Goal: Transaction & Acquisition: Purchase product/service

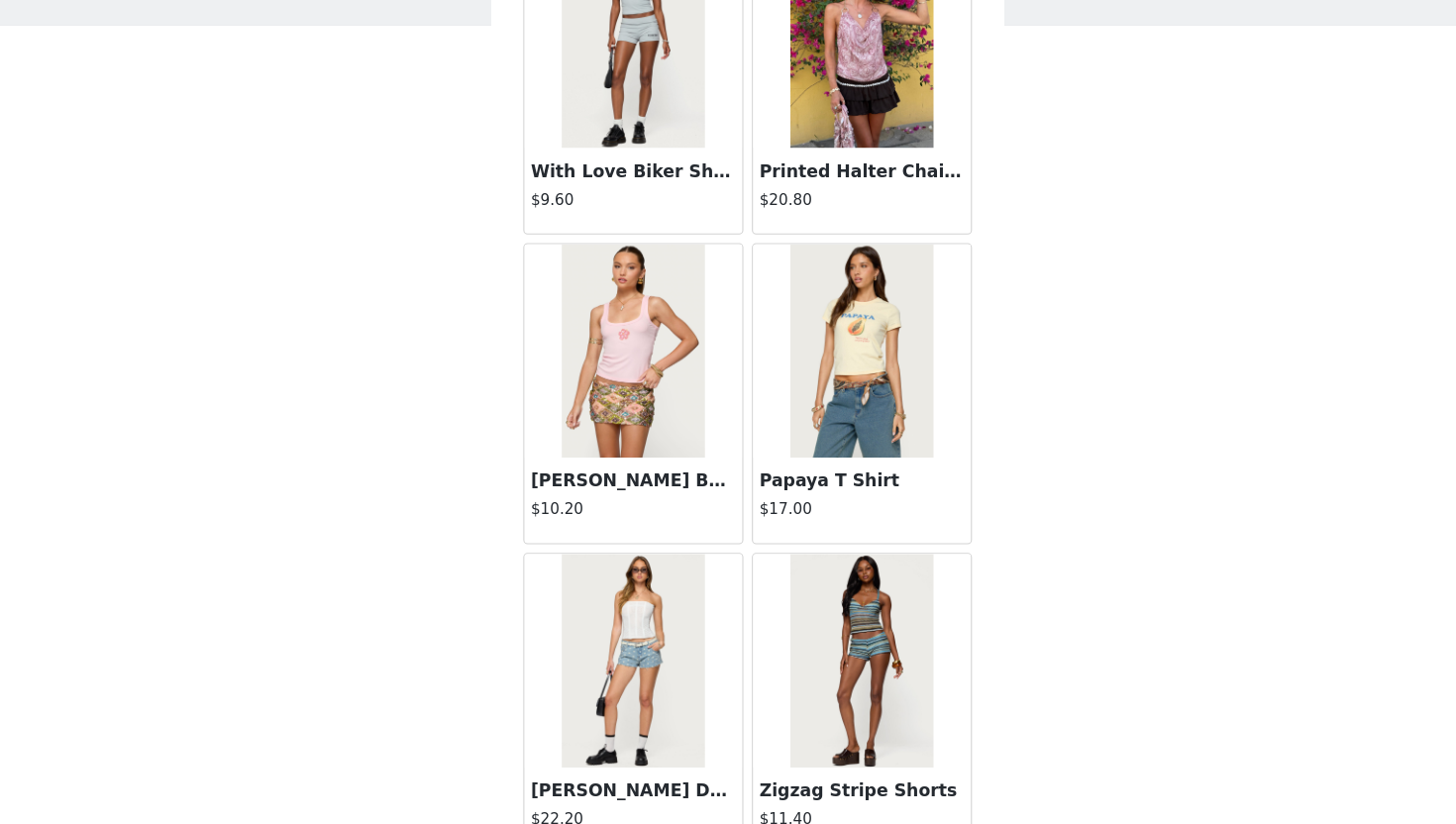
scroll to position [19434, 0]
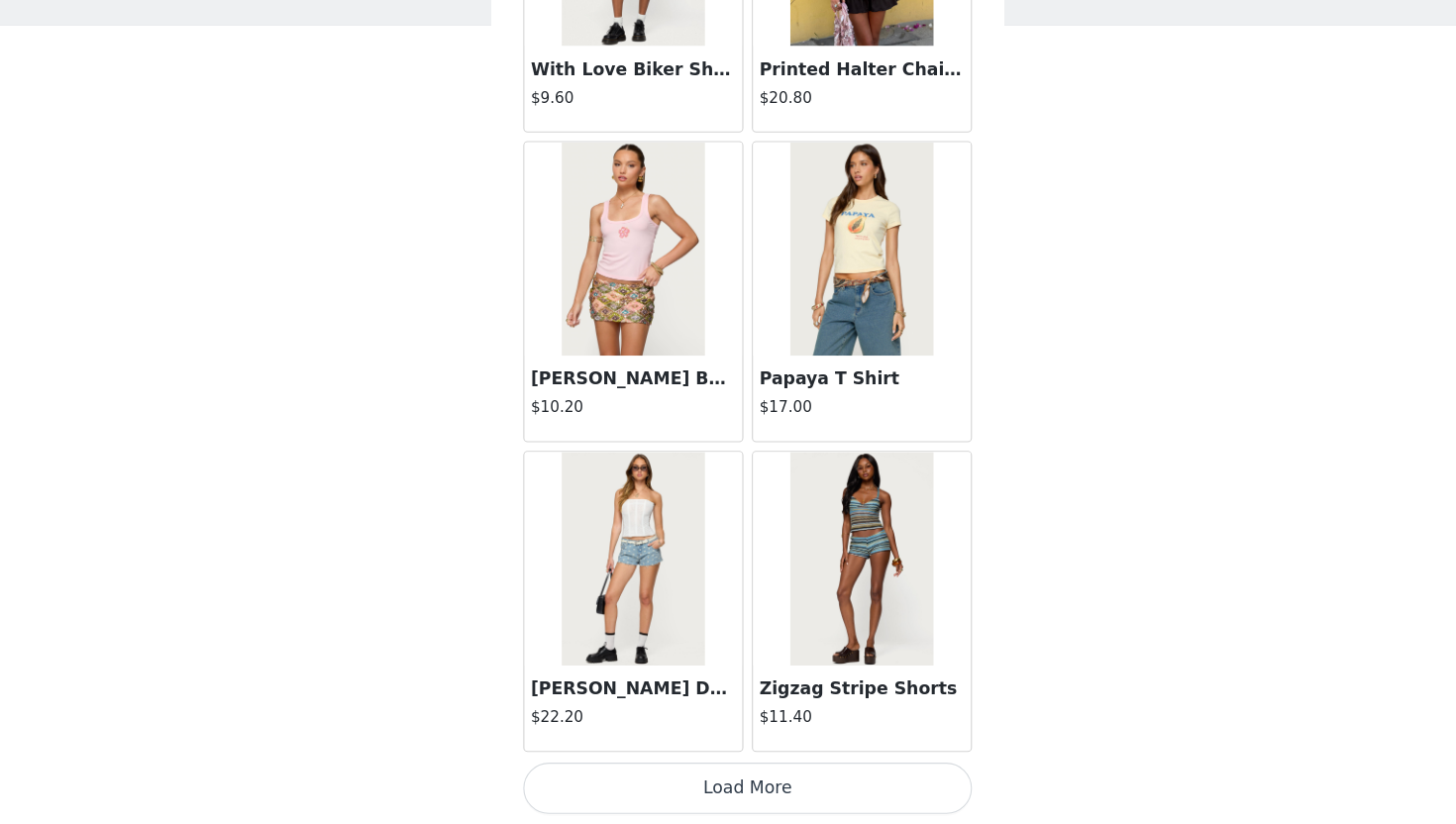
click at [707, 790] on button "Load More" at bounding box center [728, 790] width 416 height 48
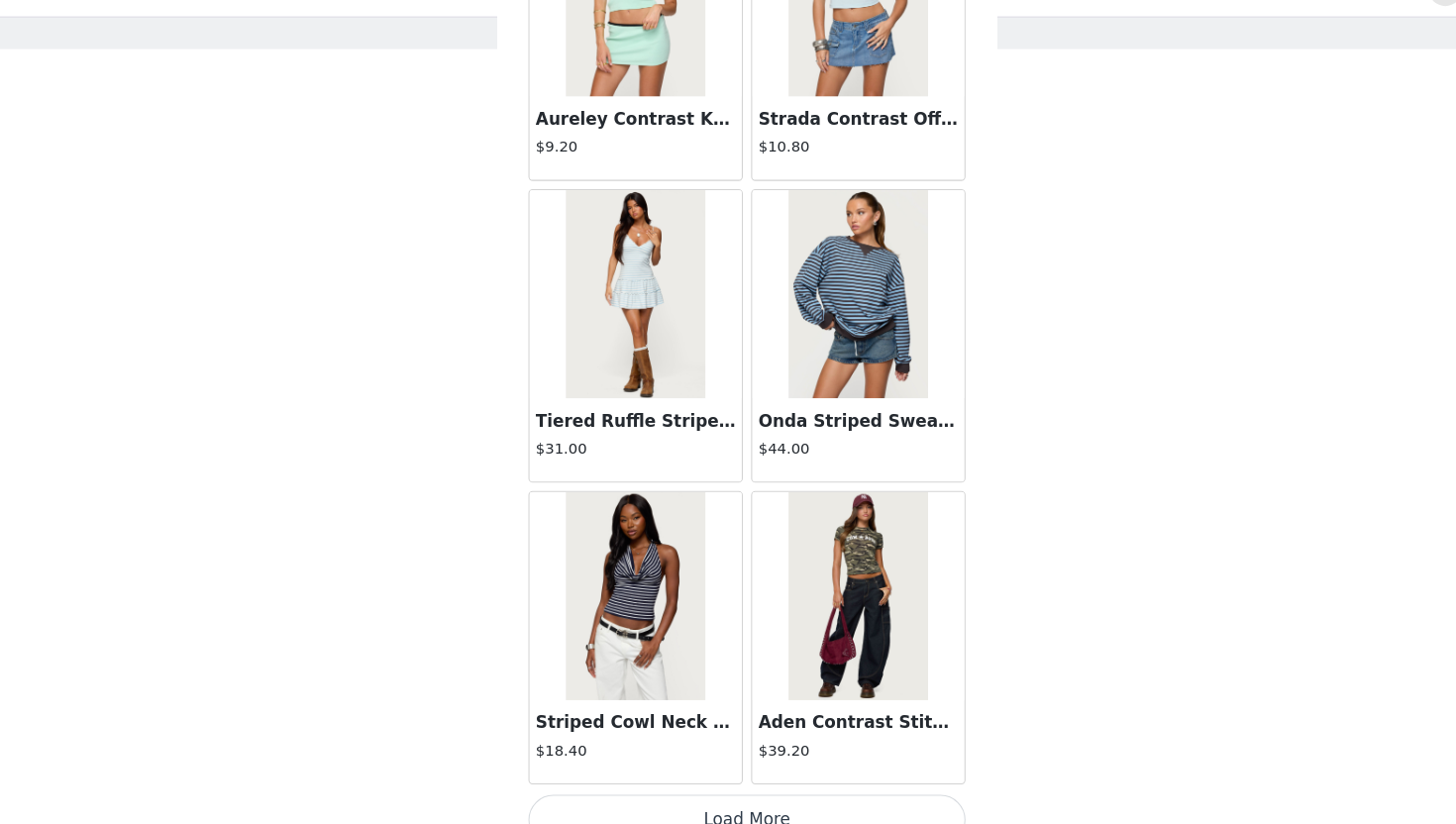
scroll to position [22305, 0]
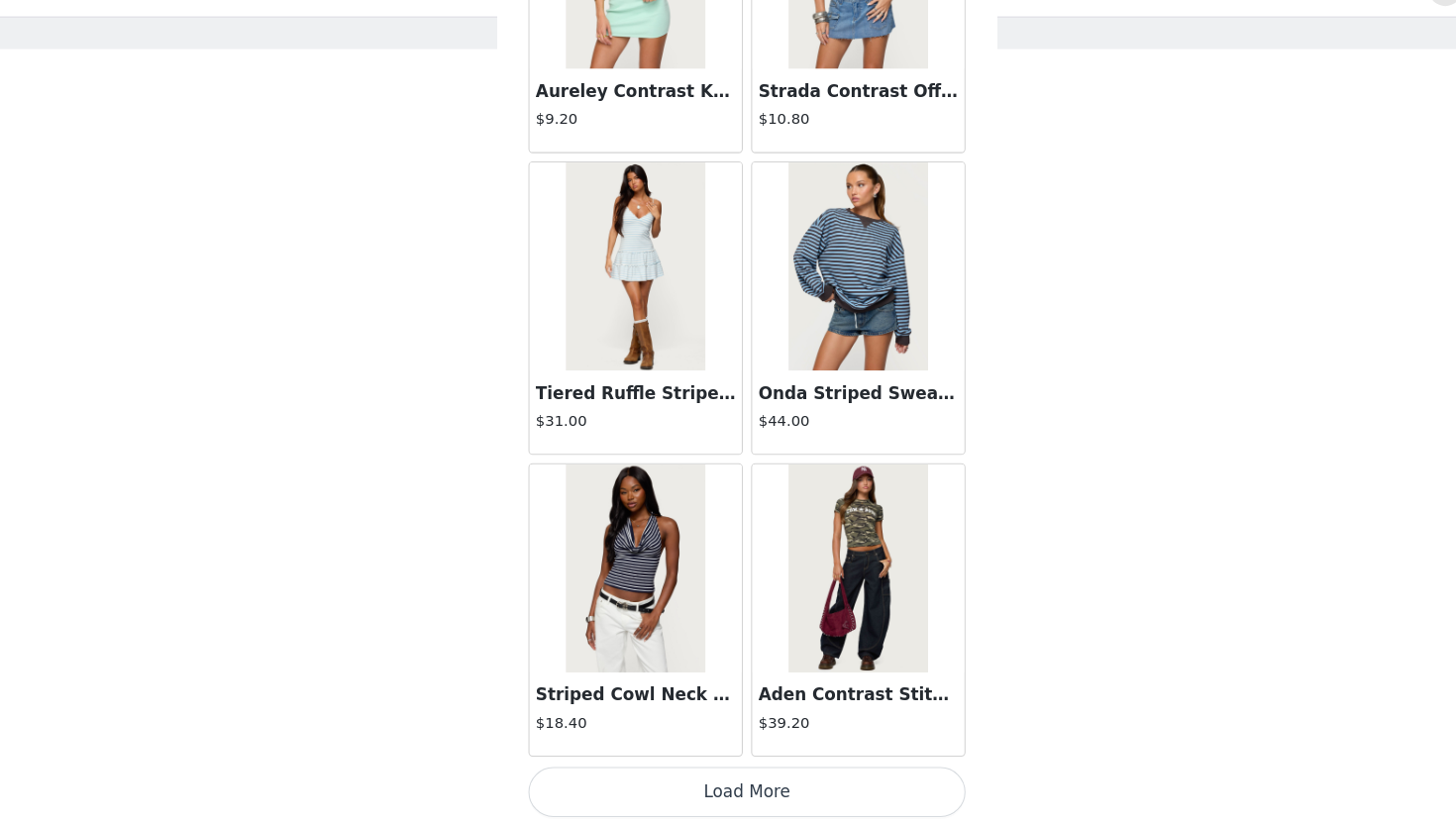
click at [668, 775] on button "Load More" at bounding box center [728, 790] width 416 height 48
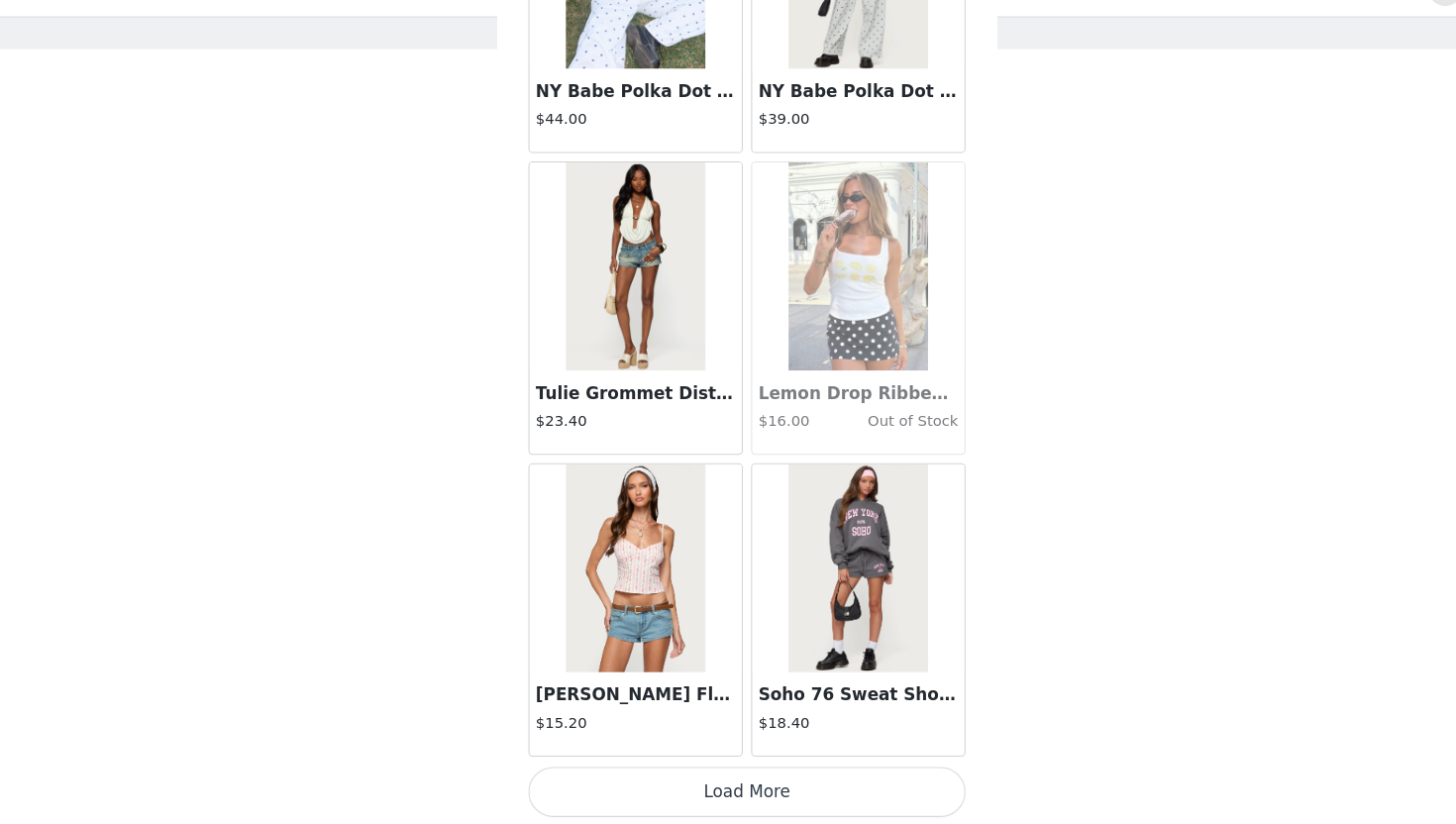
scroll to position [77, 0]
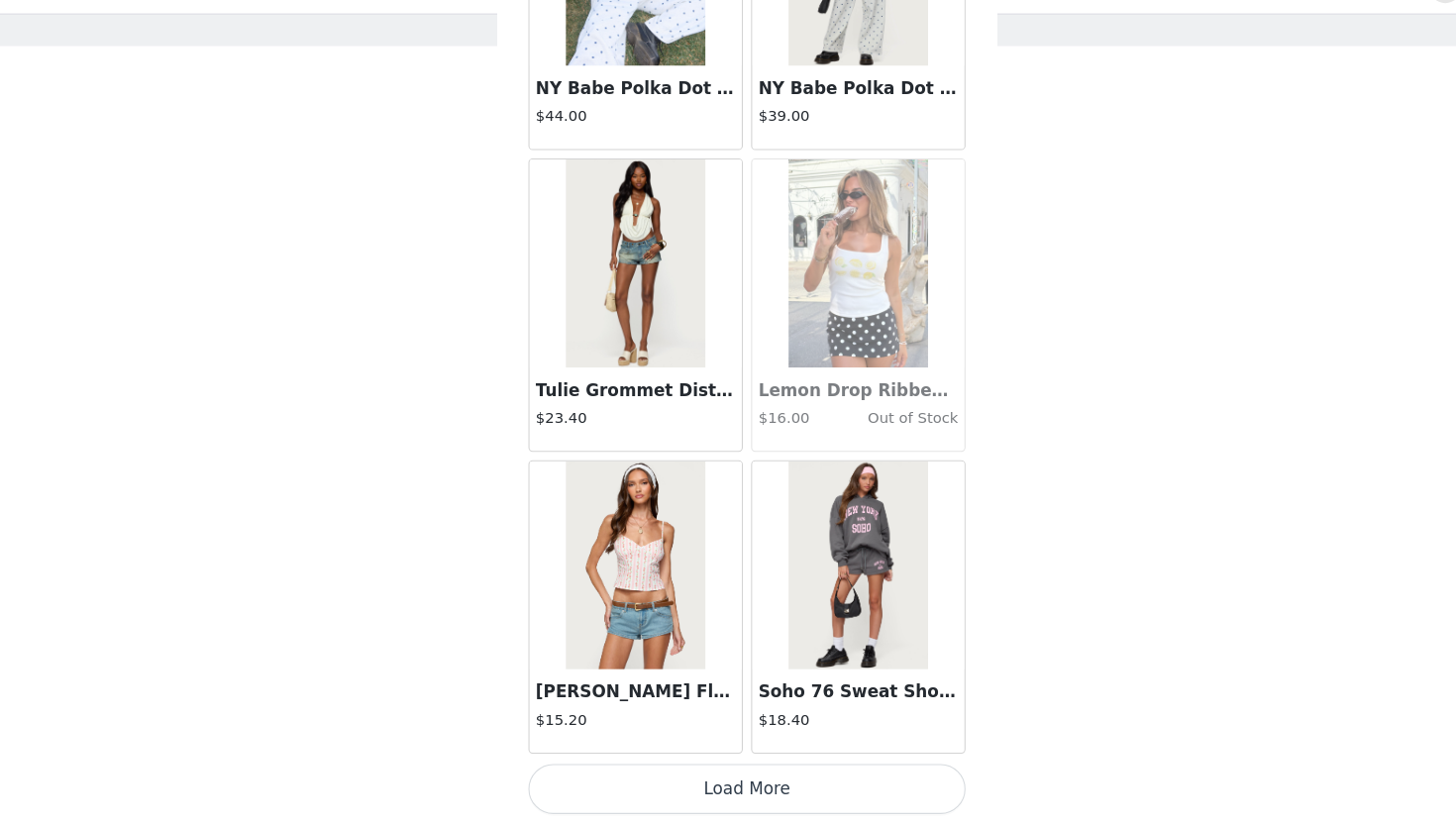
click at [660, 794] on button "Load More" at bounding box center [728, 790] width 416 height 48
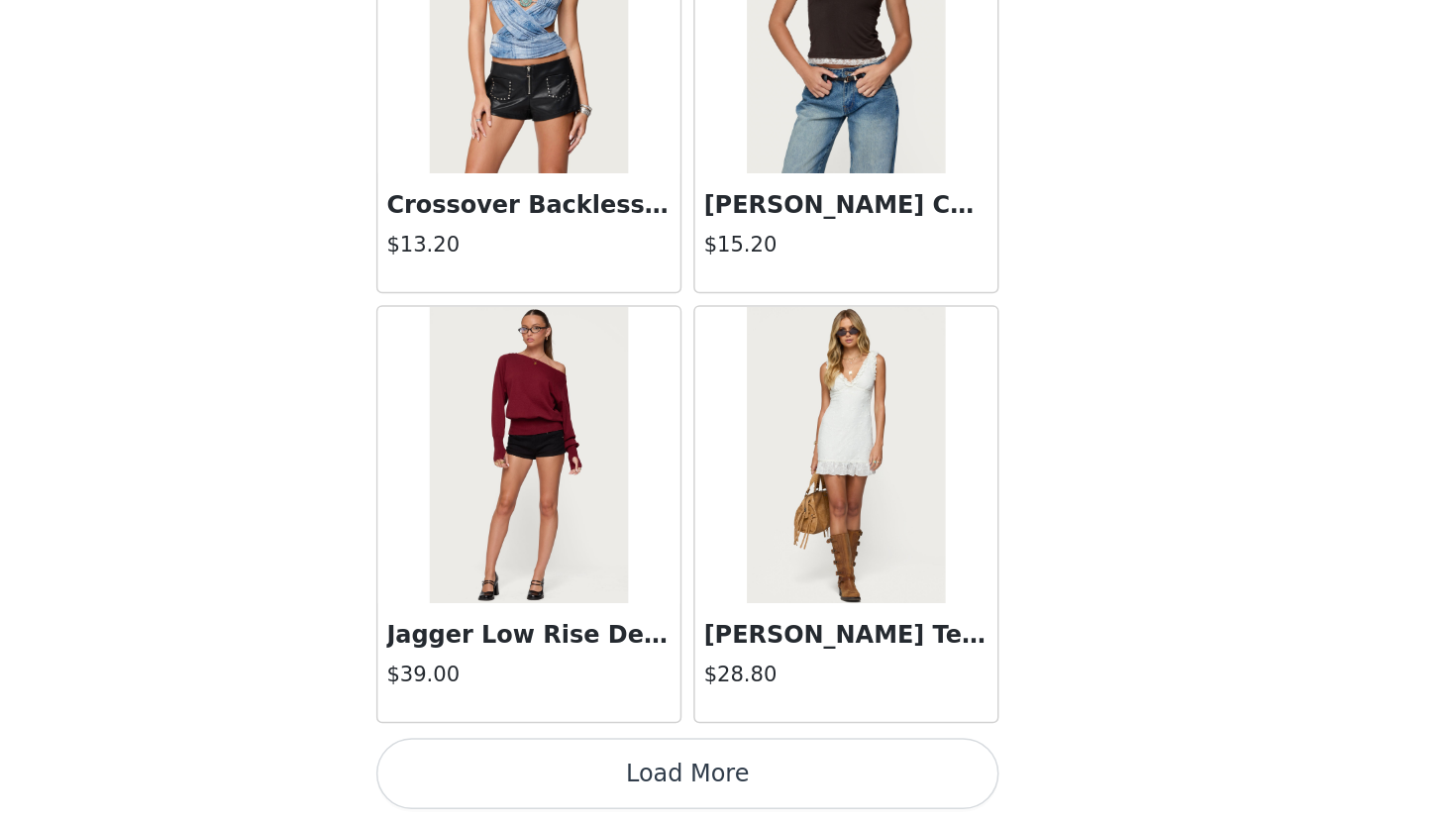
click at [784, 790] on button "Load More" at bounding box center [728, 790] width 416 height 48
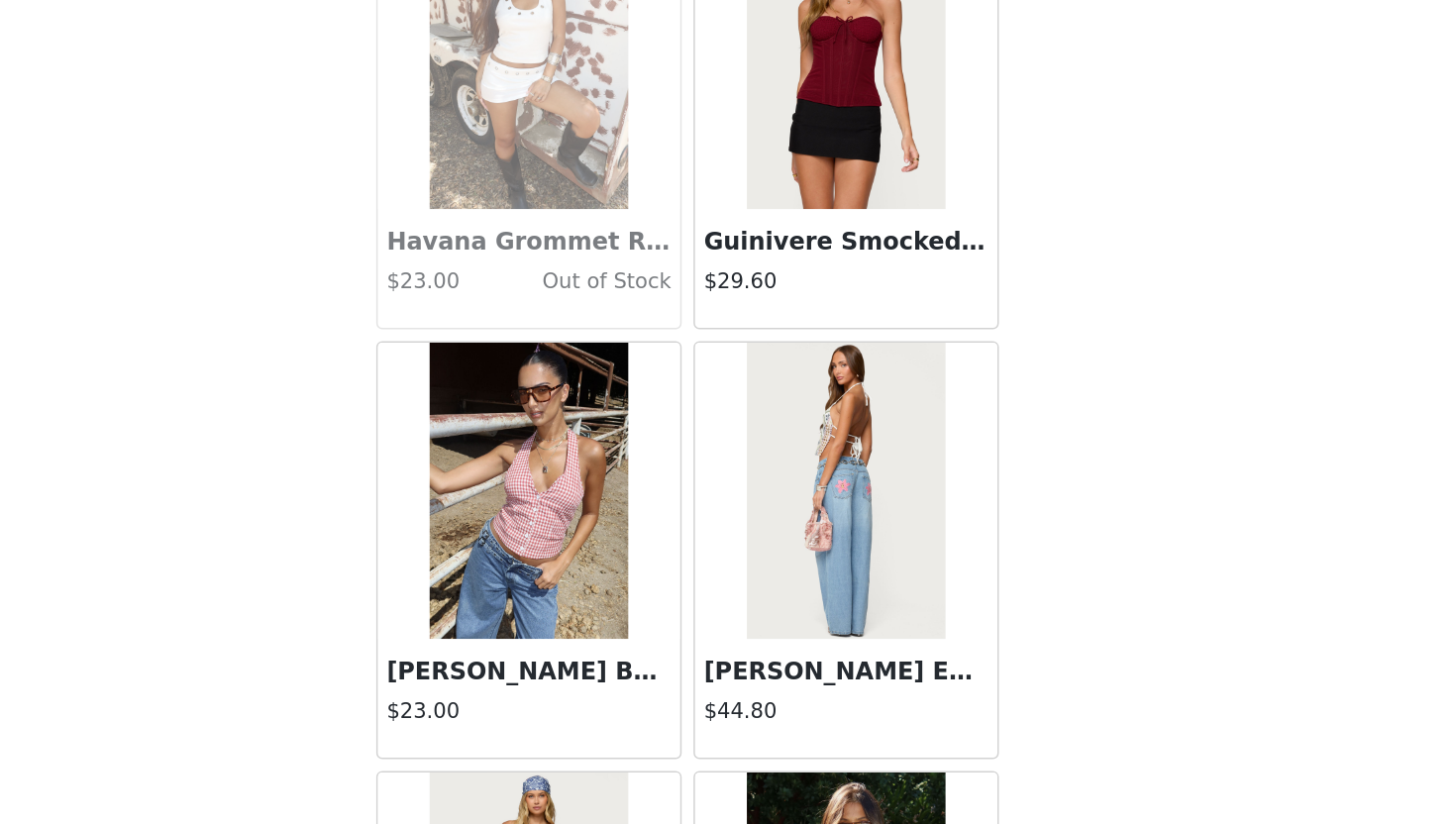
scroll to position [30920, 0]
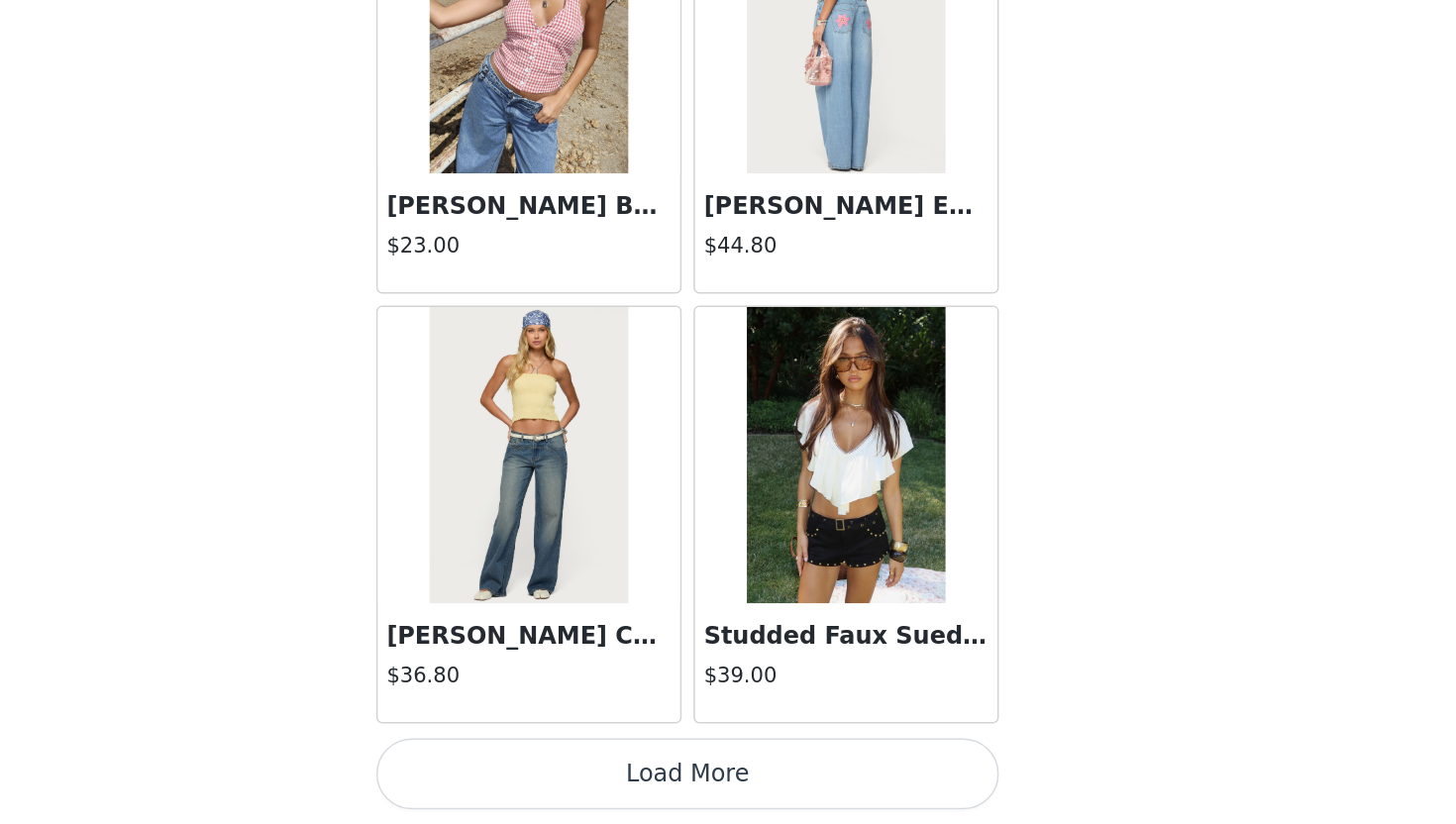
click at [777, 781] on button "Load More" at bounding box center [728, 790] width 416 height 48
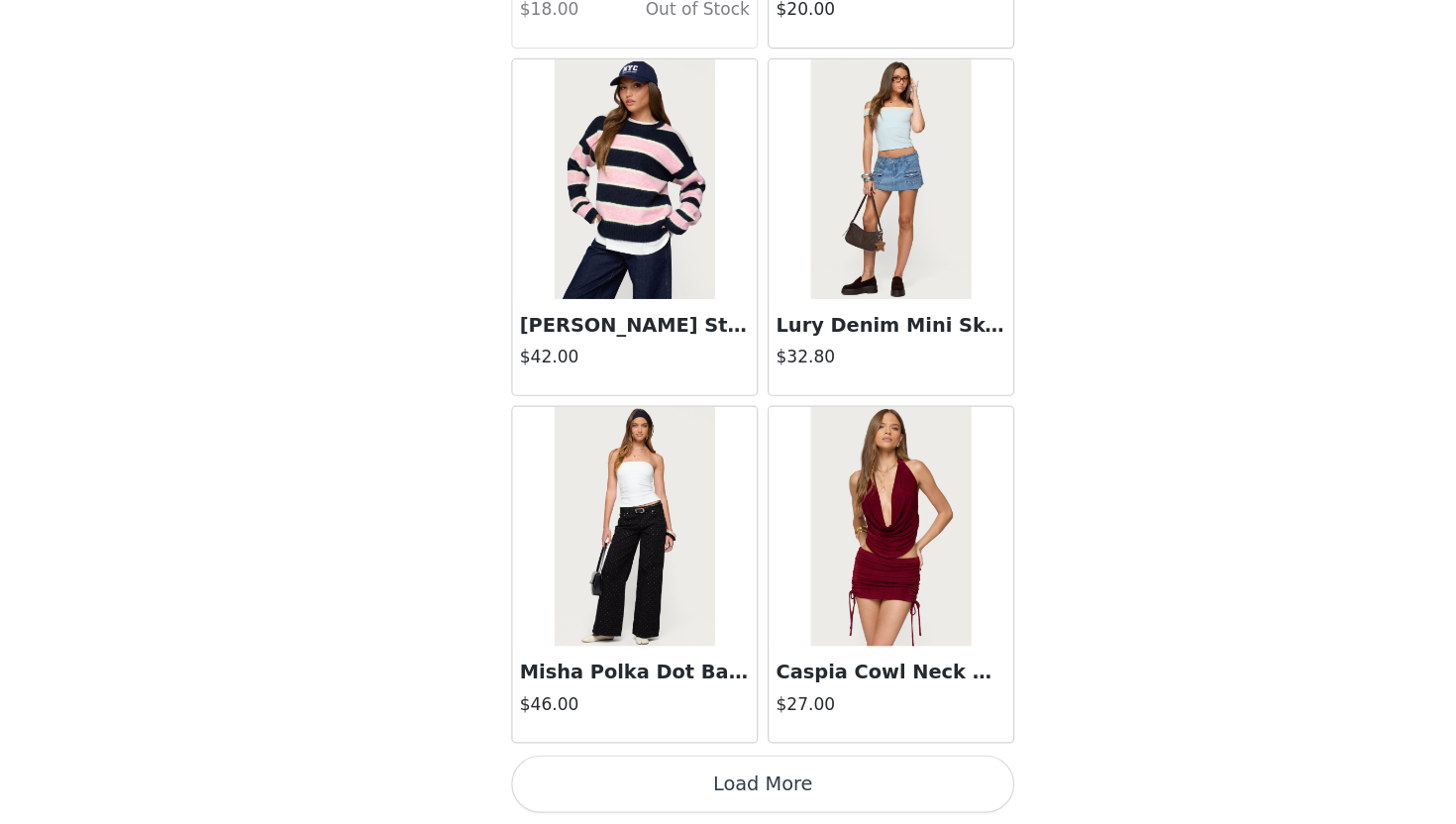
scroll to position [77, 0]
click at [629, 798] on button "Load More" at bounding box center [728, 790] width 416 height 48
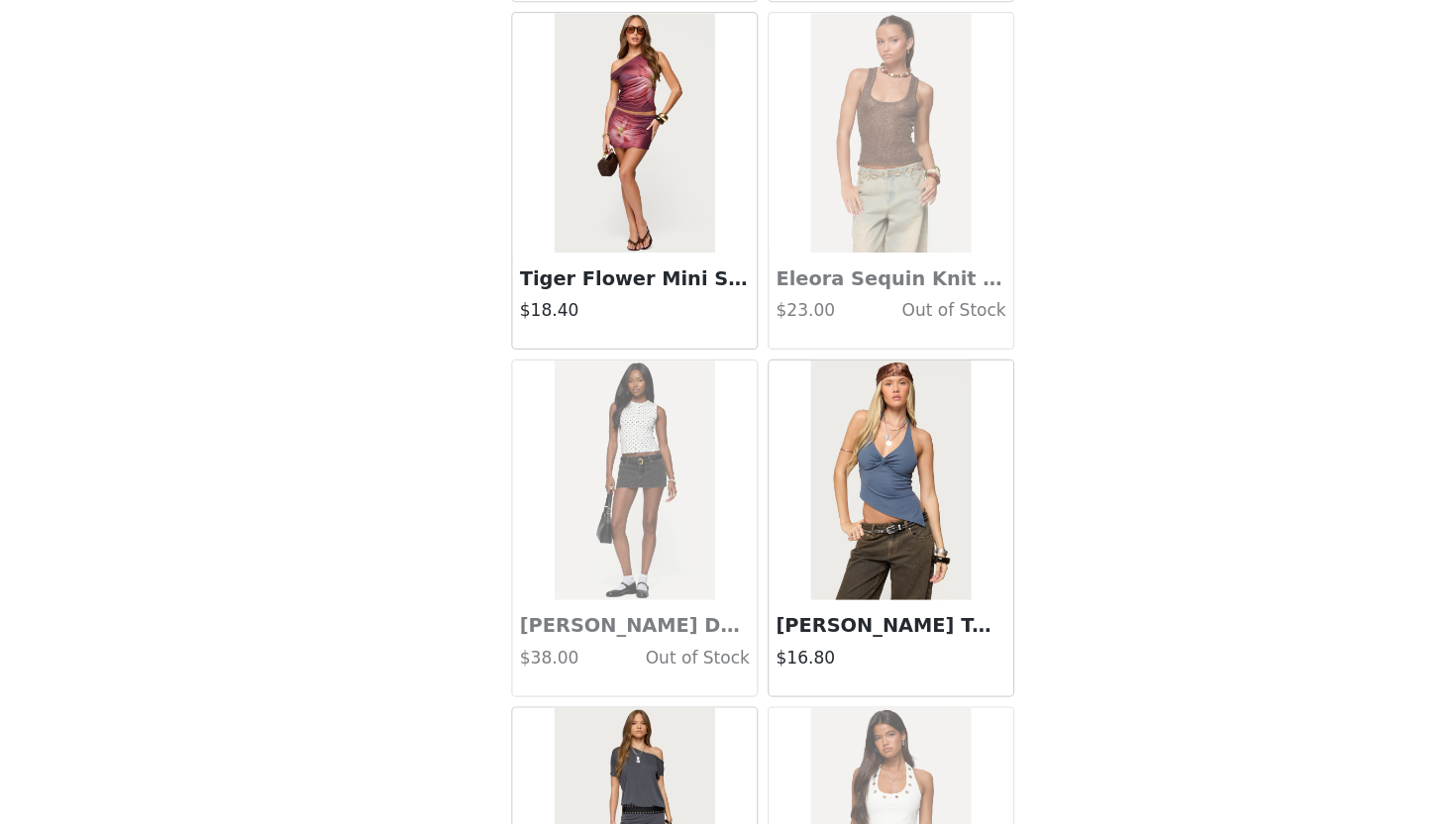
scroll to position [36662, 0]
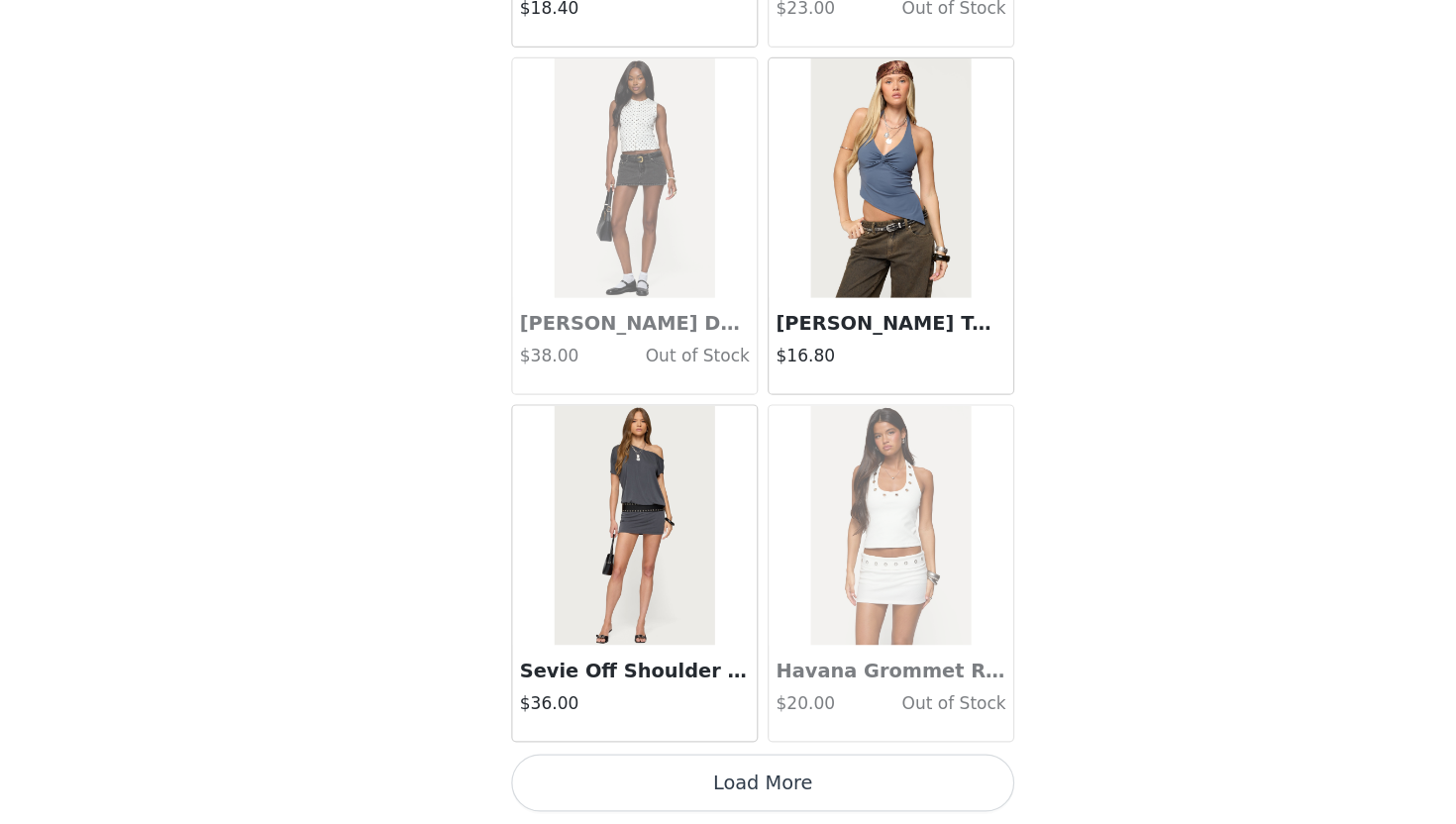
click at [635, 794] on button "Load More" at bounding box center [728, 790] width 416 height 48
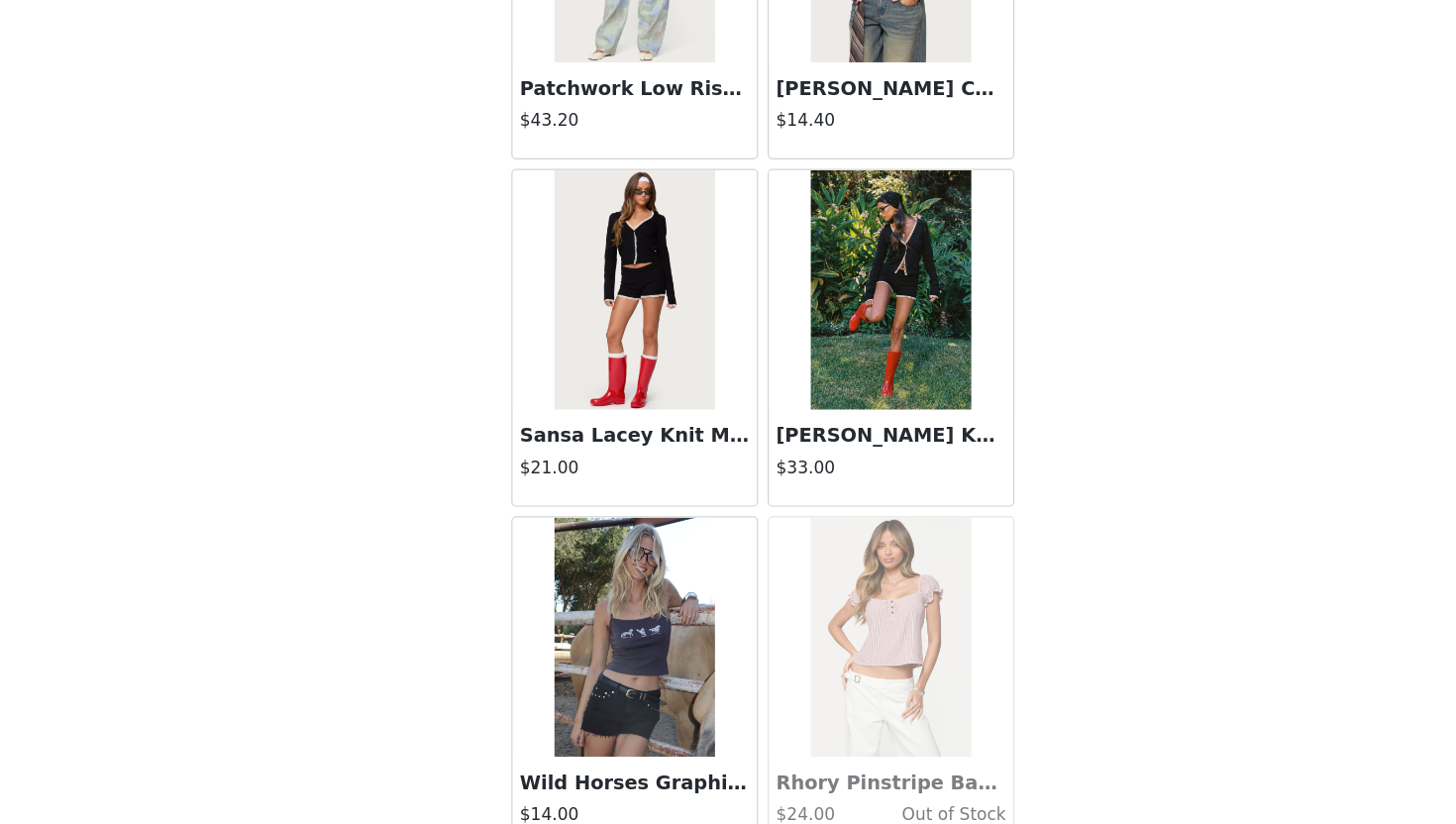
scroll to position [39534, 0]
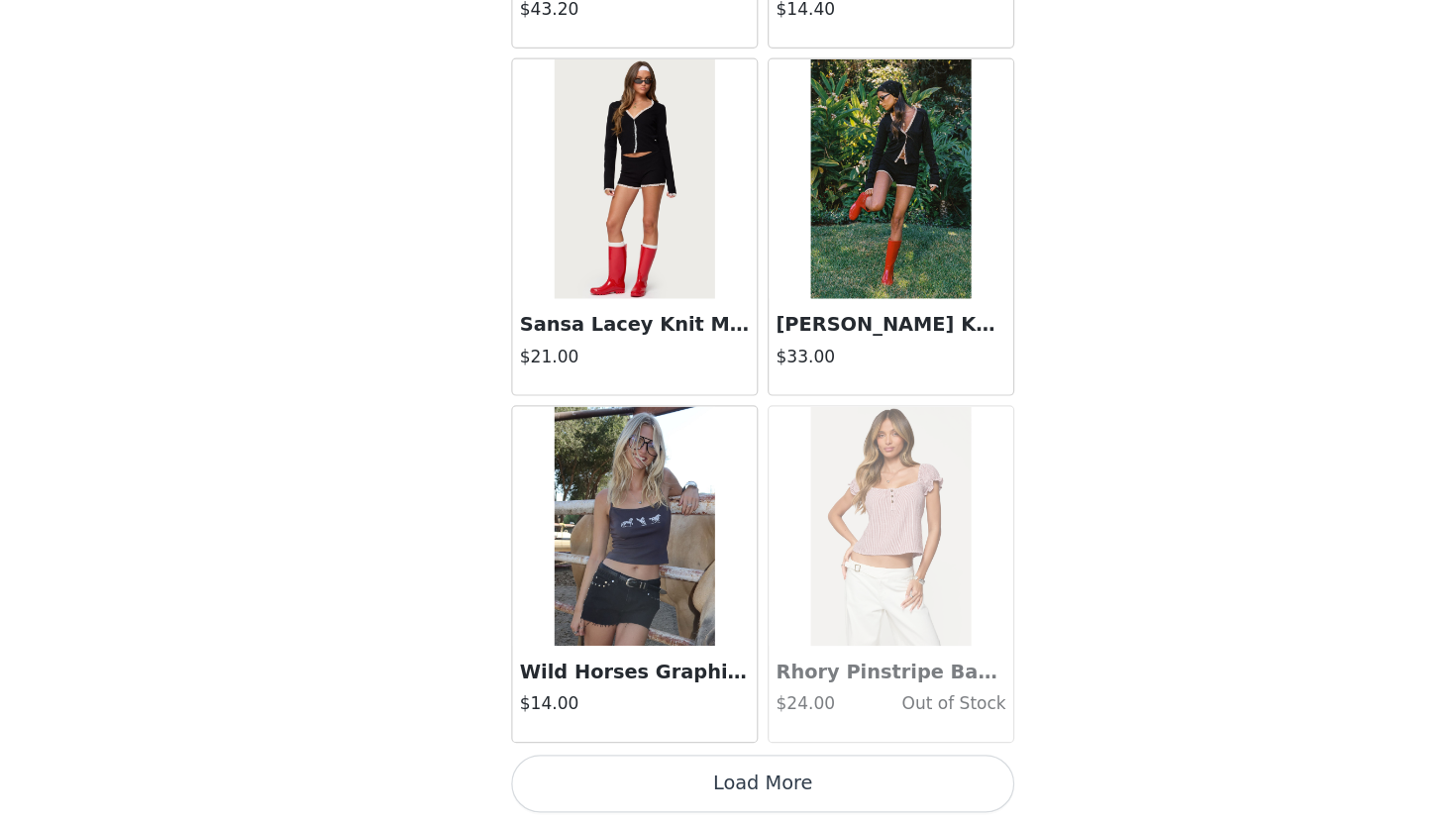
click at [646, 801] on button "Load More" at bounding box center [728, 790] width 416 height 48
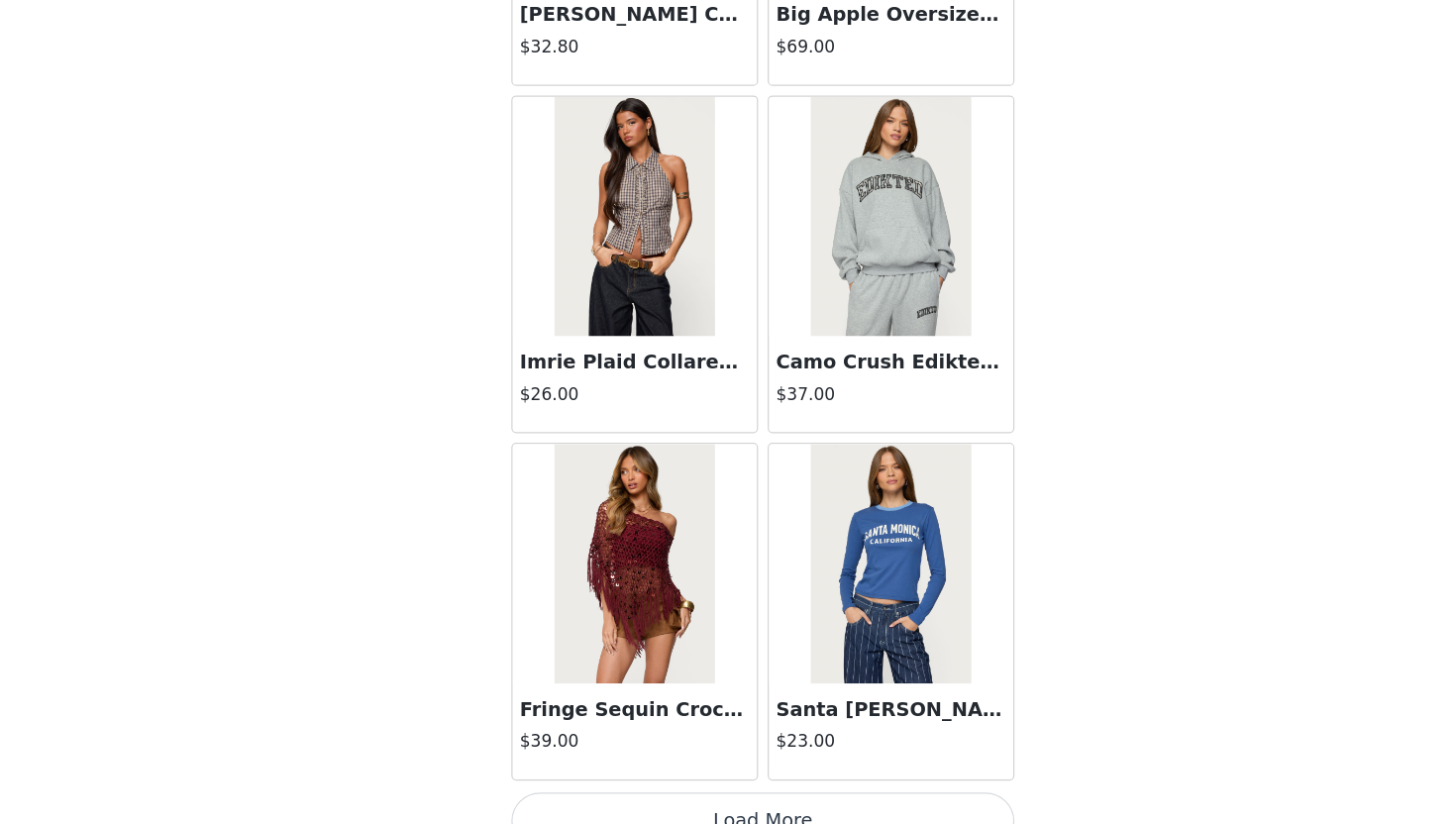
scroll to position [42375, 0]
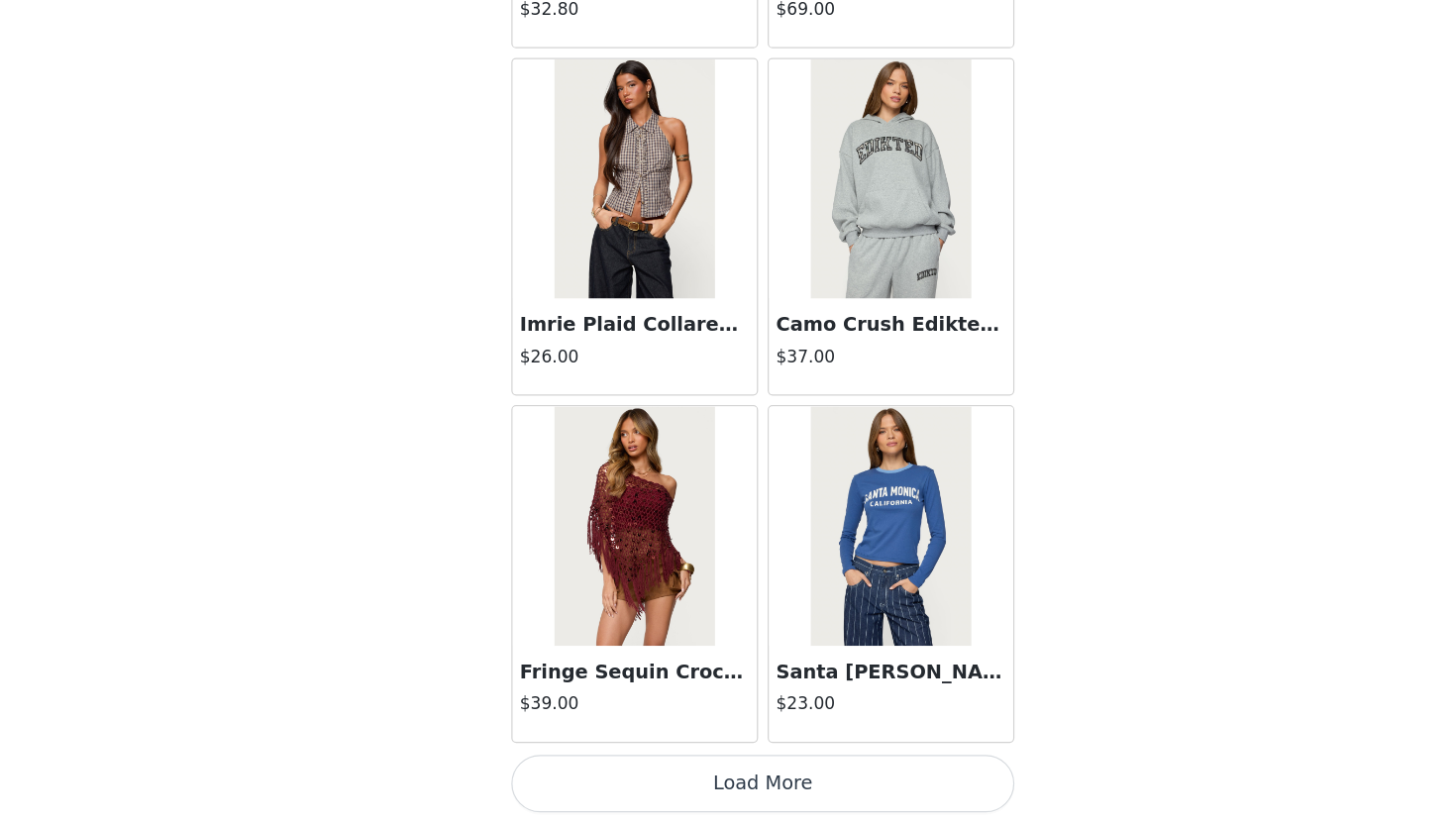
click at [637, 798] on button "Load More" at bounding box center [728, 790] width 416 height 48
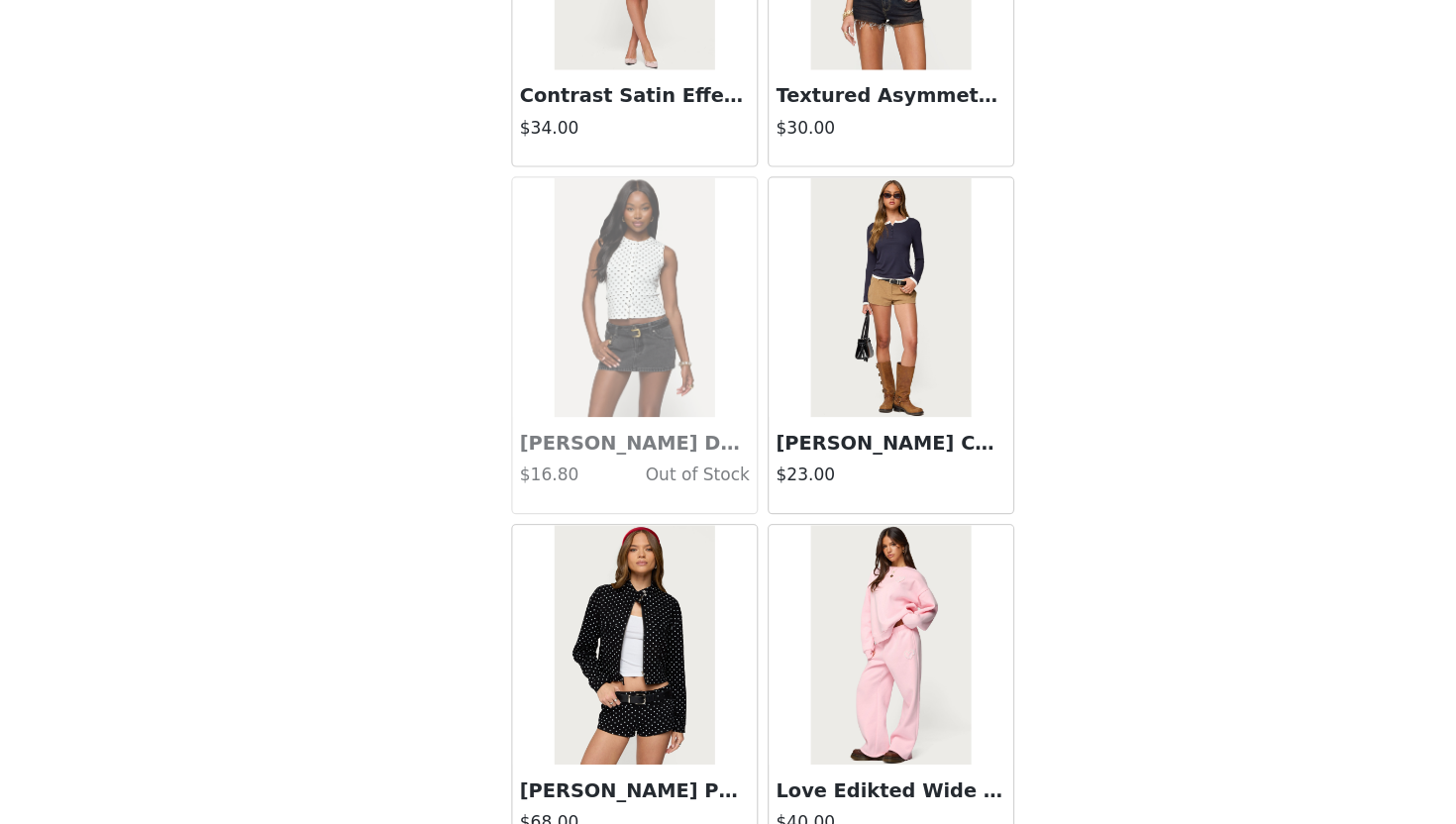
scroll to position [45276, 0]
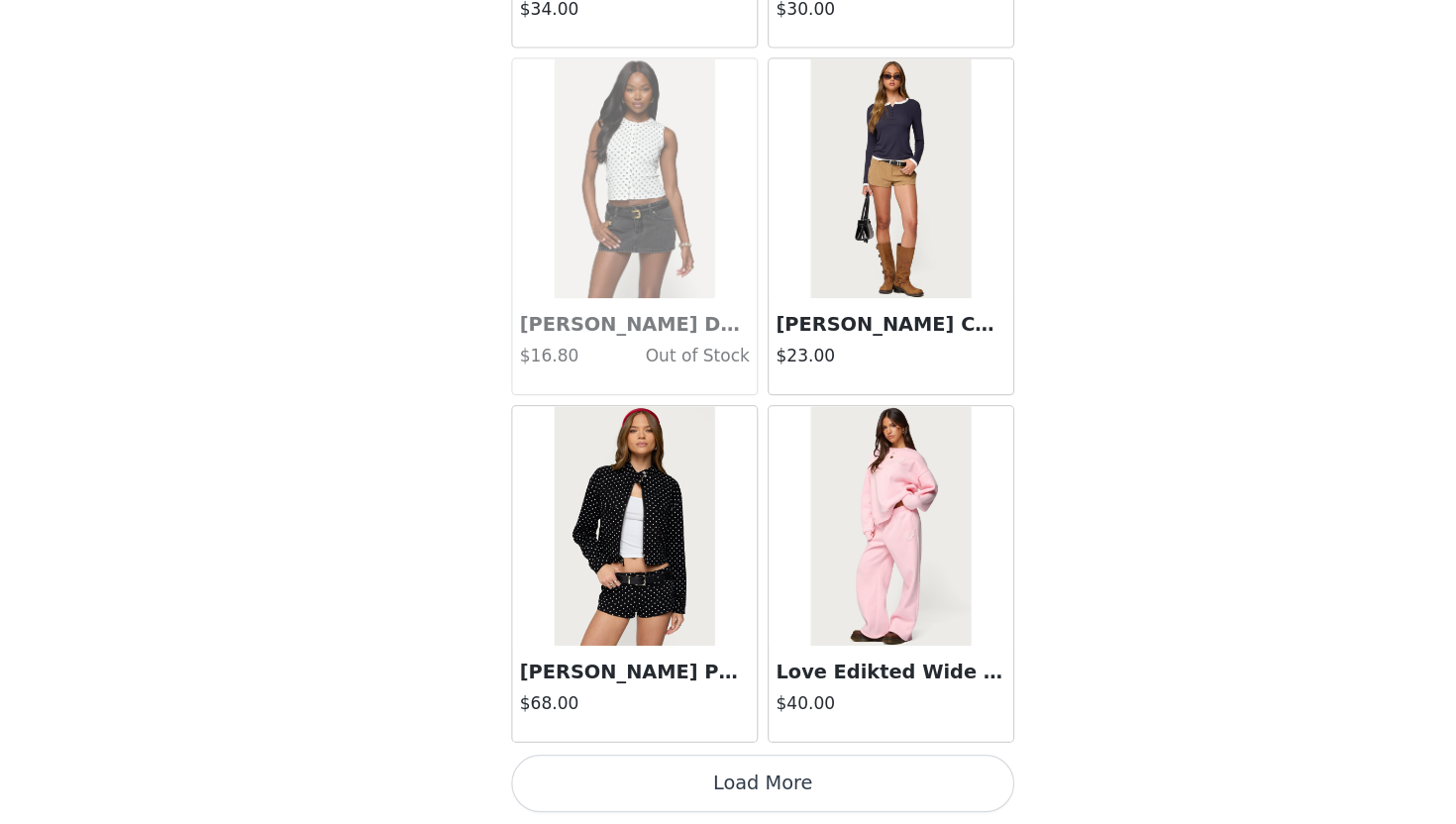
click at [618, 778] on button "Load More" at bounding box center [728, 790] width 416 height 48
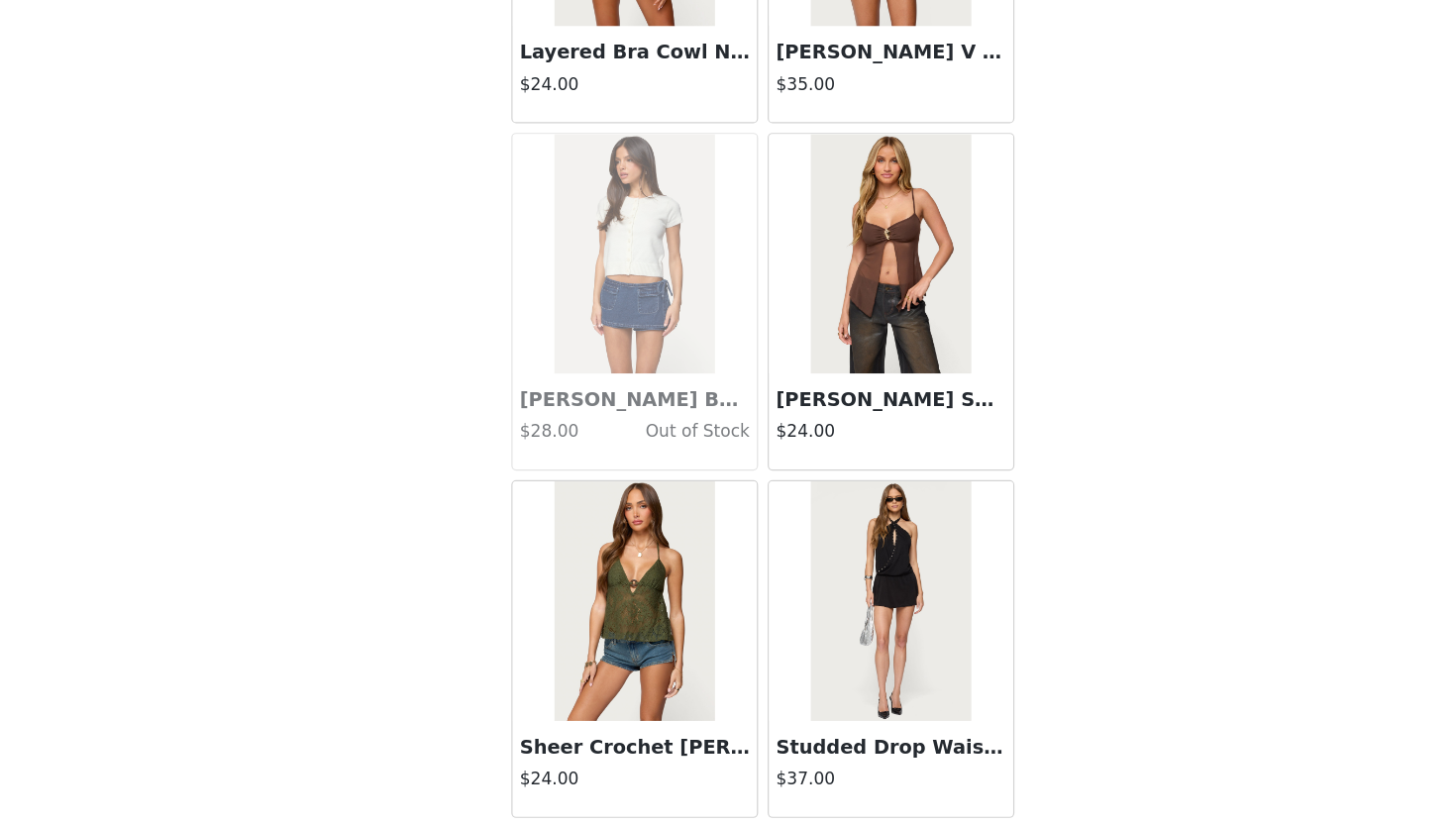
scroll to position [48148, 0]
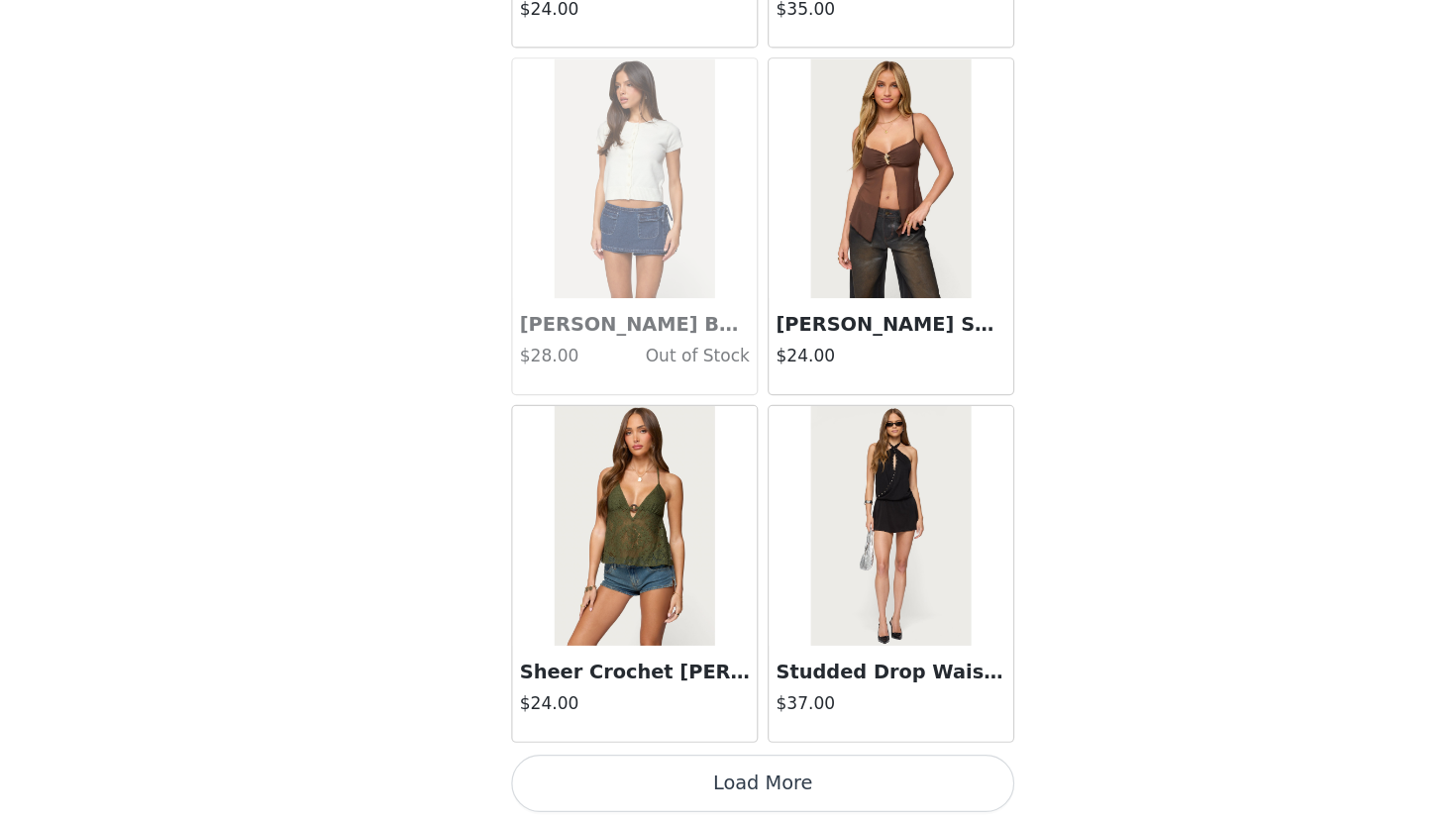
click at [722, 787] on button "Load More" at bounding box center [728, 790] width 416 height 48
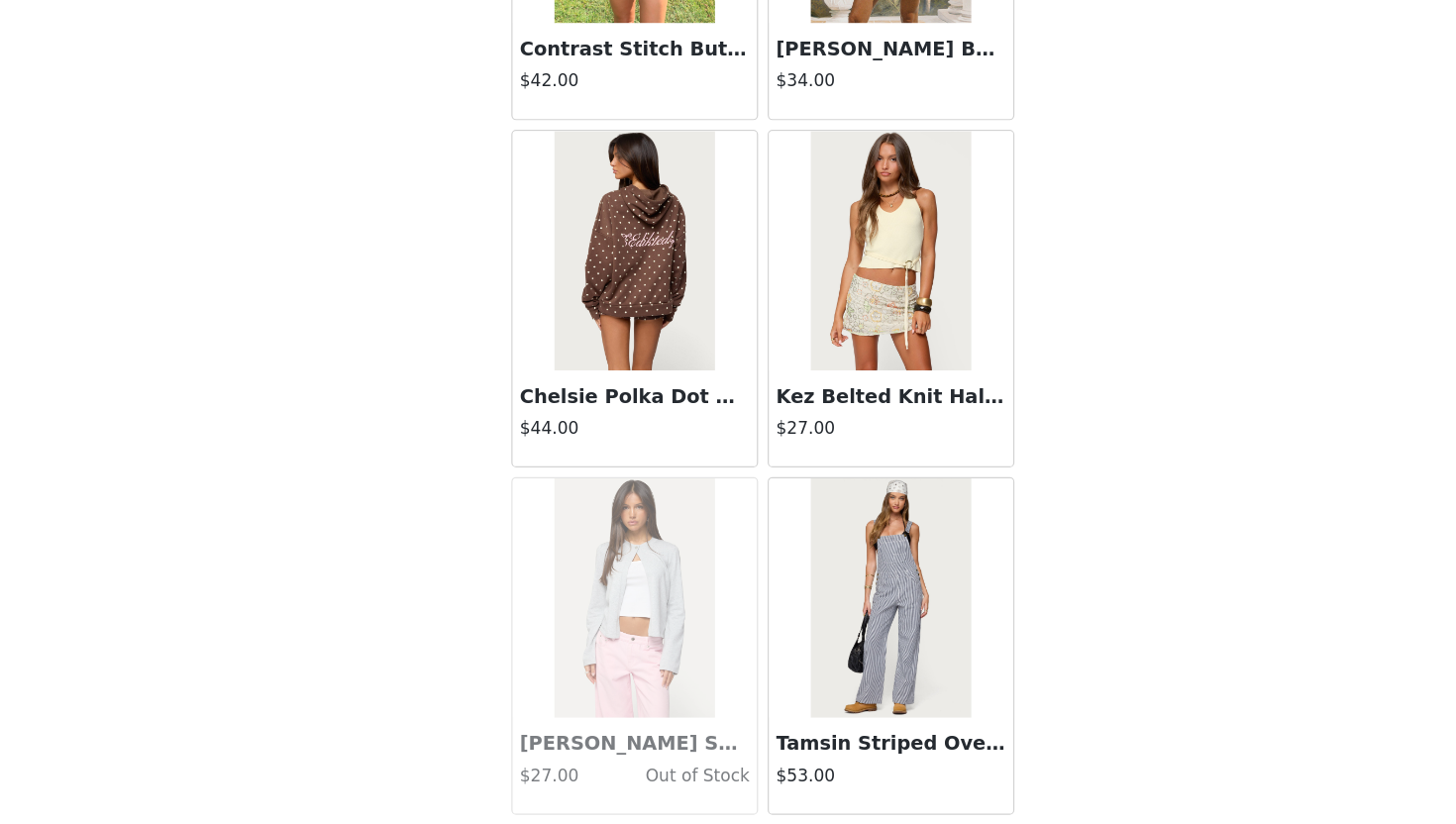
scroll to position [51020, 0]
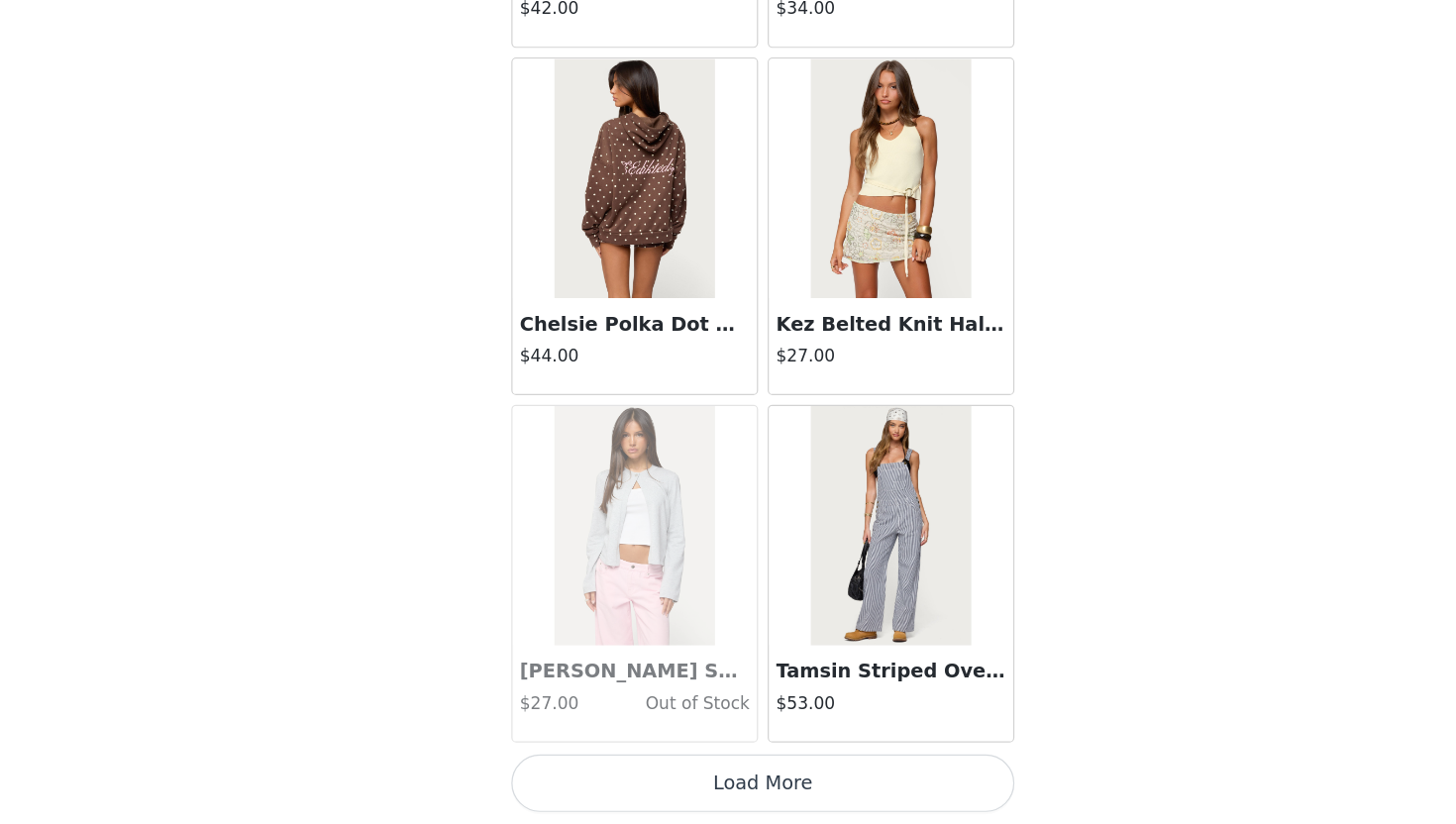
click at [716, 787] on button "Load More" at bounding box center [728, 790] width 416 height 48
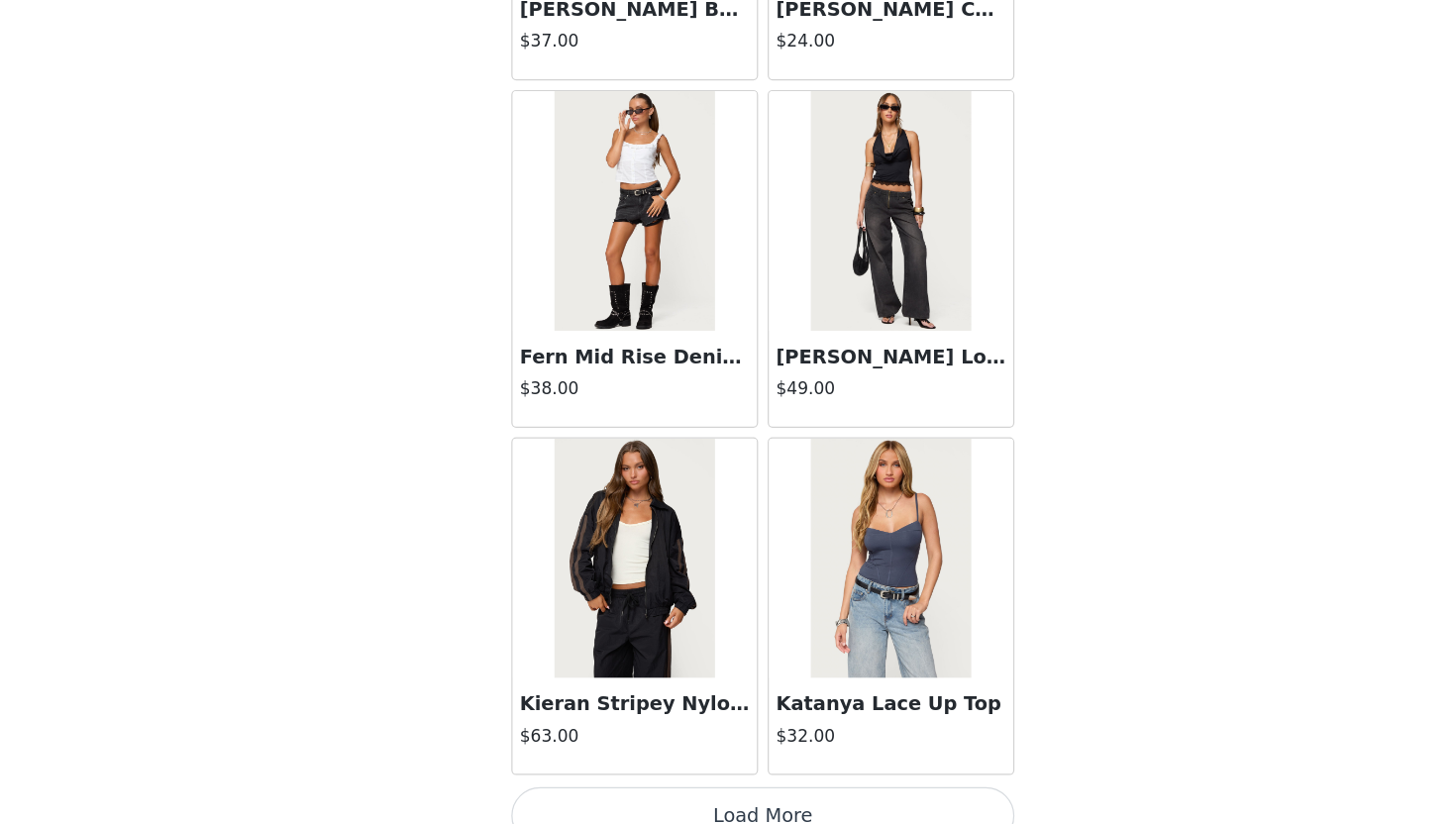
scroll to position [53891, 0]
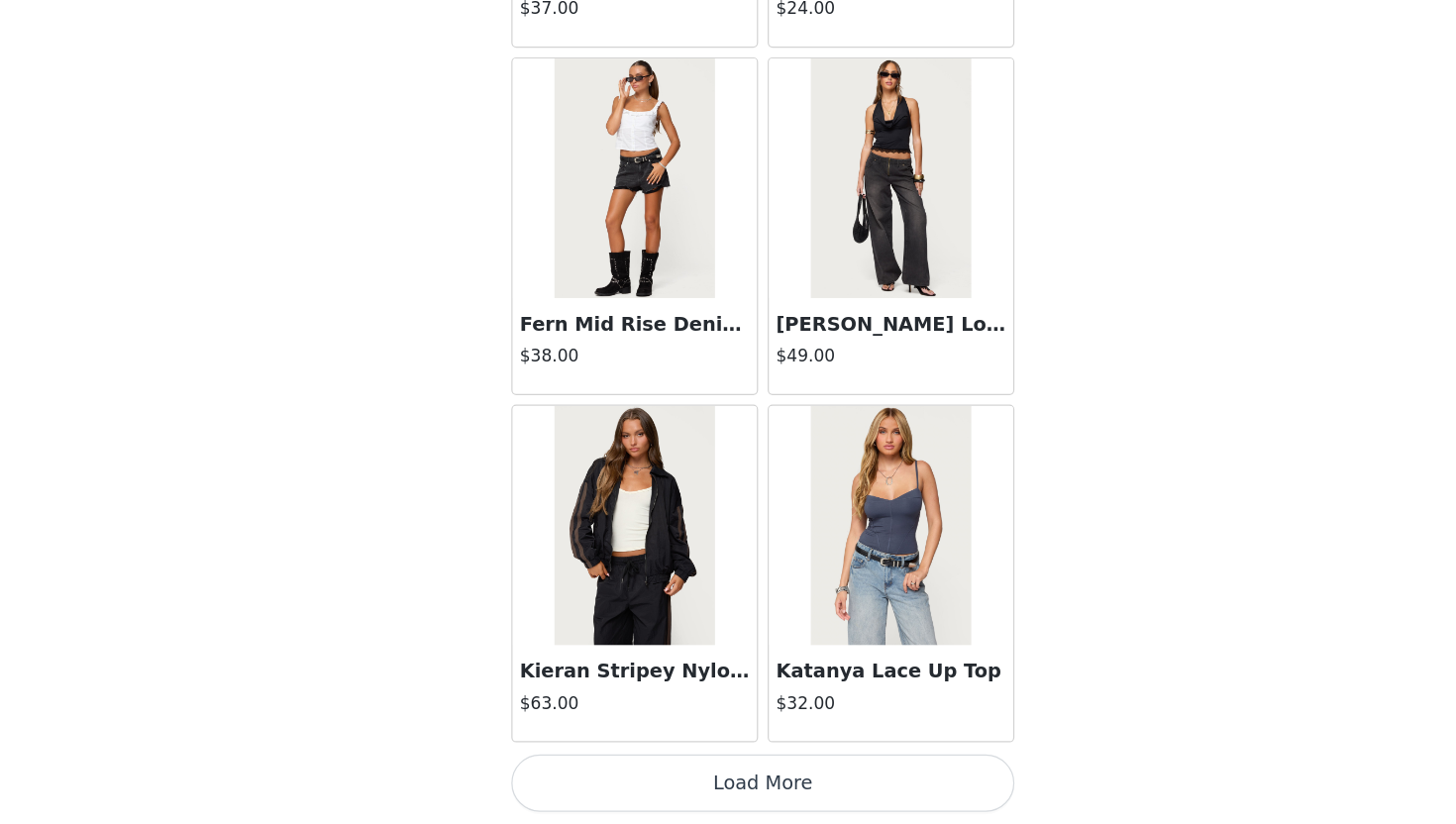
click at [717, 786] on button "Load More" at bounding box center [728, 790] width 416 height 48
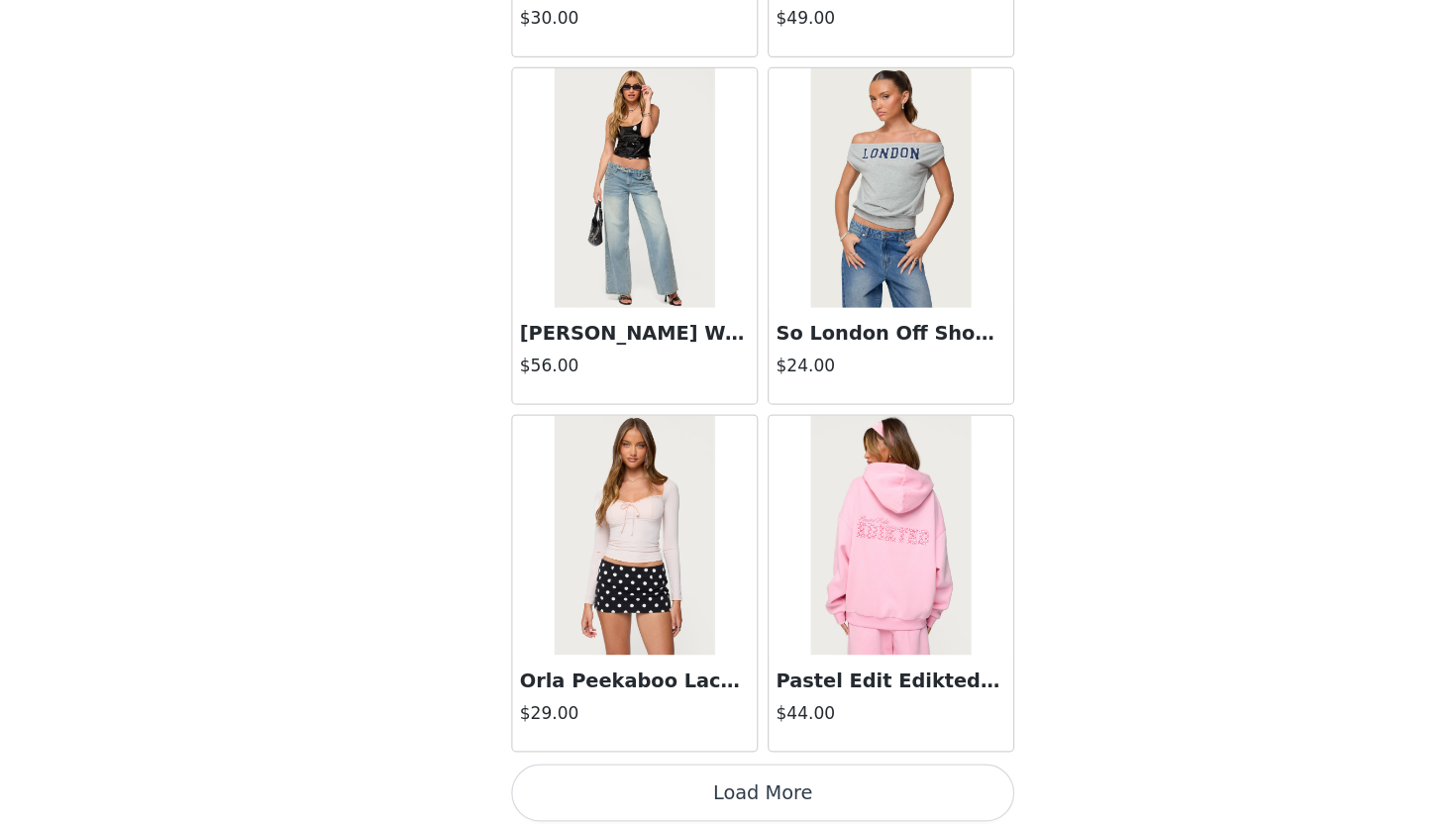
scroll to position [56762, 0]
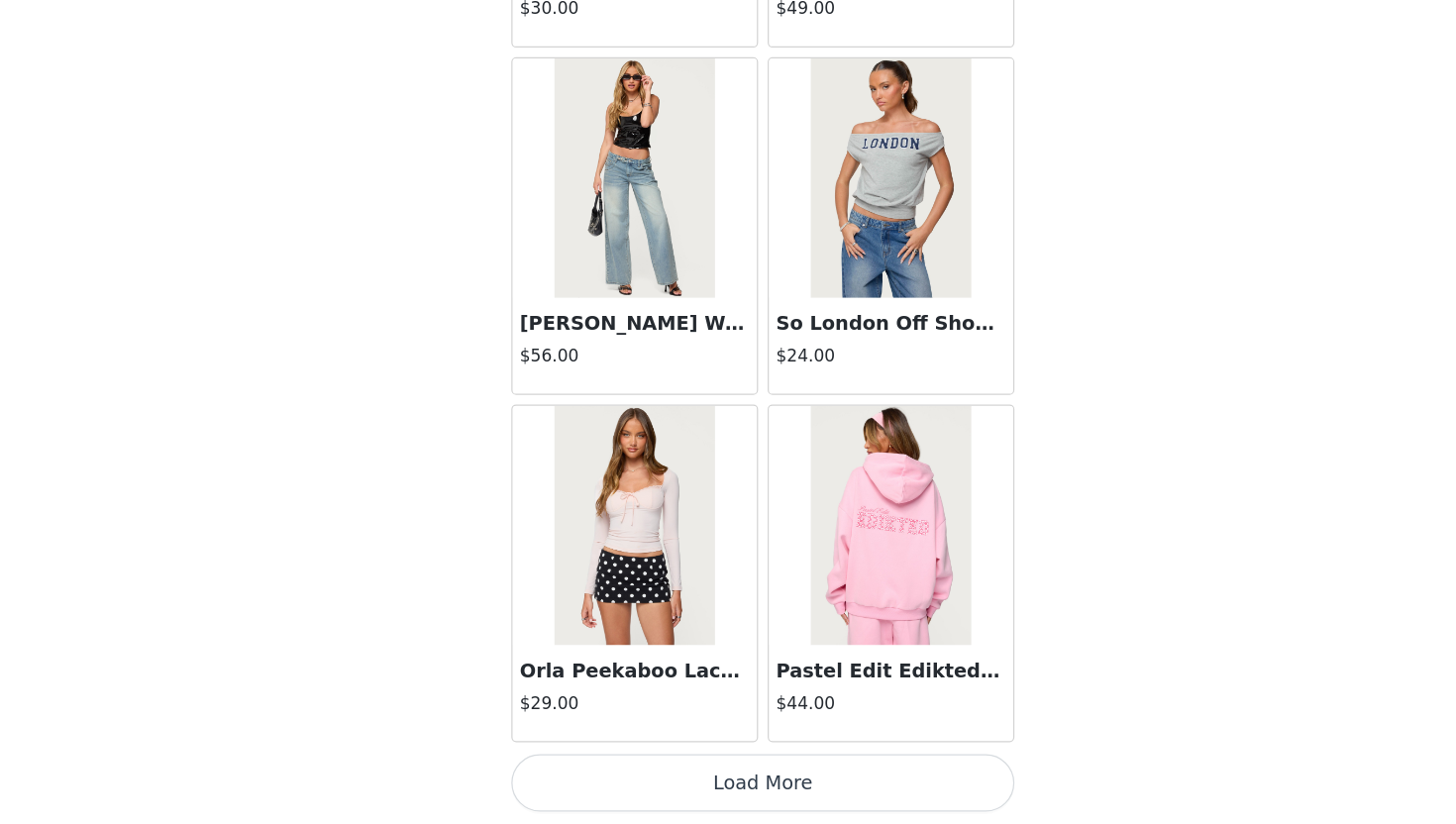
click at [711, 789] on button "Load More" at bounding box center [728, 790] width 416 height 48
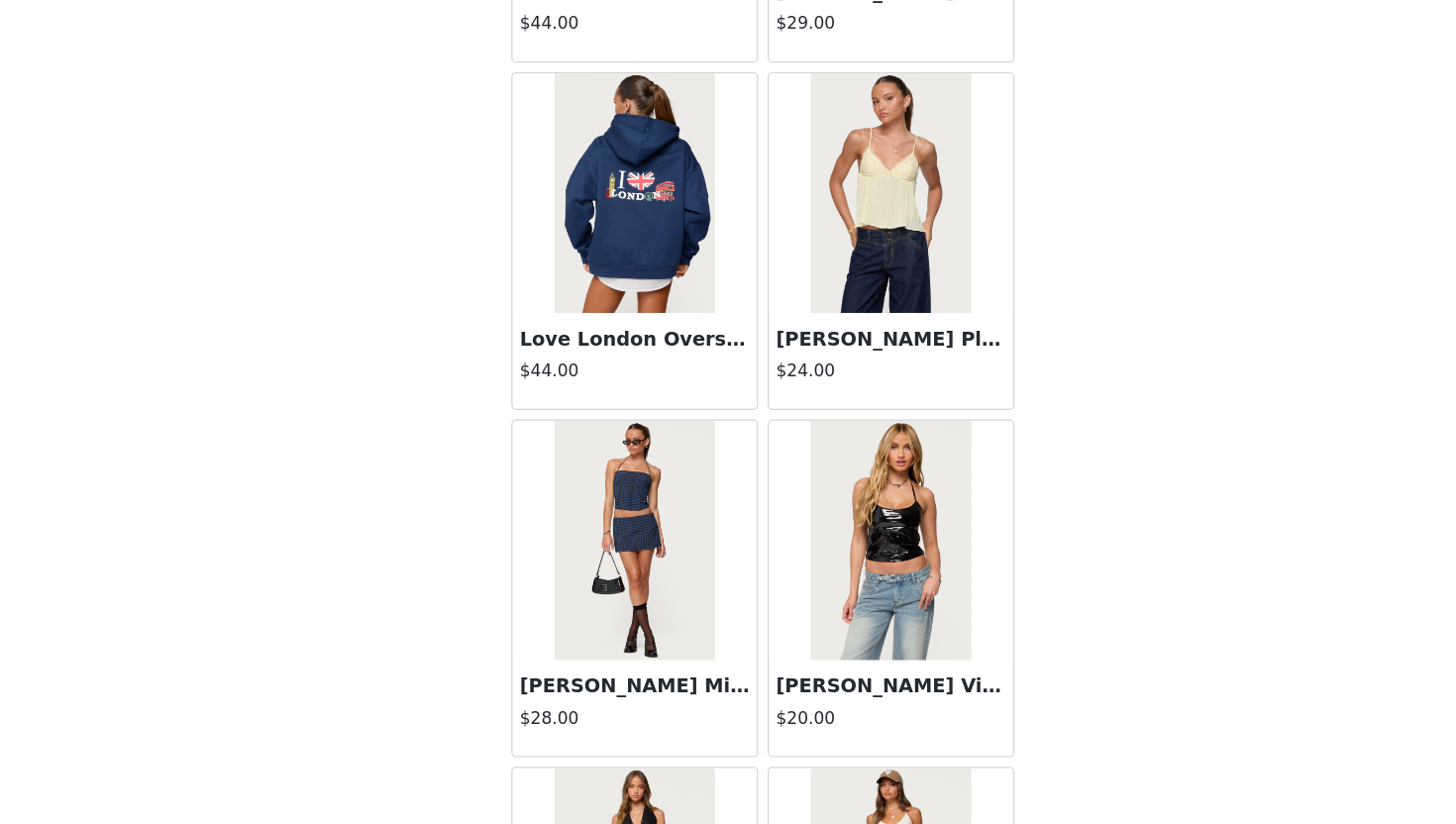
scroll to position [59633, 0]
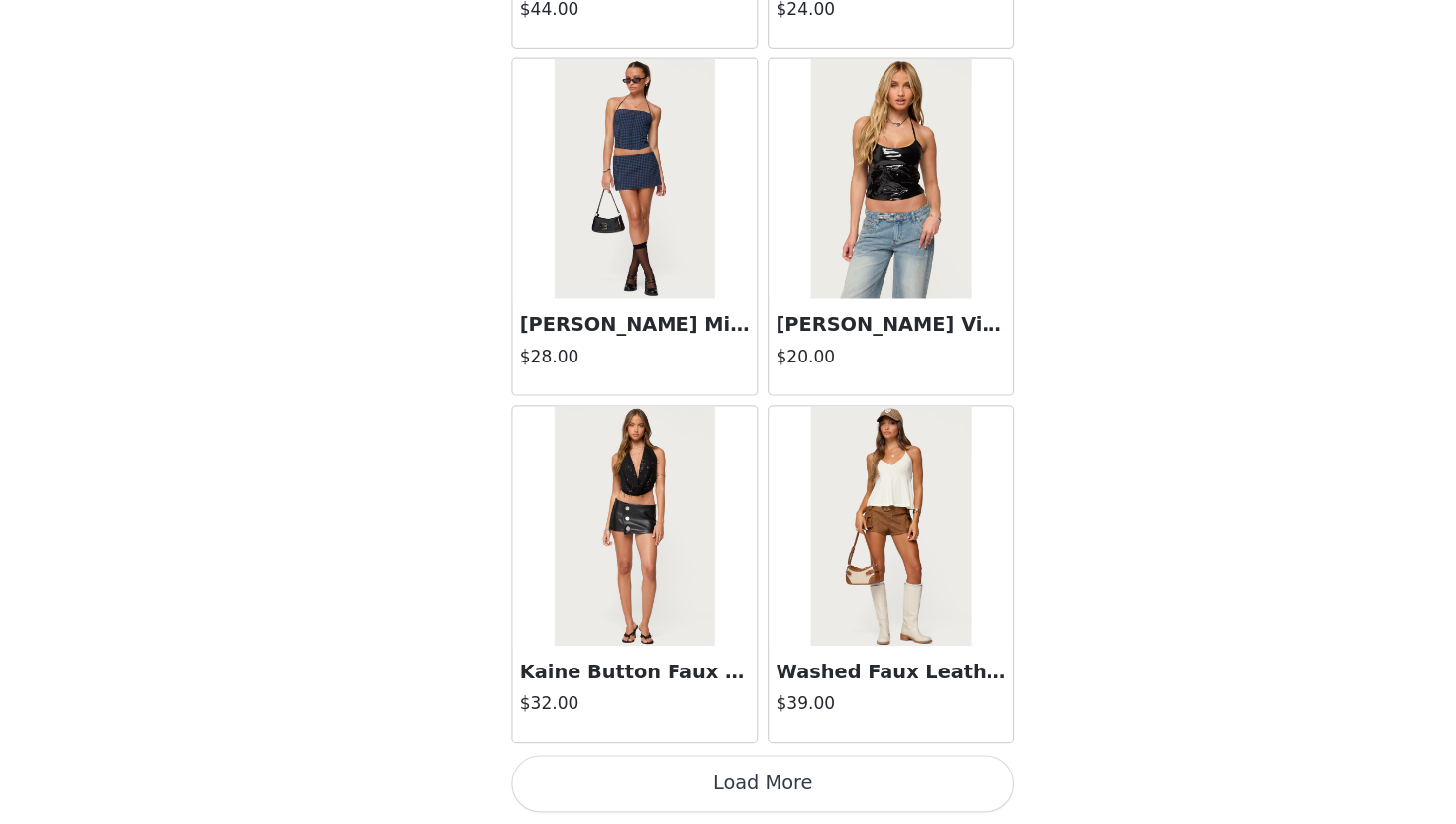
click at [702, 786] on button "Load More" at bounding box center [728, 790] width 416 height 48
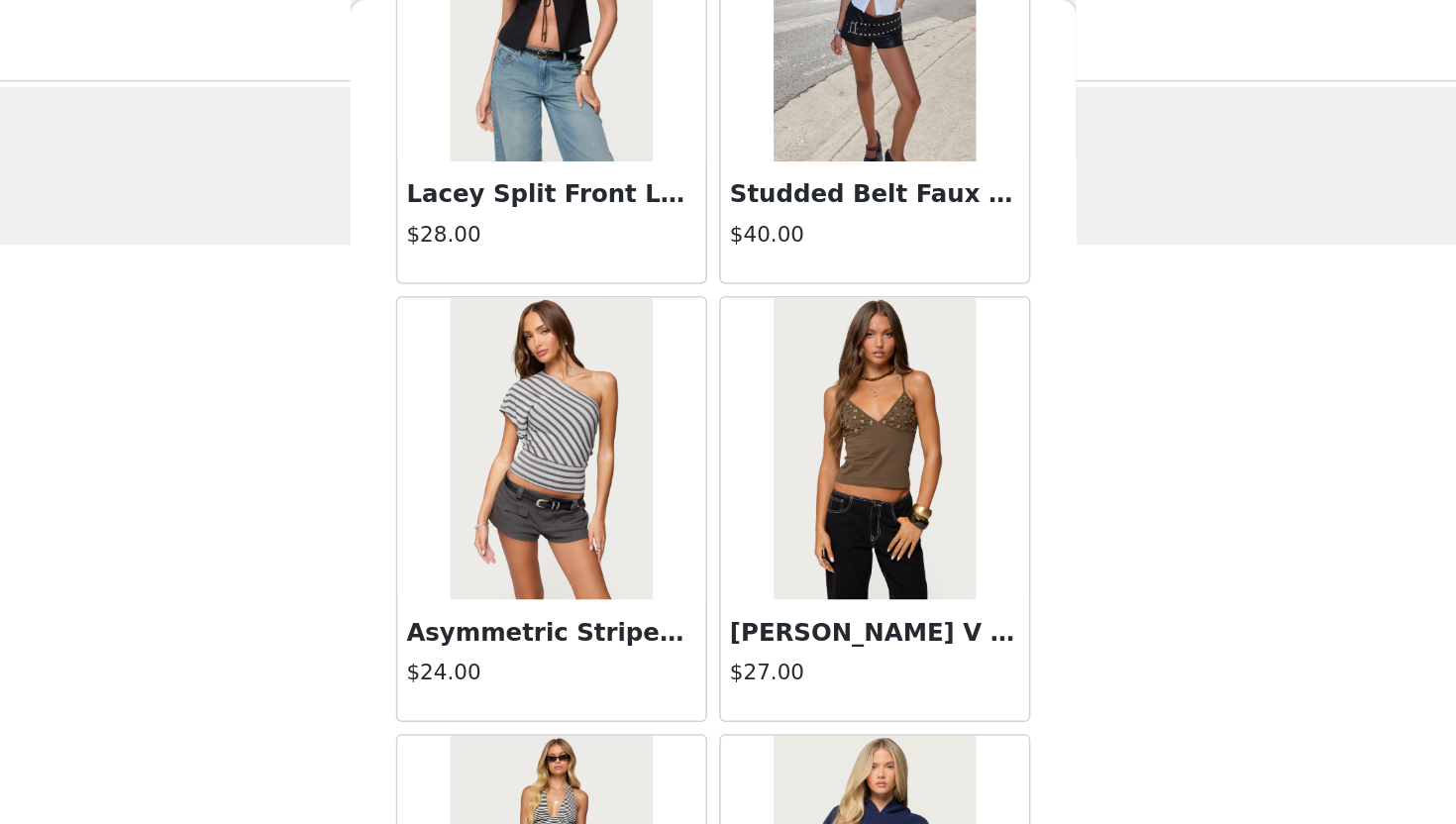
scroll to position [60995, 0]
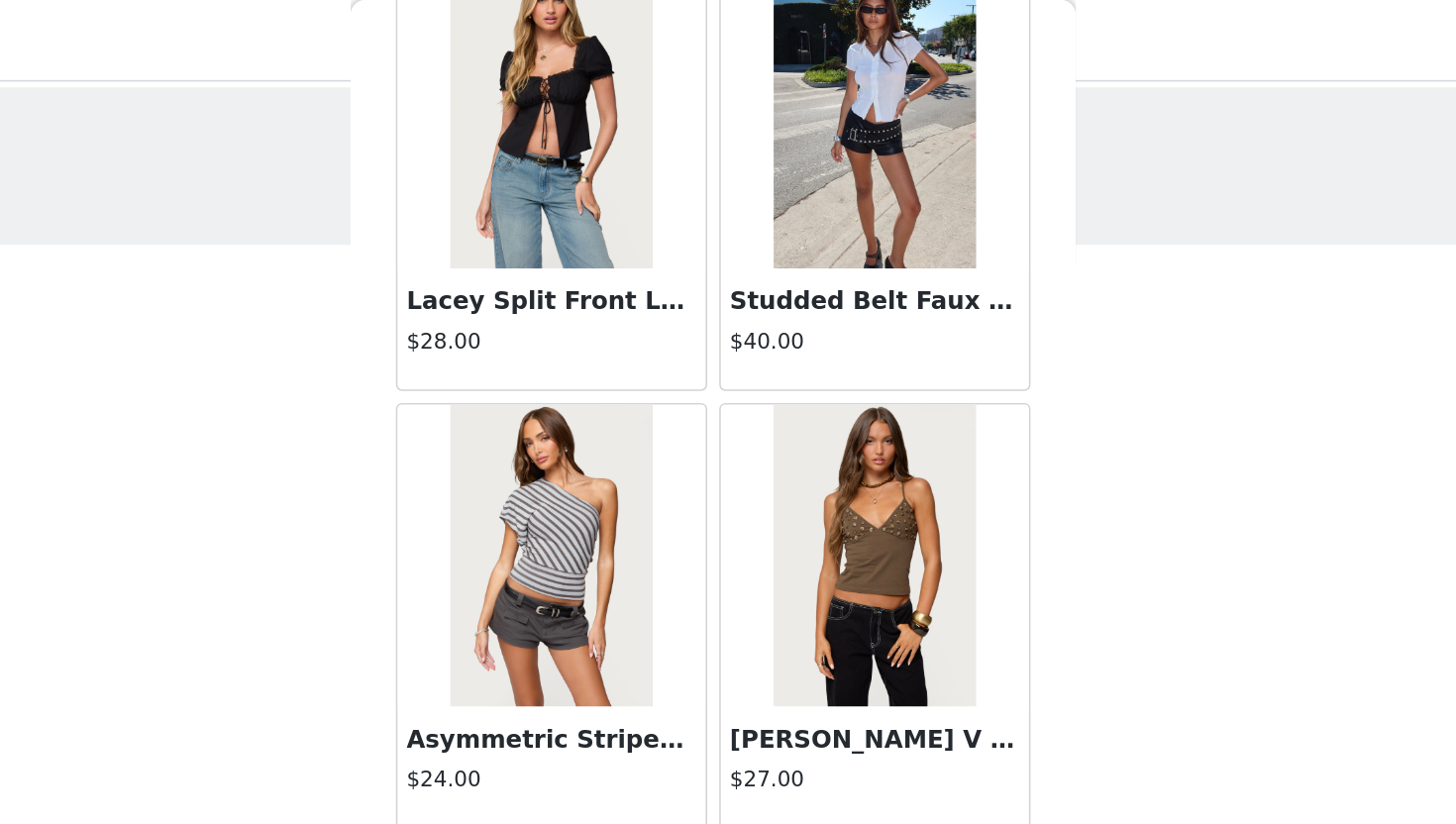
click at [636, 425] on img at bounding box center [621, 364] width 132 height 198
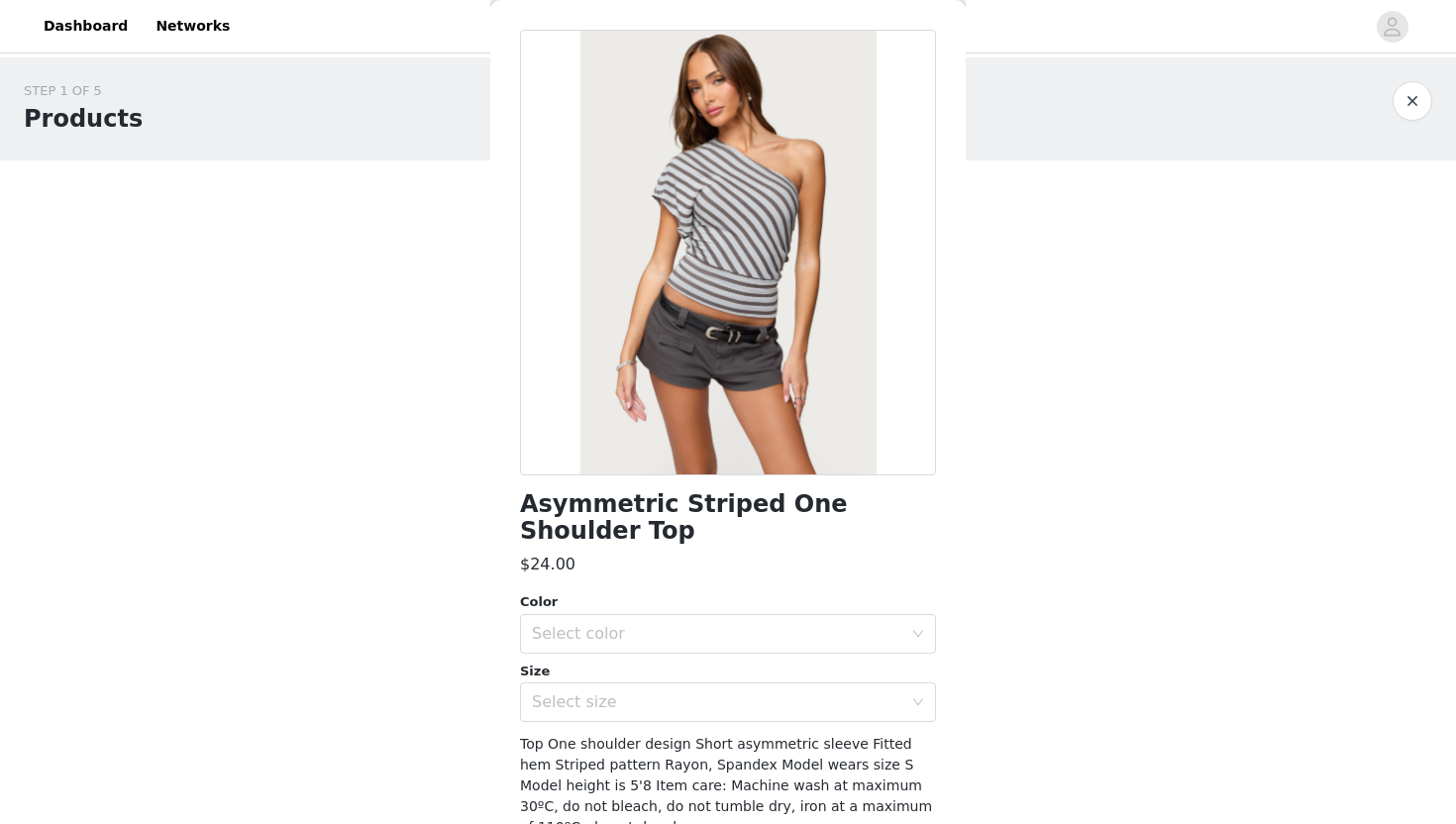
scroll to position [67, 0]
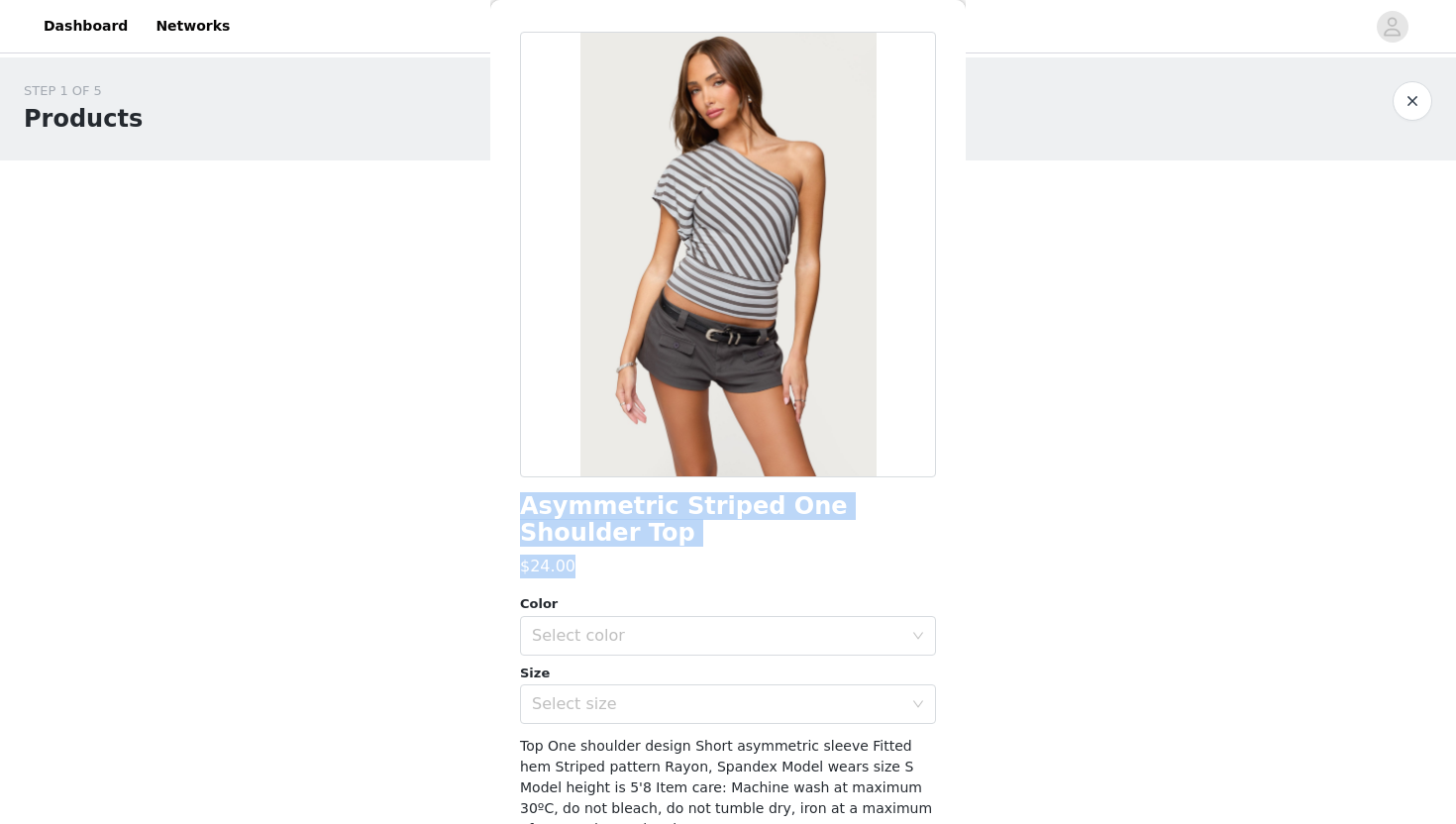
drag, startPoint x: 521, startPoint y: 508, endPoint x: 918, endPoint y: 530, distance: 397.6
click at [918, 530] on div "Asymmetric Striped One Shoulder Top $24.00 Color Select color Size Select size …" at bounding box center [728, 477] width 416 height 891
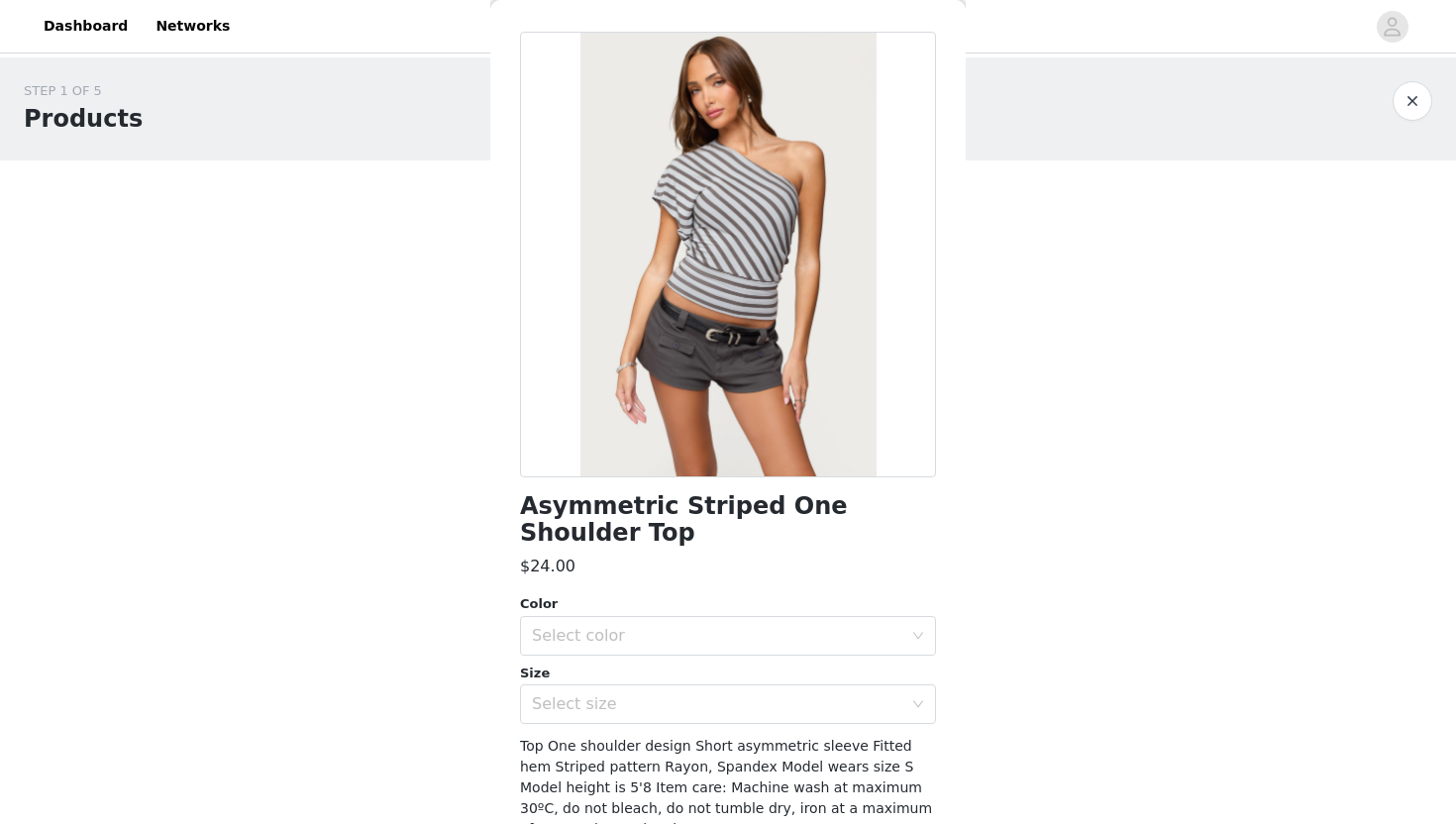
click at [902, 509] on h1 "Asymmetric Striped One Shoulder Top" at bounding box center [728, 520] width 416 height 53
drag, startPoint x: 943, startPoint y: 510, endPoint x: 517, endPoint y: 513, distance: 426.0
click at [517, 512] on div "Back Asymmetric Striped One Shoulder Top $24.00 Color Select color Size Select …" at bounding box center [728, 412] width 475 height 824
copy h1 "Asymmetric Striped One Shoulder Top"
click at [657, 617] on div "Select color" at bounding box center [721, 636] width 379 height 38
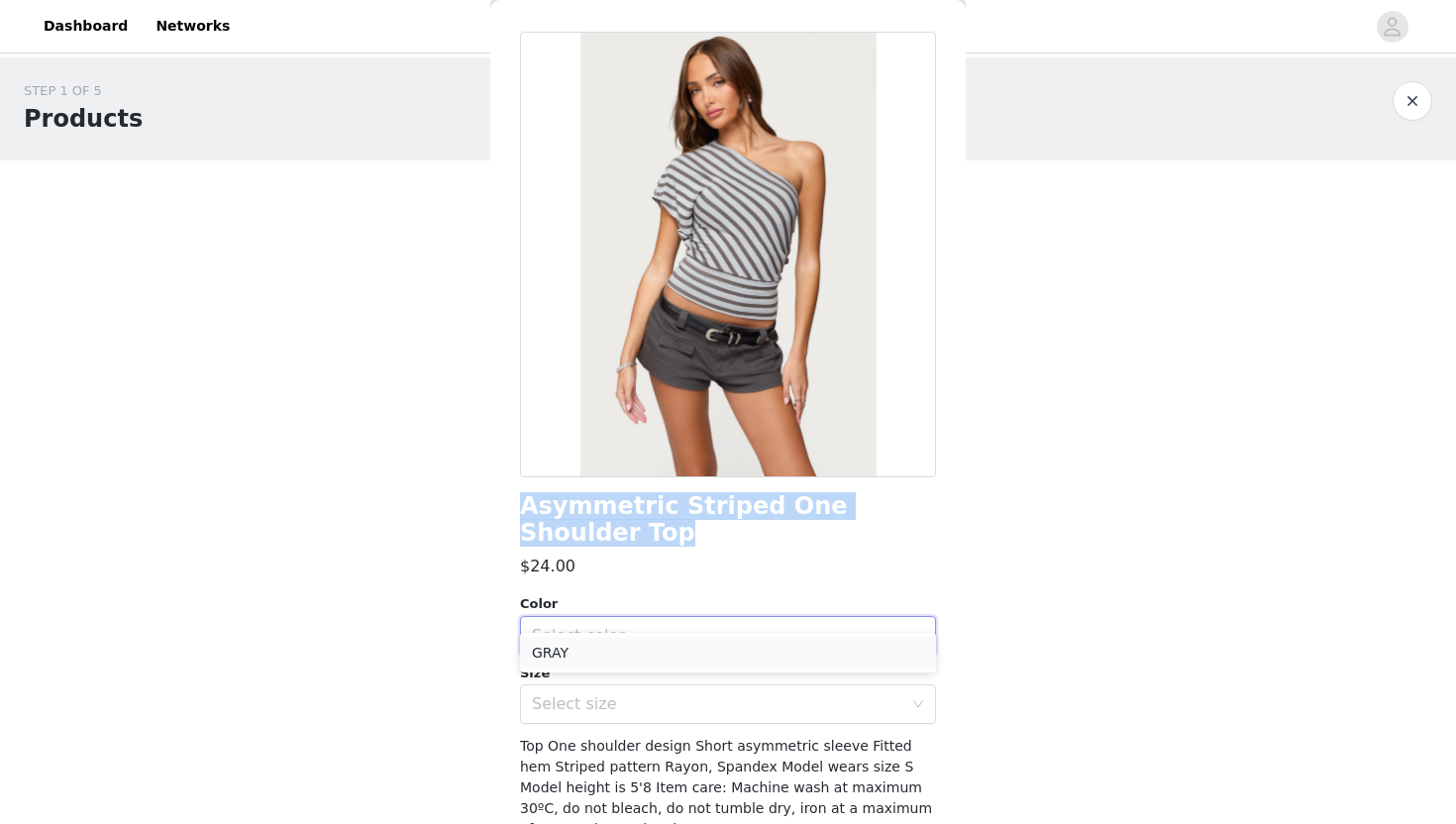
click at [662, 639] on li "GRAY" at bounding box center [728, 653] width 416 height 32
click at [668, 694] on div "Select size" at bounding box center [717, 704] width 370 height 20
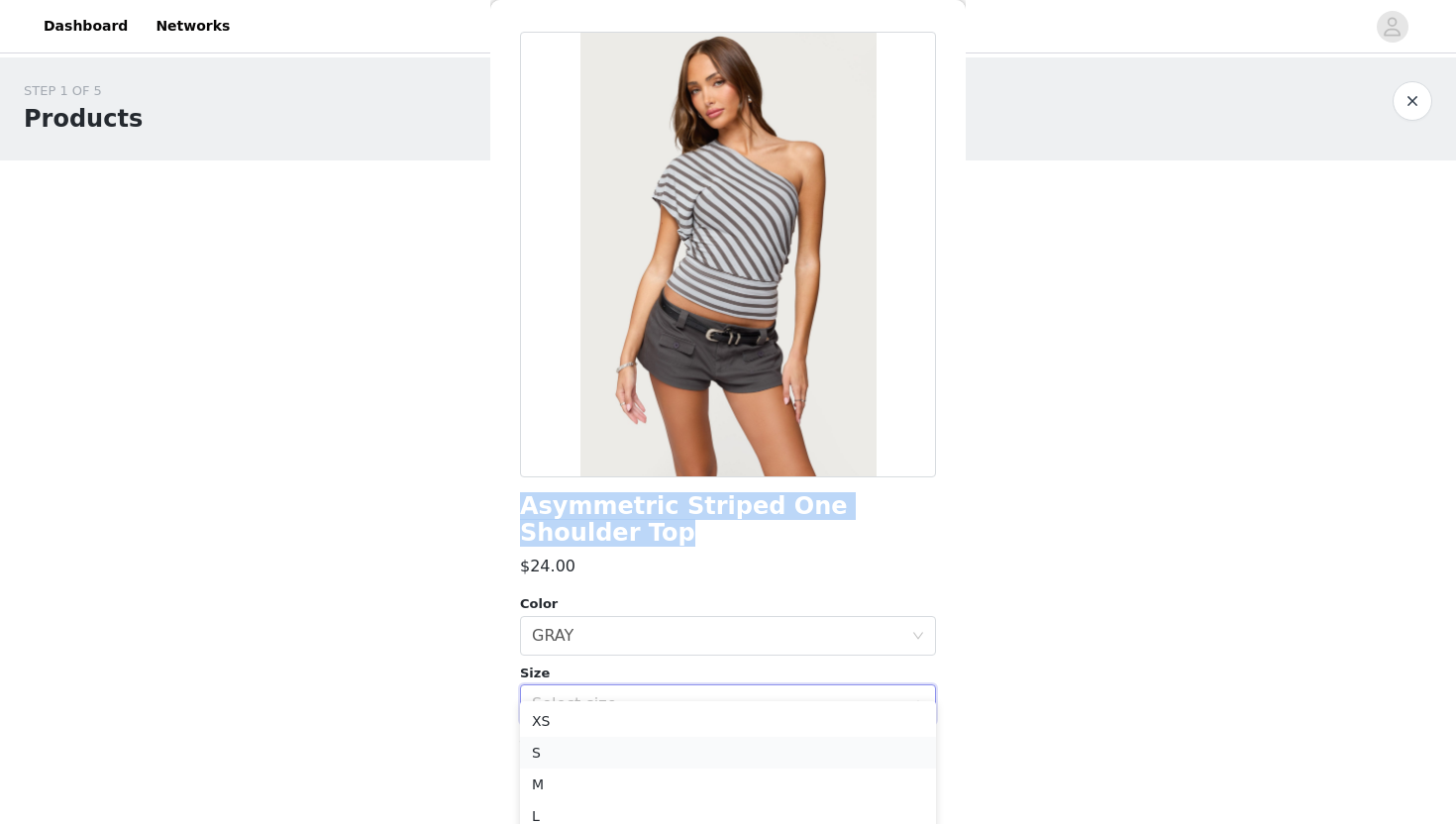
click at [660, 745] on li "S" at bounding box center [728, 753] width 416 height 32
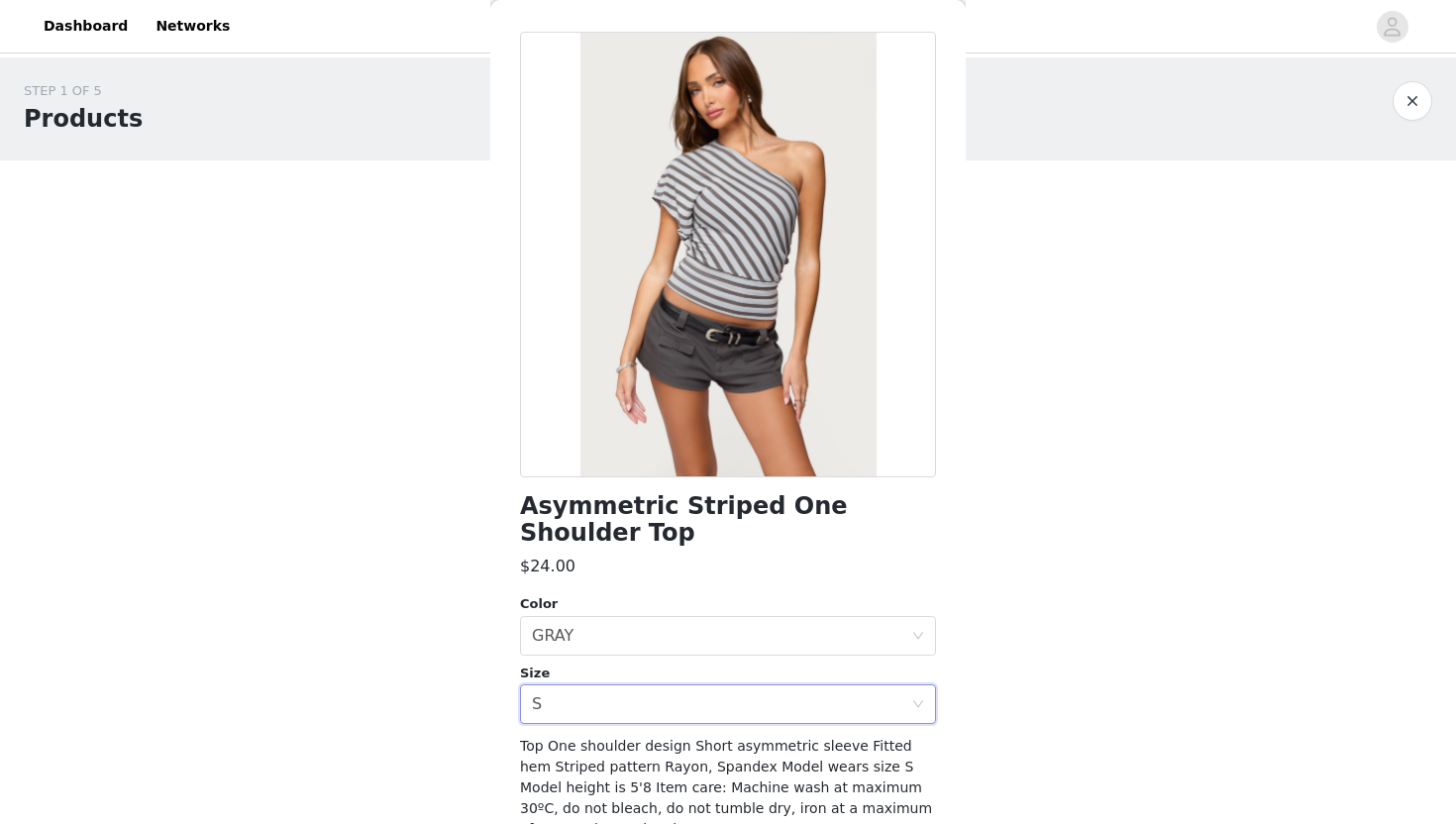
click at [709, 555] on div "Asymmetric Striped One Shoulder Top $24.00 Color Select color GRAY Size Select …" at bounding box center [728, 477] width 416 height 891
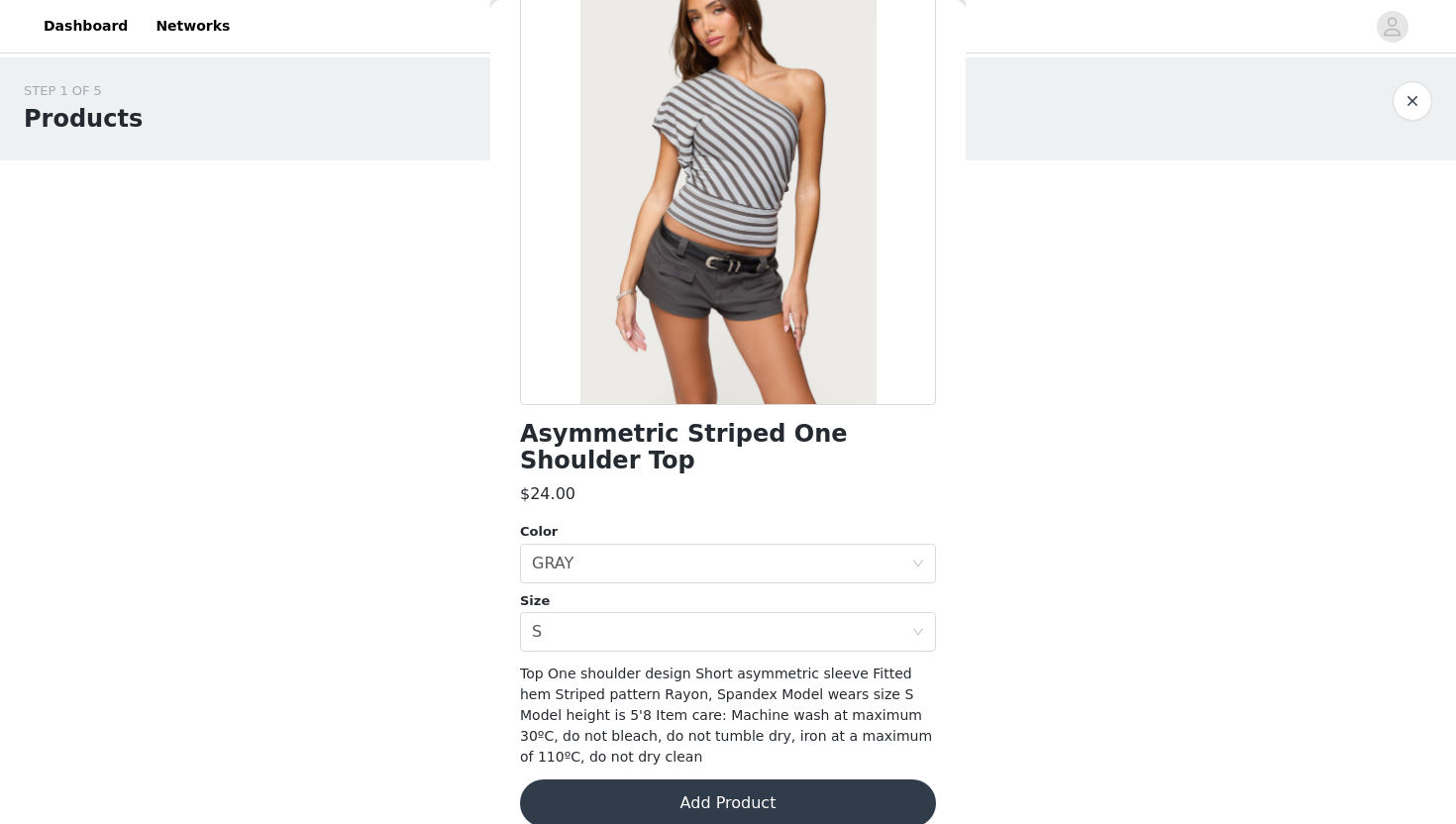
click at [683, 791] on button "Add Product" at bounding box center [728, 803] width 416 height 48
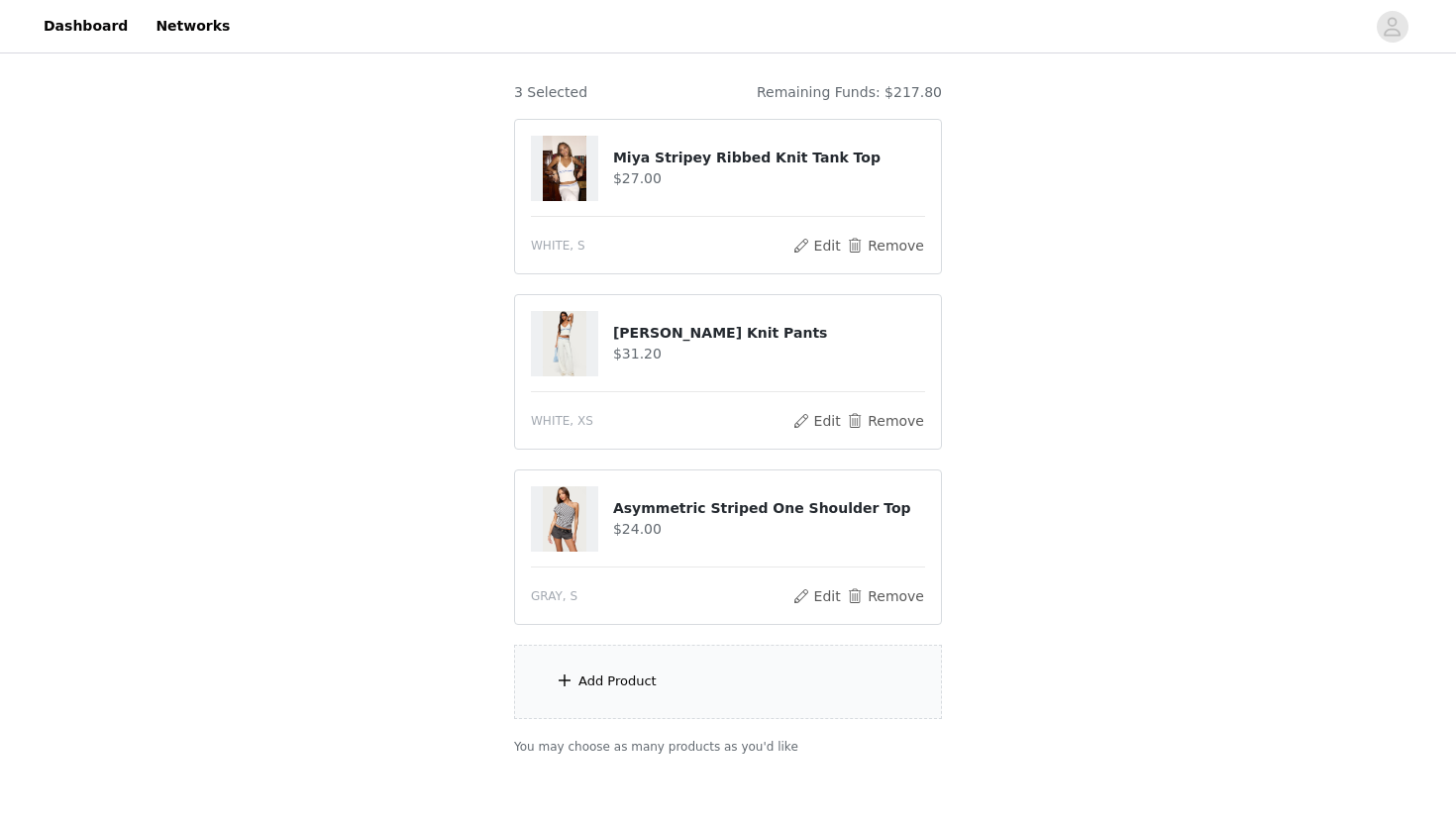
scroll to position [253, 0]
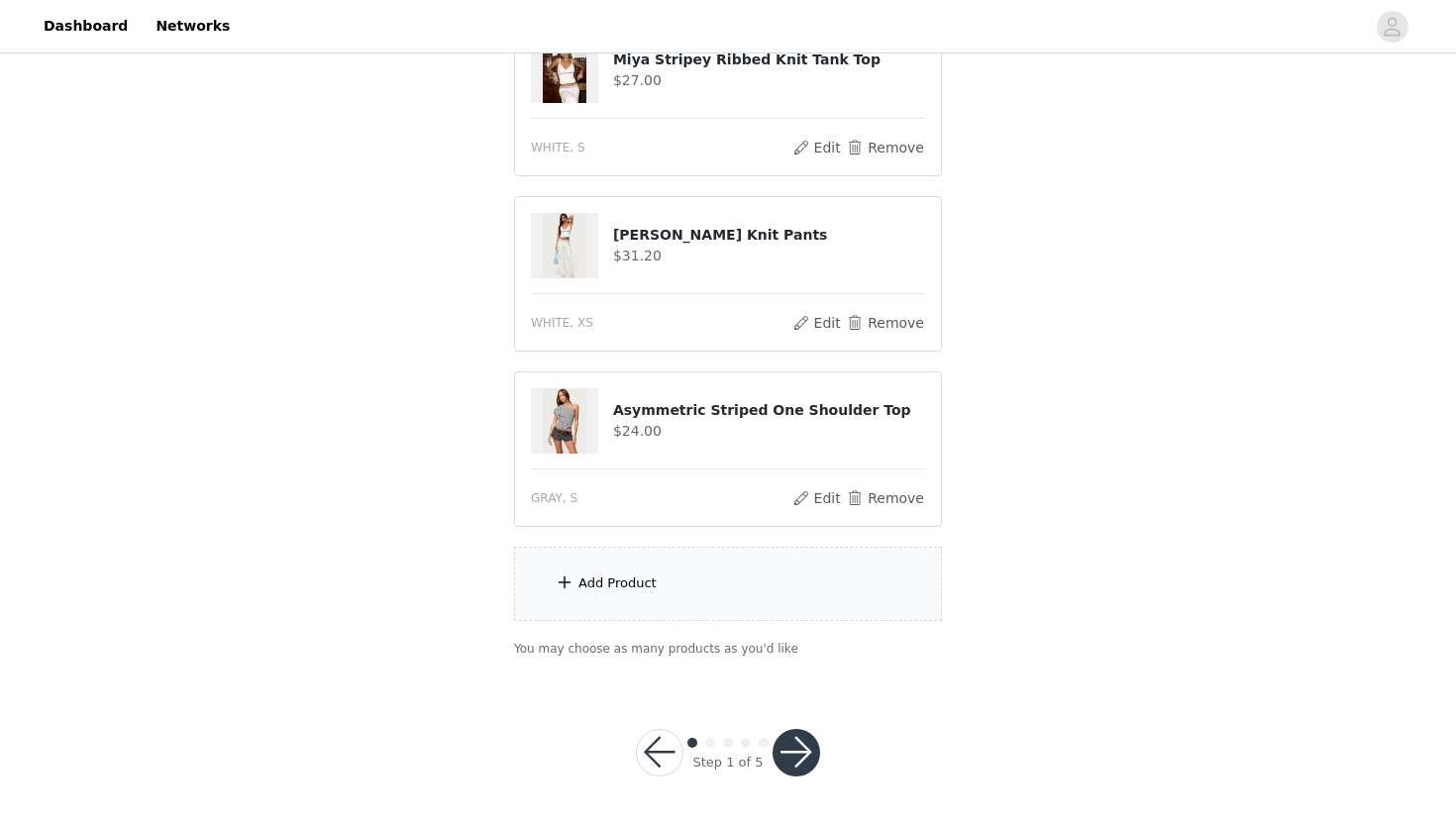
click at [632, 584] on div "Add Product" at bounding box center [617, 583] width 78 height 20
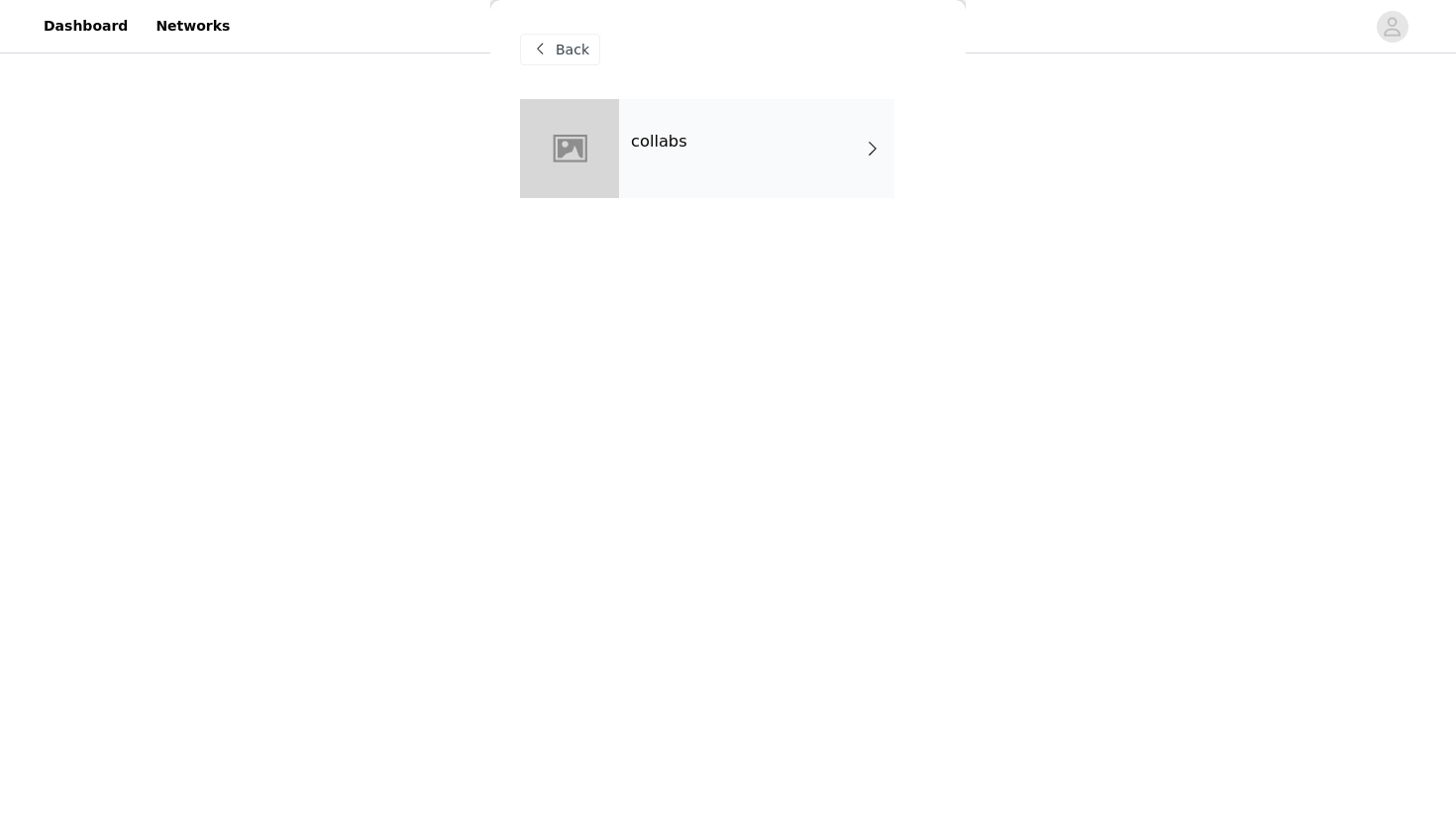
click at [709, 114] on div "collabs" at bounding box center [757, 149] width 275 height 99
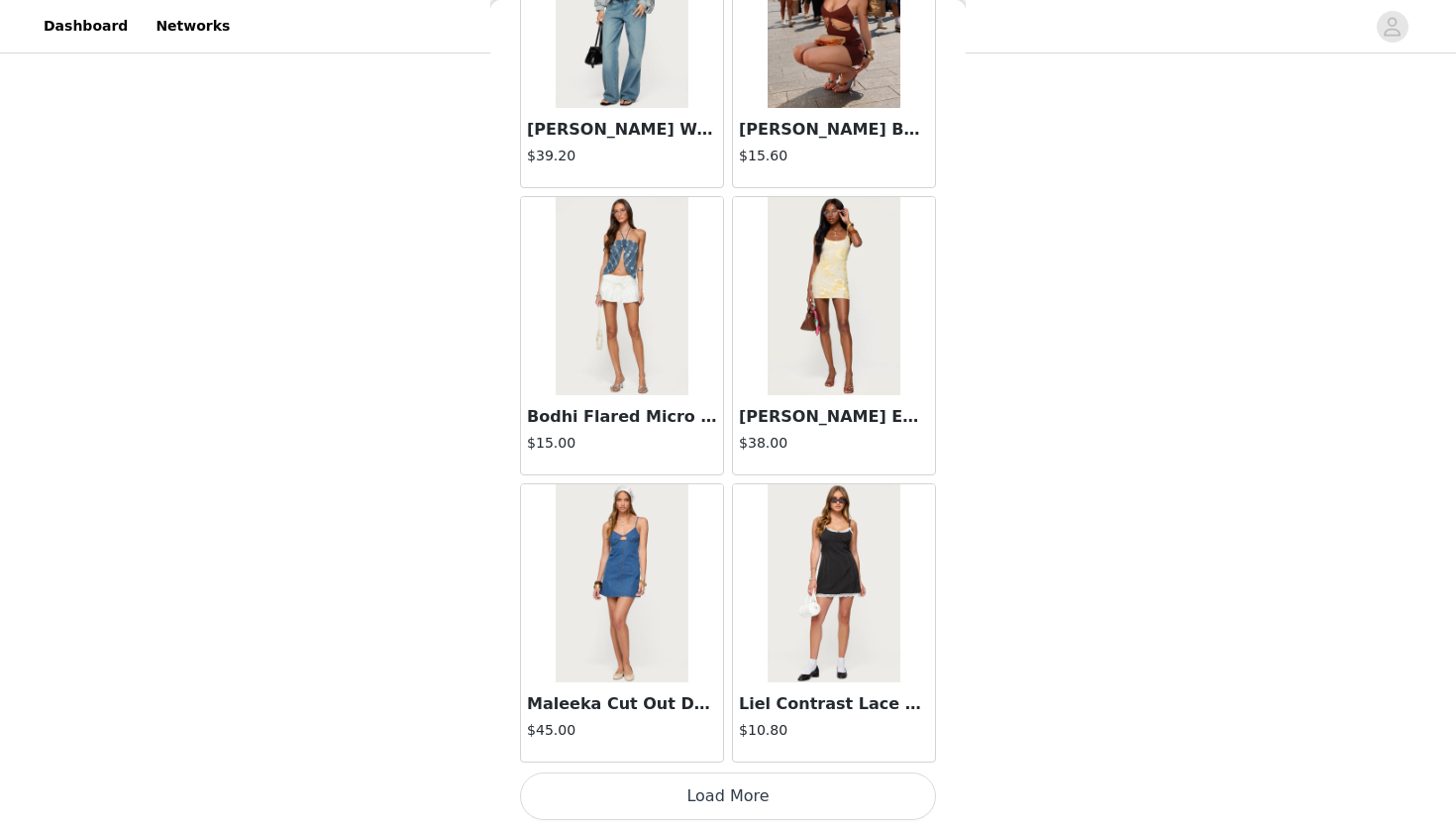
scroll to position [2206, 0]
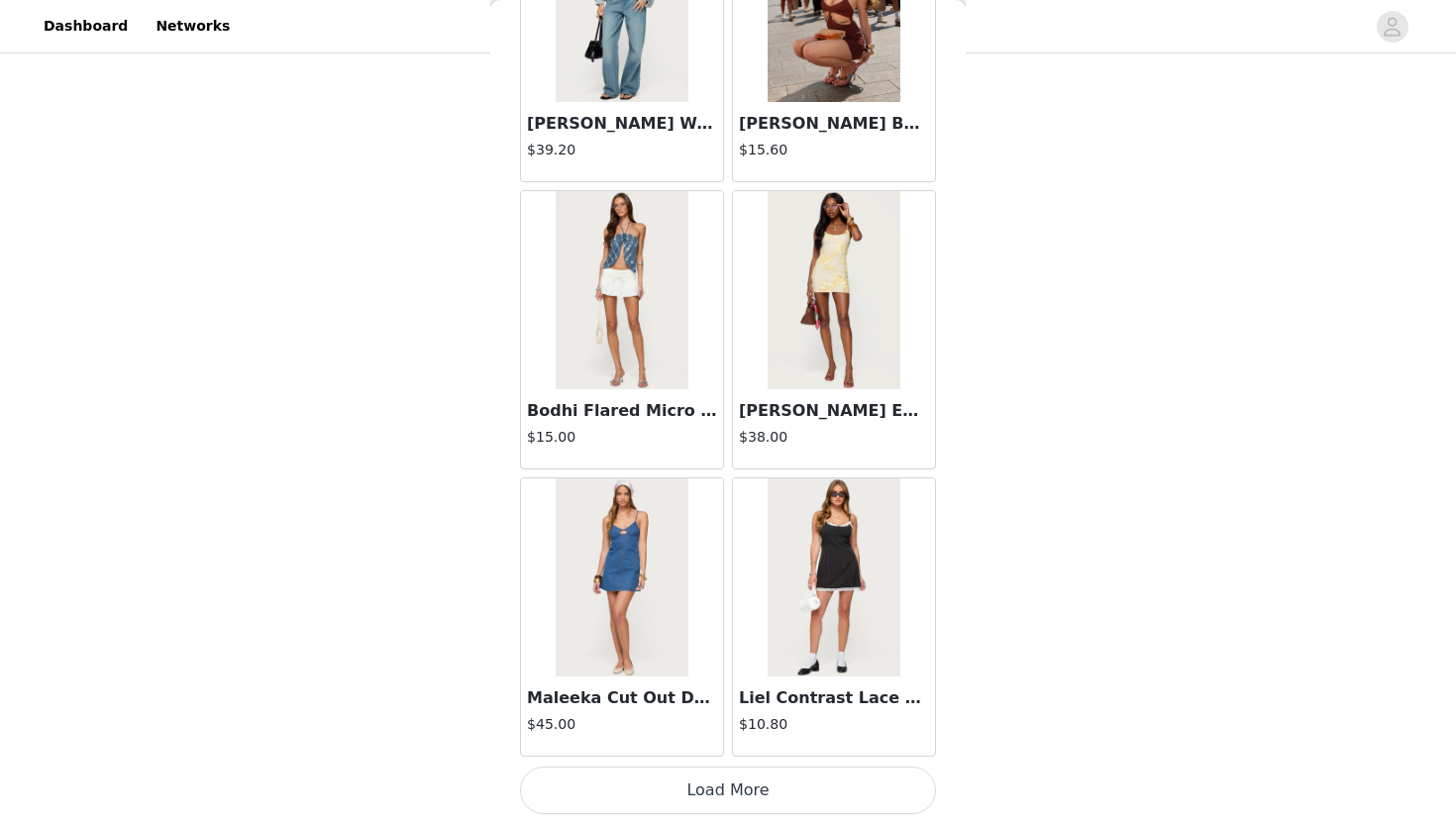
click at [642, 782] on button "Load More" at bounding box center [728, 790] width 416 height 48
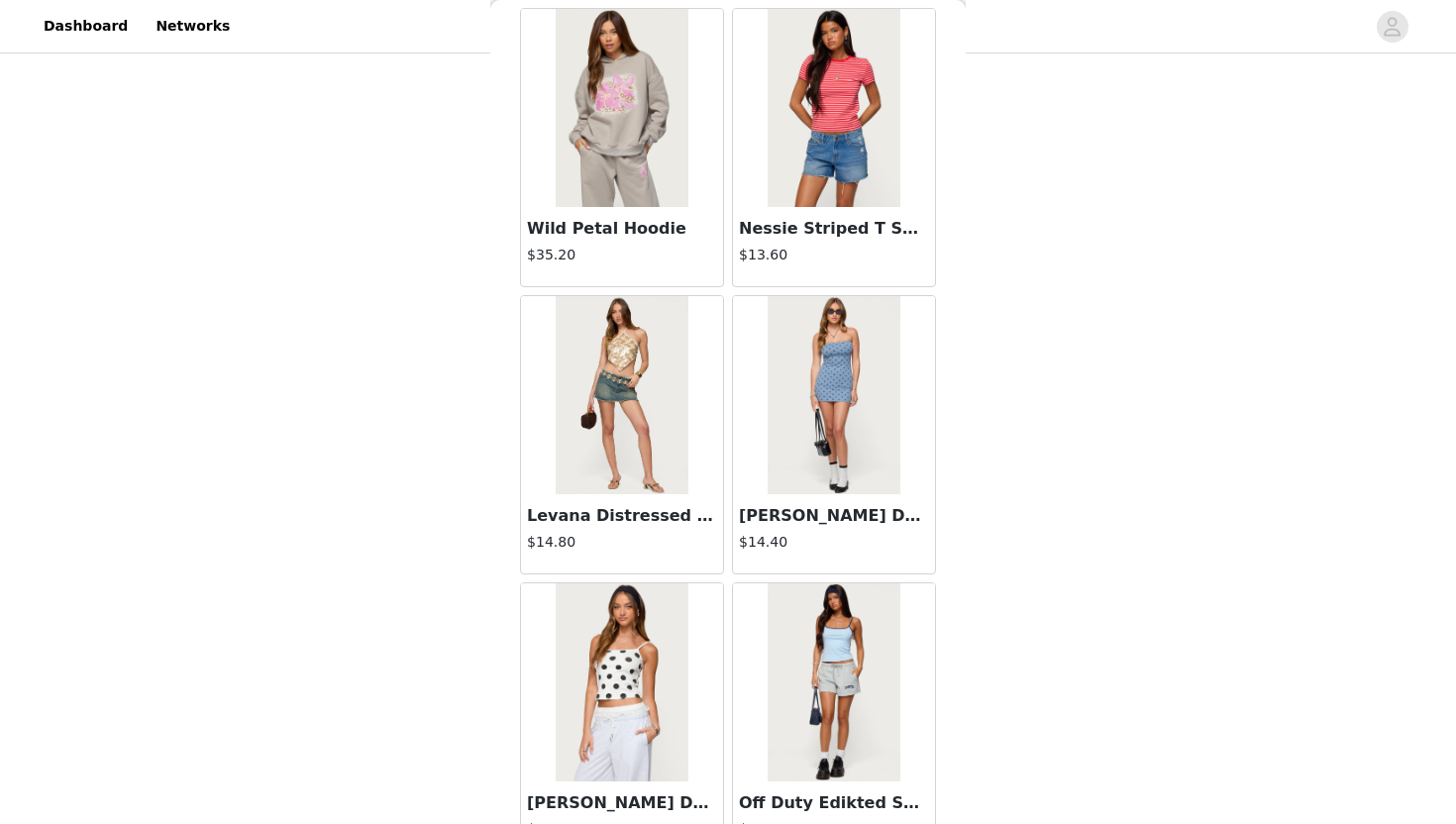
scroll to position [5078, 0]
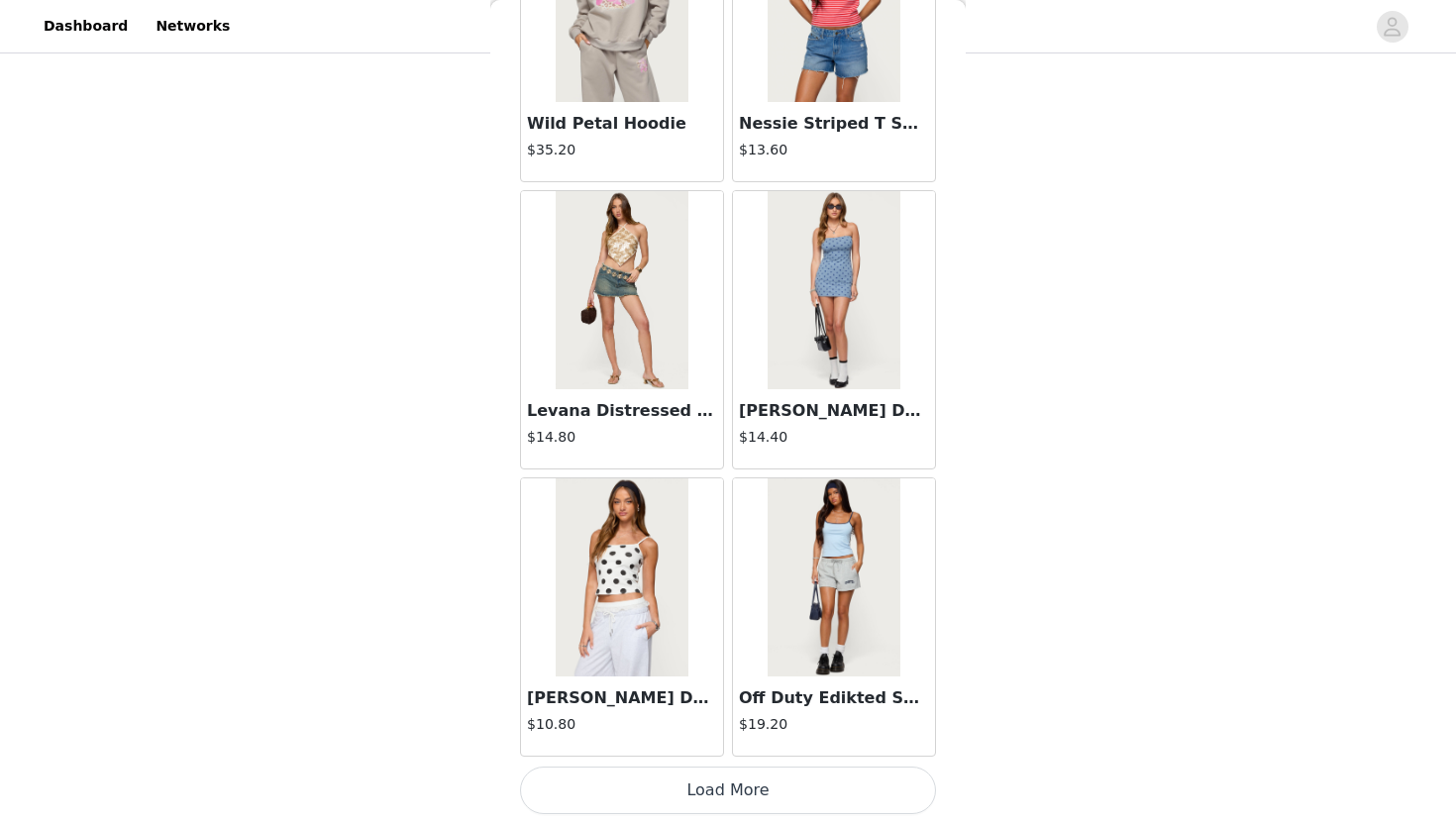
click at [658, 774] on button "Load More" at bounding box center [728, 790] width 416 height 48
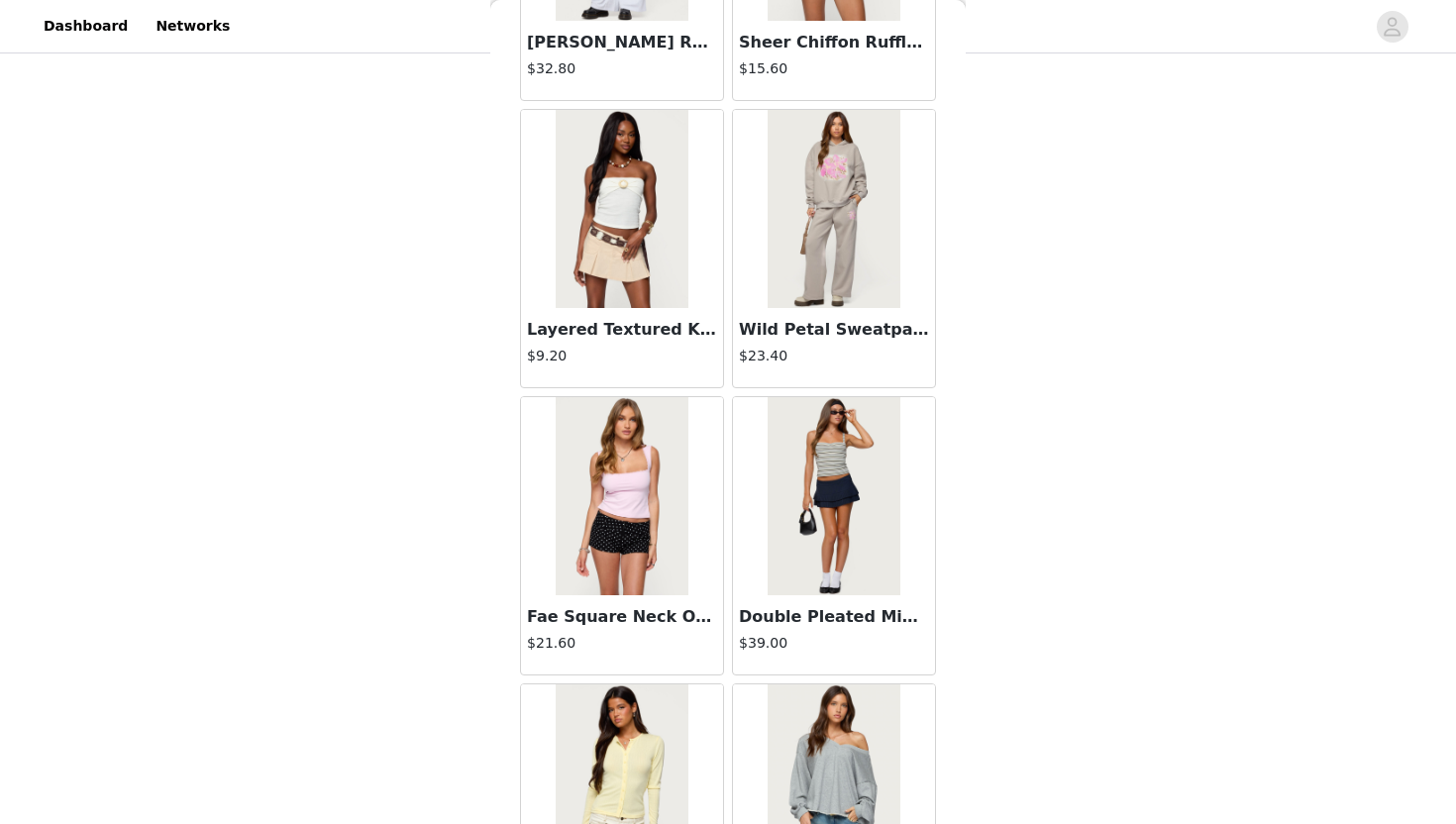
scroll to position [7949, 0]
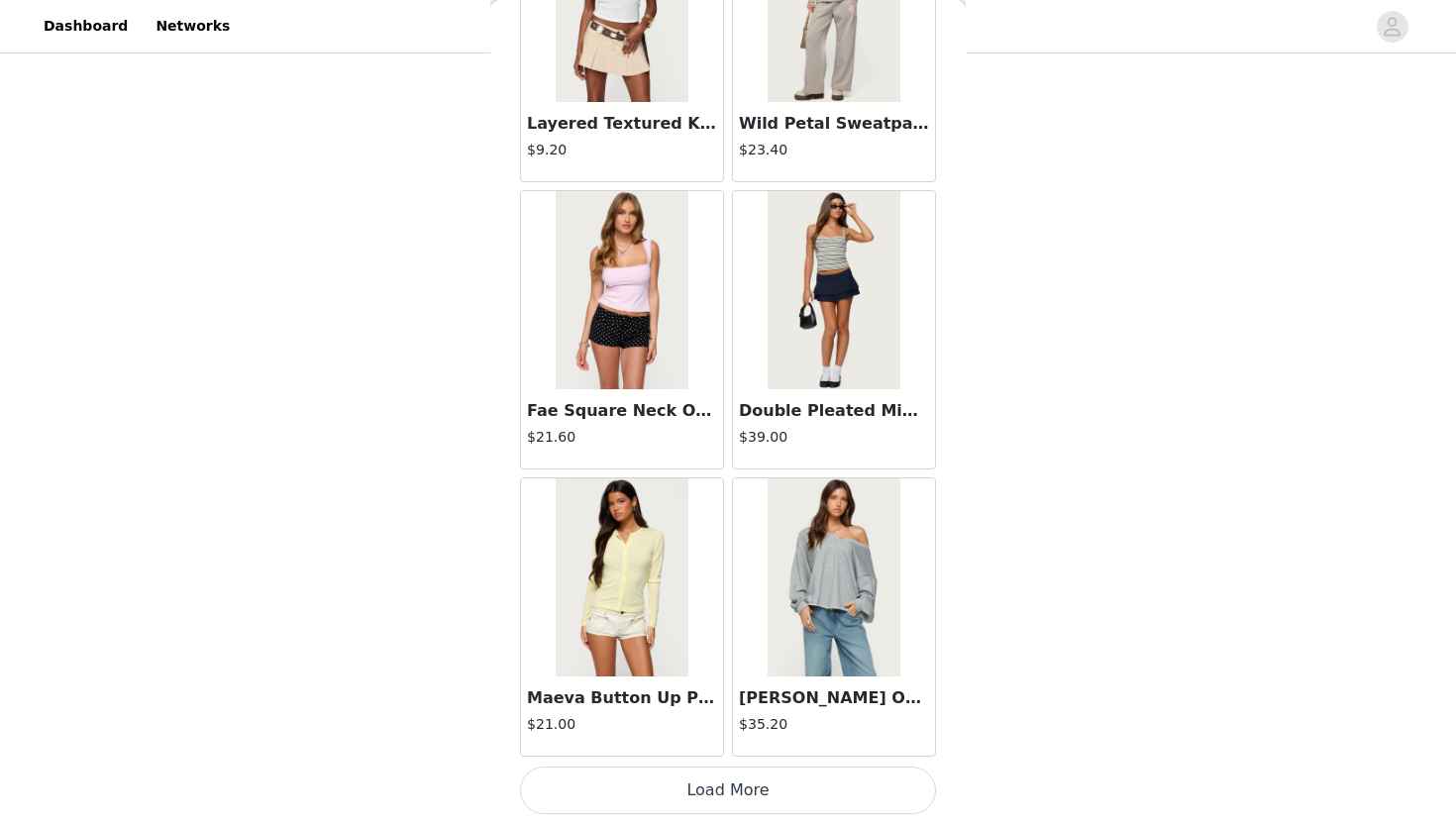
click at [662, 780] on button "Load More" at bounding box center [728, 790] width 416 height 48
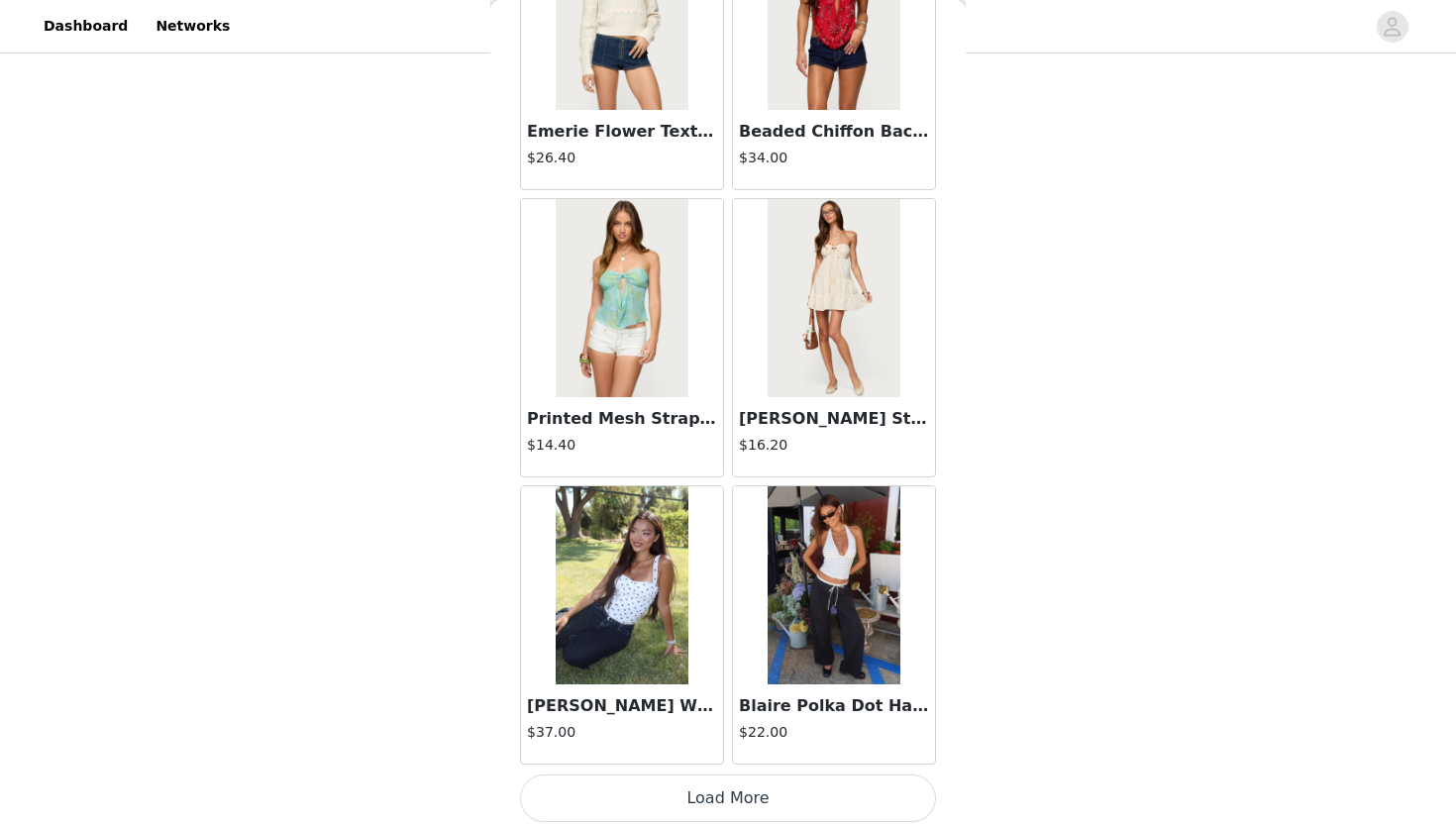
scroll to position [10820, 0]
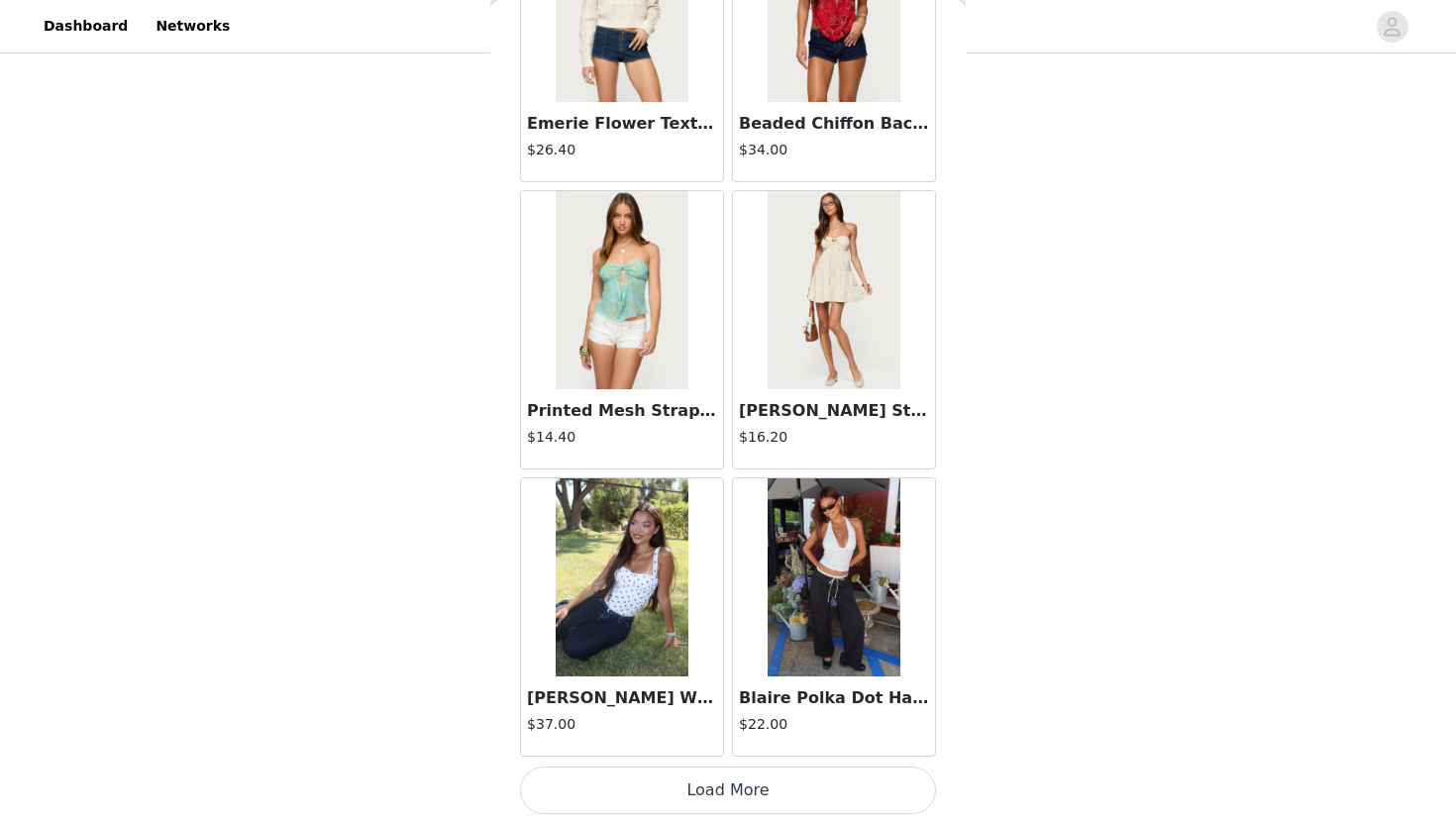
click at [673, 770] on button "Load More" at bounding box center [728, 790] width 416 height 48
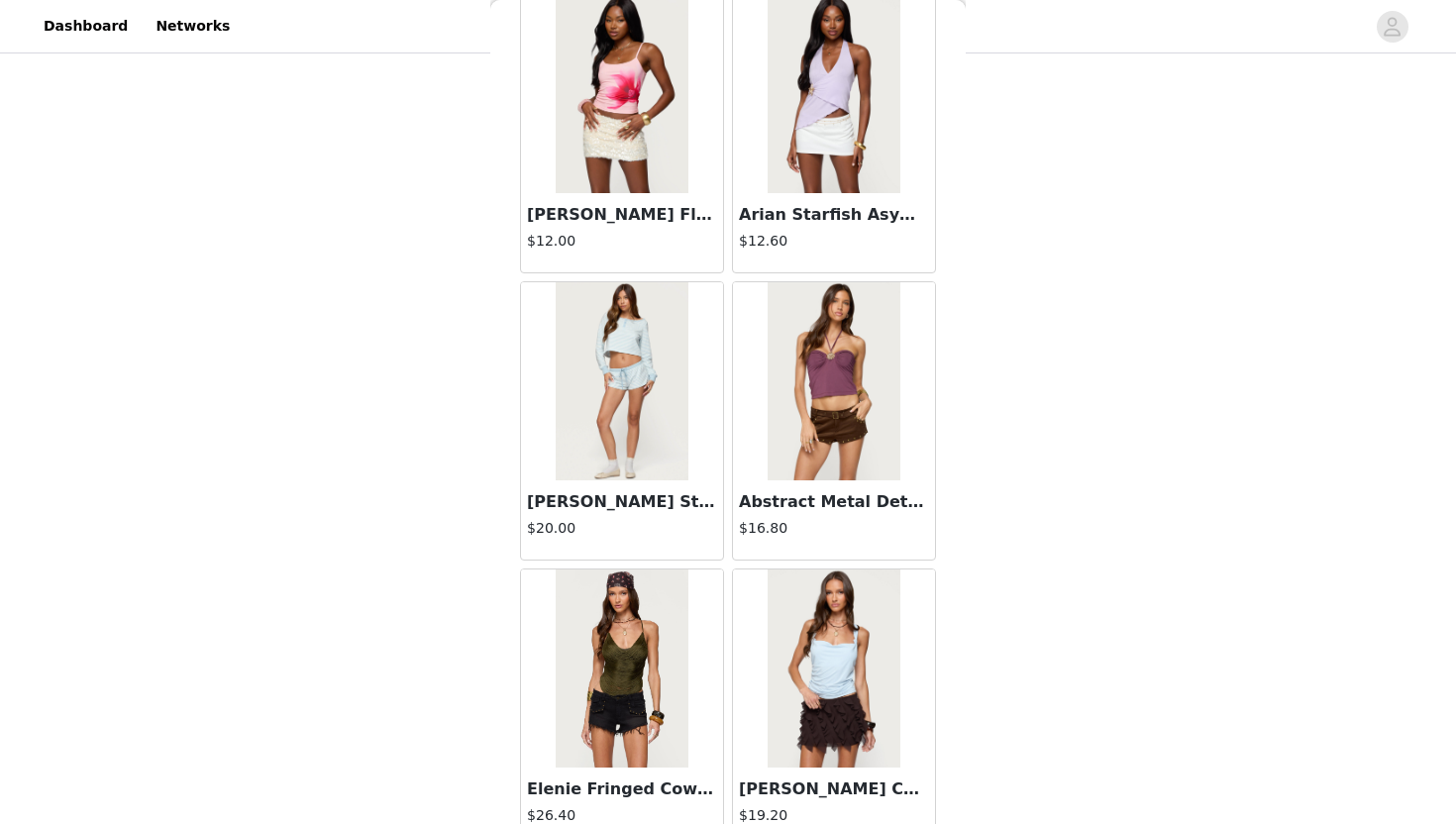
scroll to position [13691, 0]
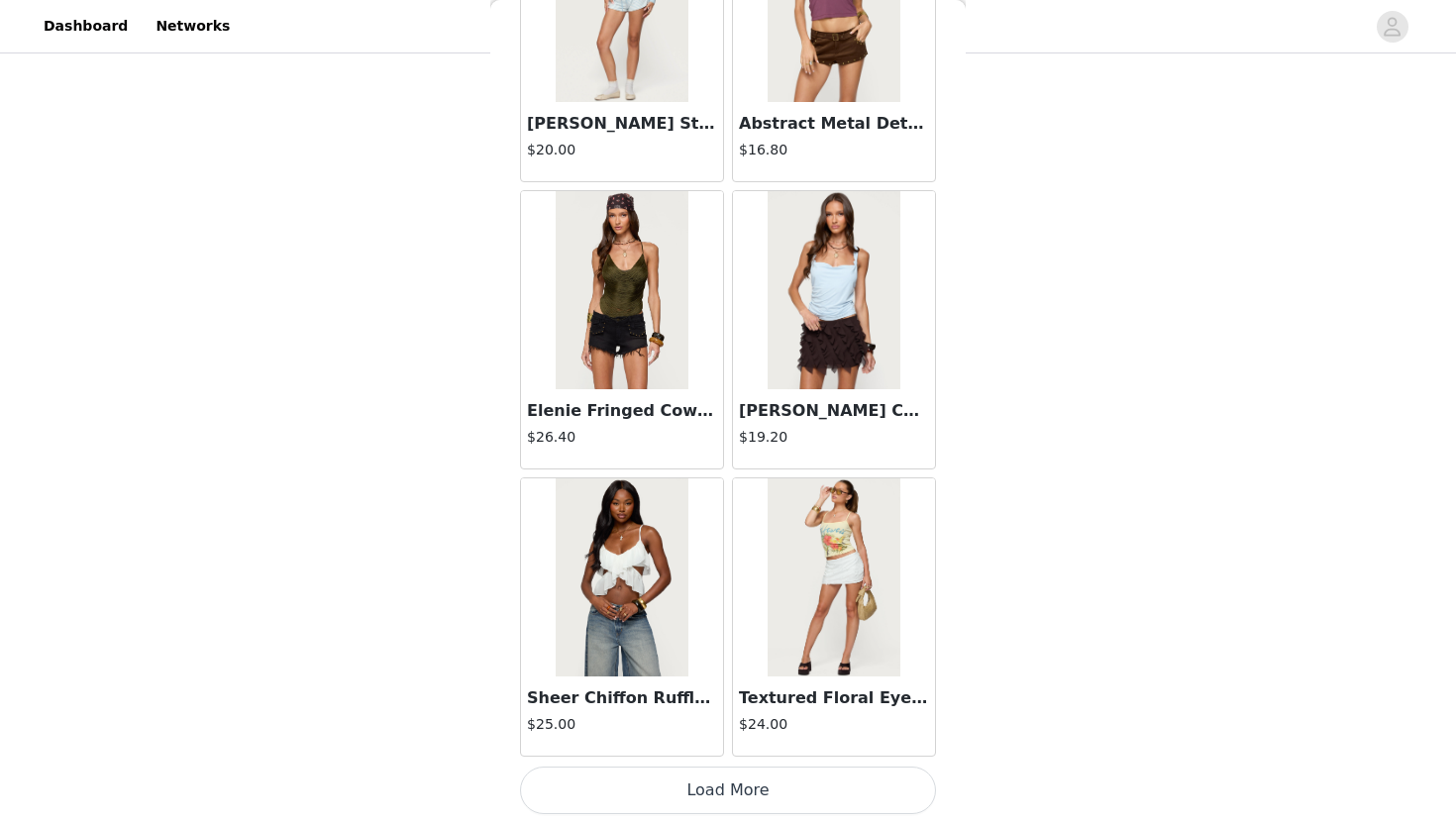
click at [680, 791] on button "Load More" at bounding box center [728, 790] width 416 height 48
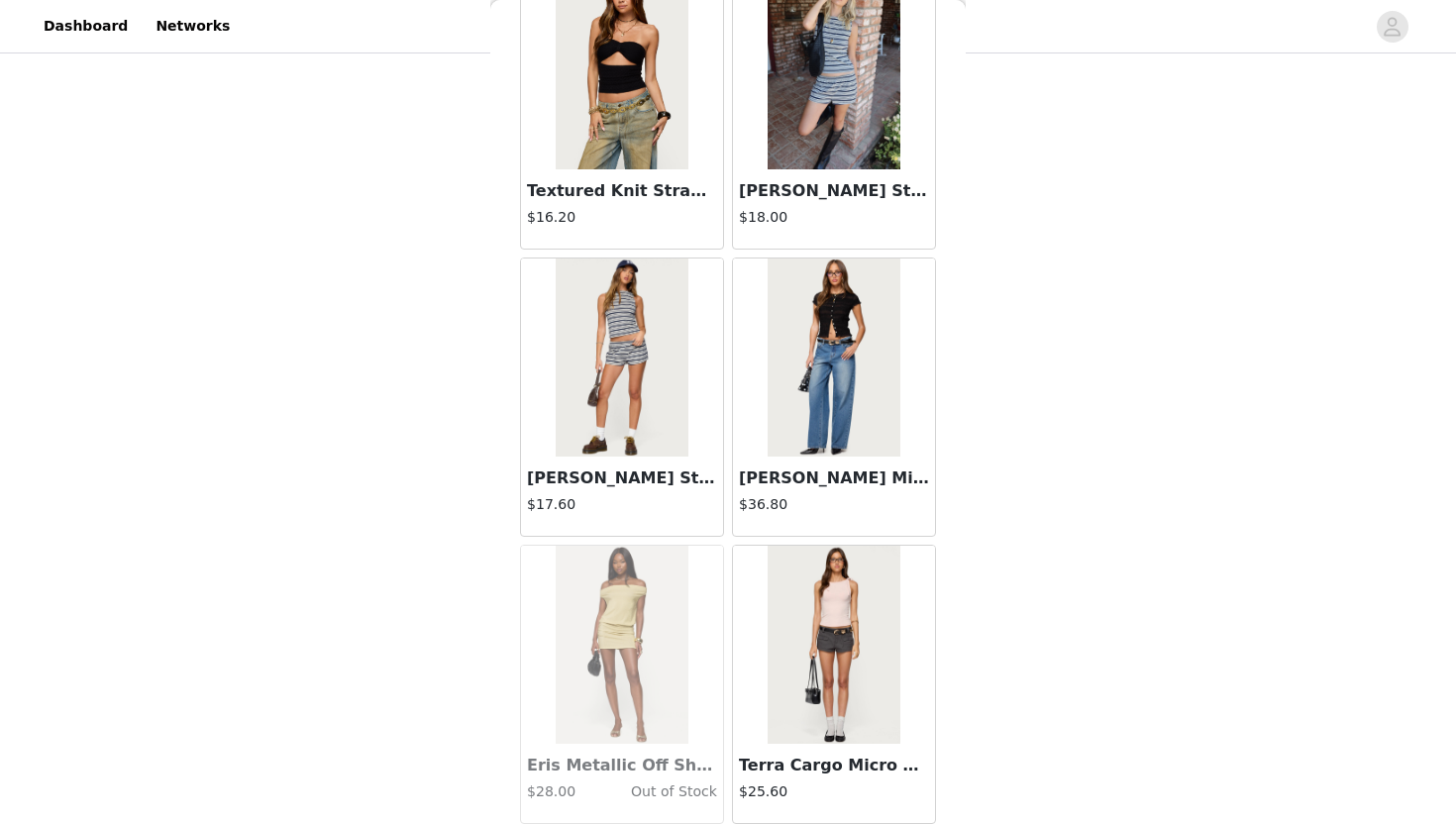
scroll to position [14488, 0]
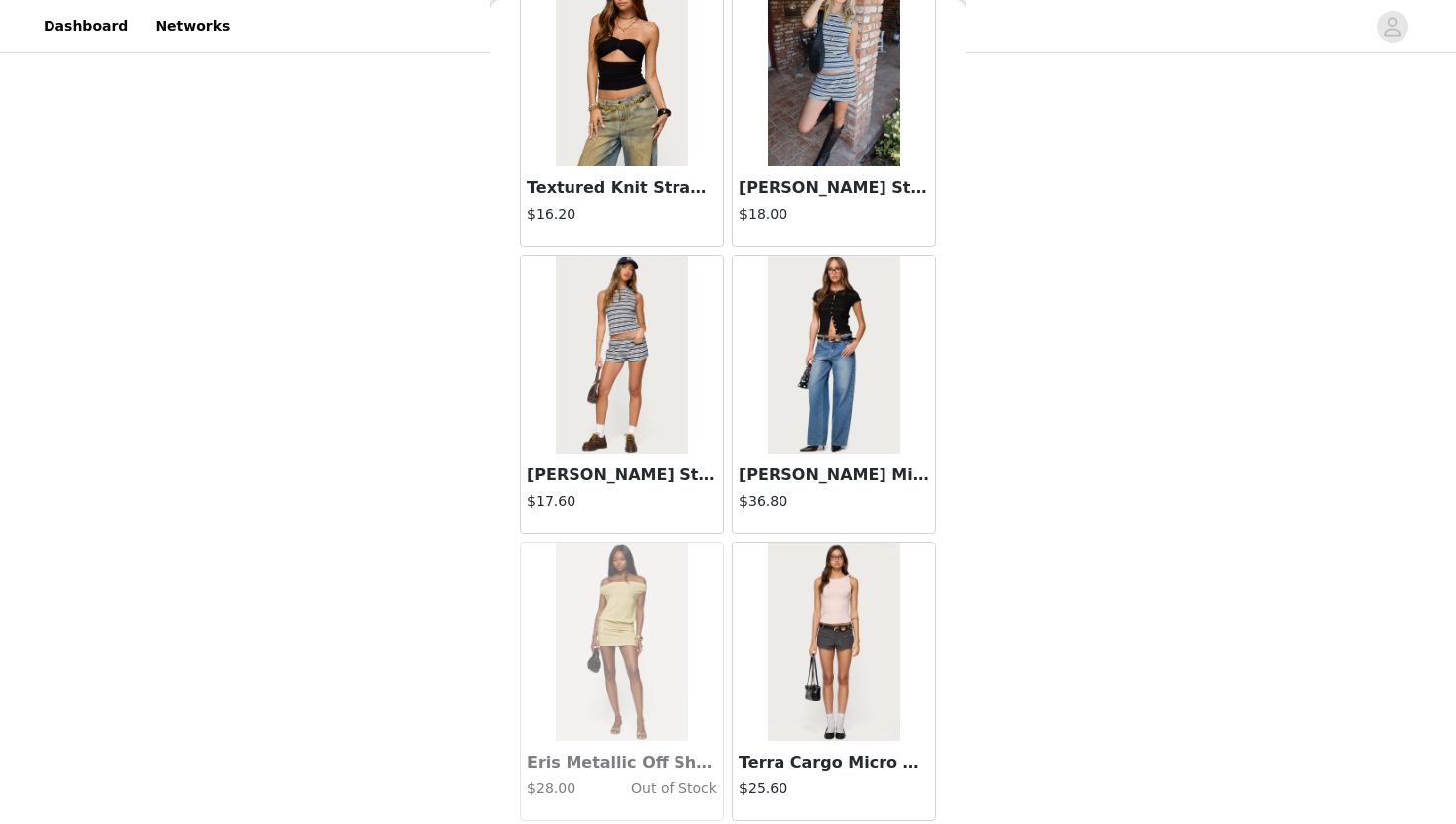
click at [792, 661] on img at bounding box center [833, 642] width 132 height 198
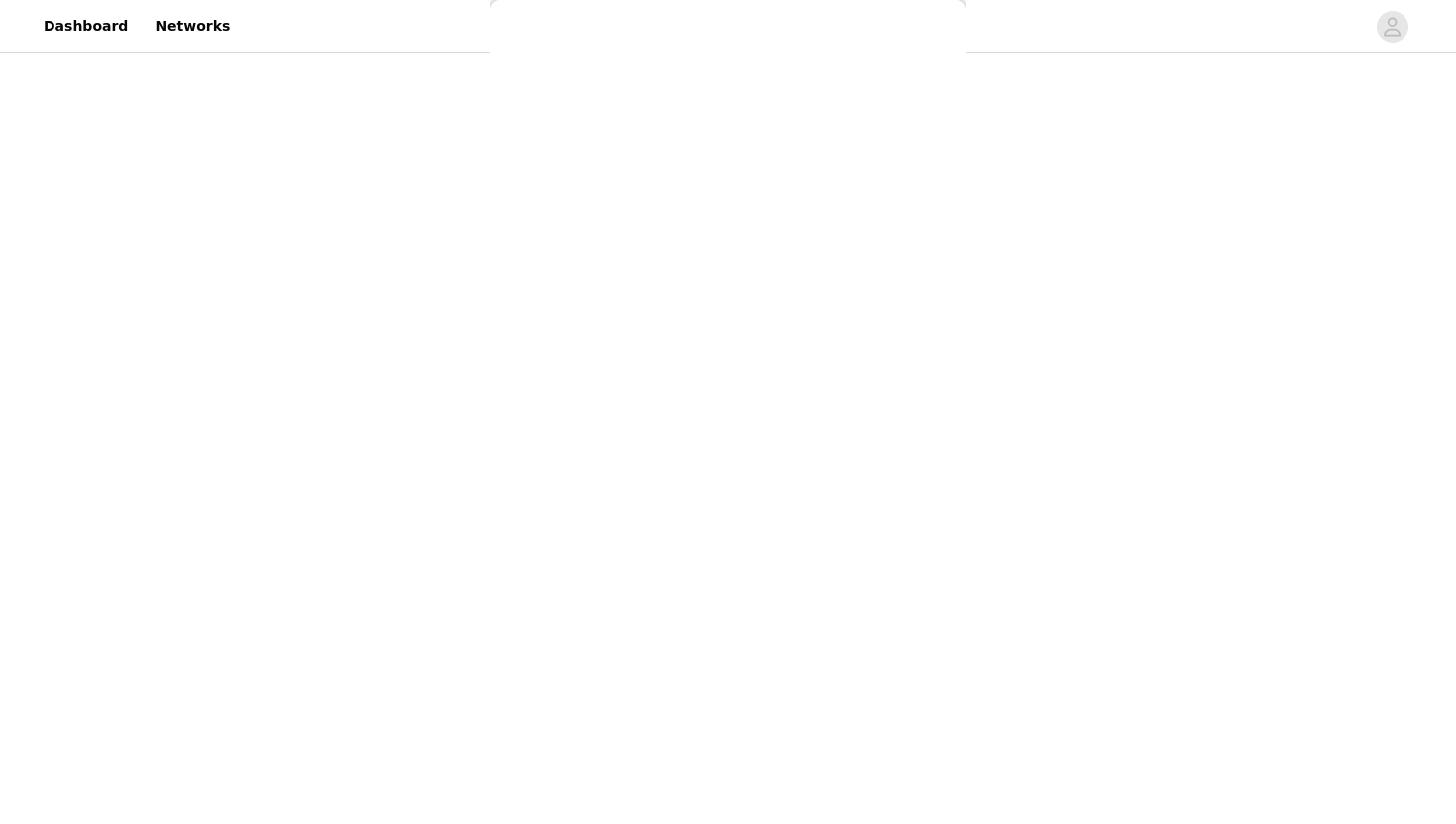
scroll to position [0, 0]
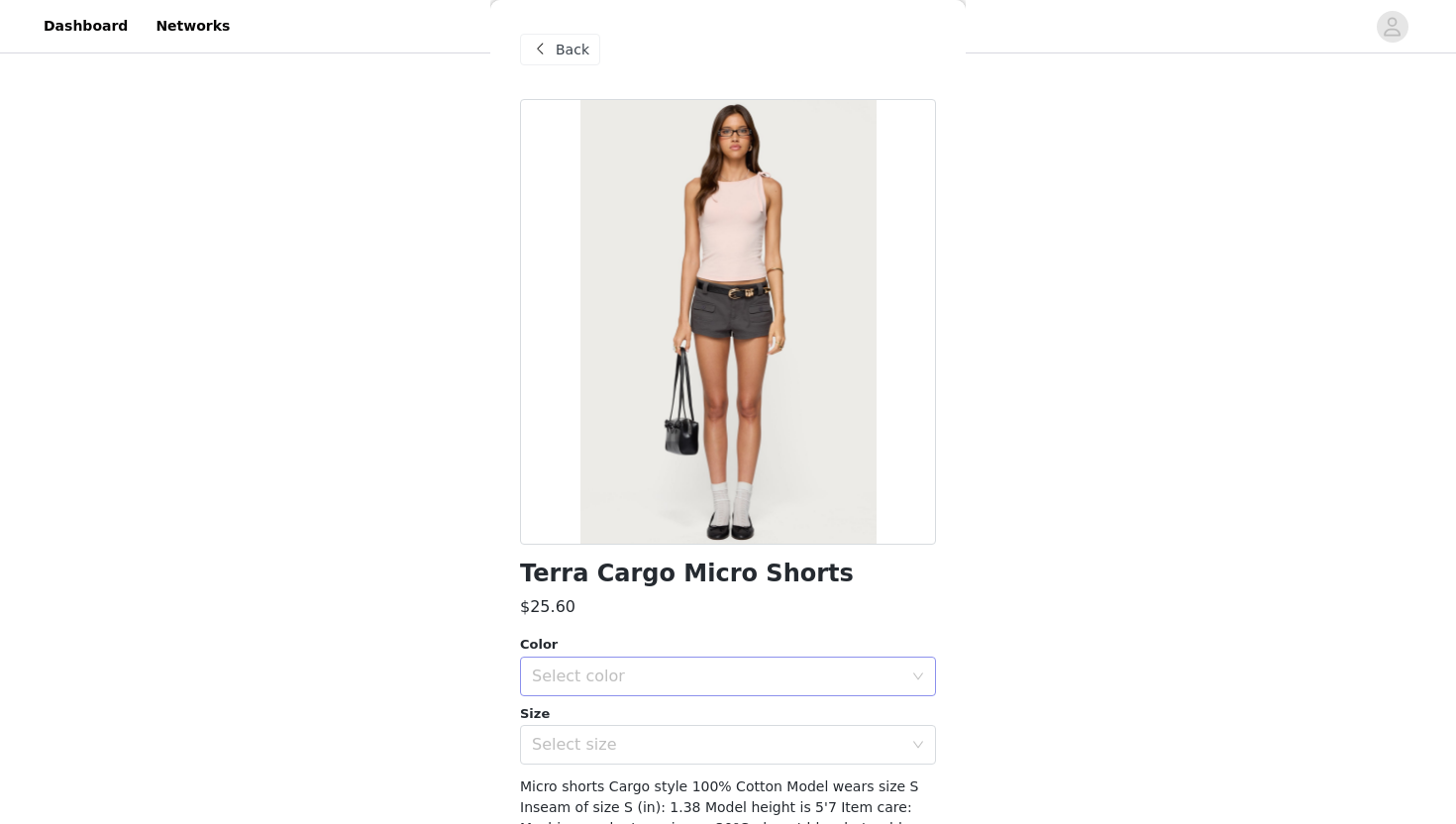
click at [784, 669] on div "Select color" at bounding box center [717, 676] width 370 height 20
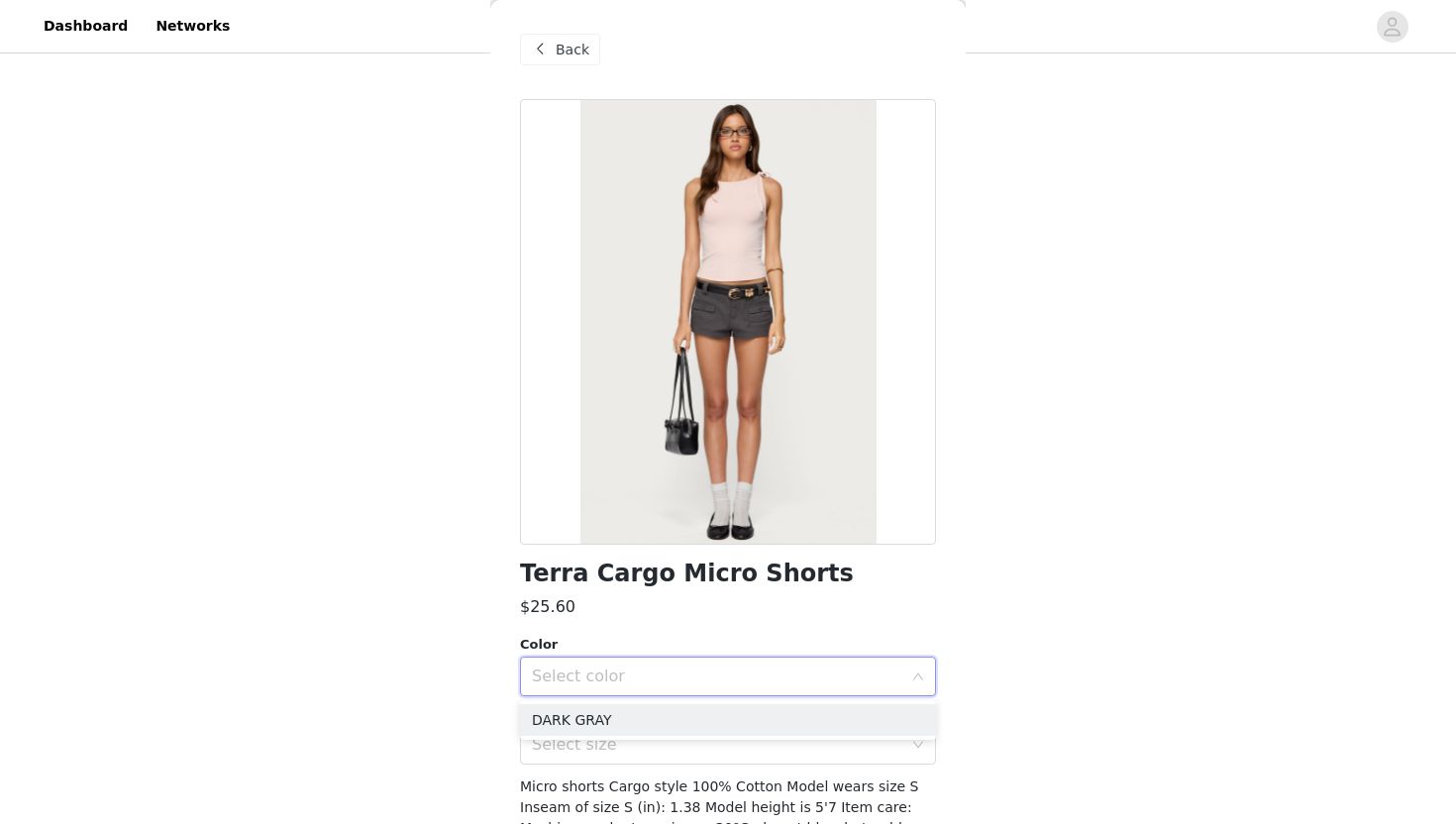
click at [783, 703] on ul "DARK GRAY" at bounding box center [728, 720] width 416 height 40
click at [788, 722] on li "DARK GRAY" at bounding box center [728, 720] width 416 height 32
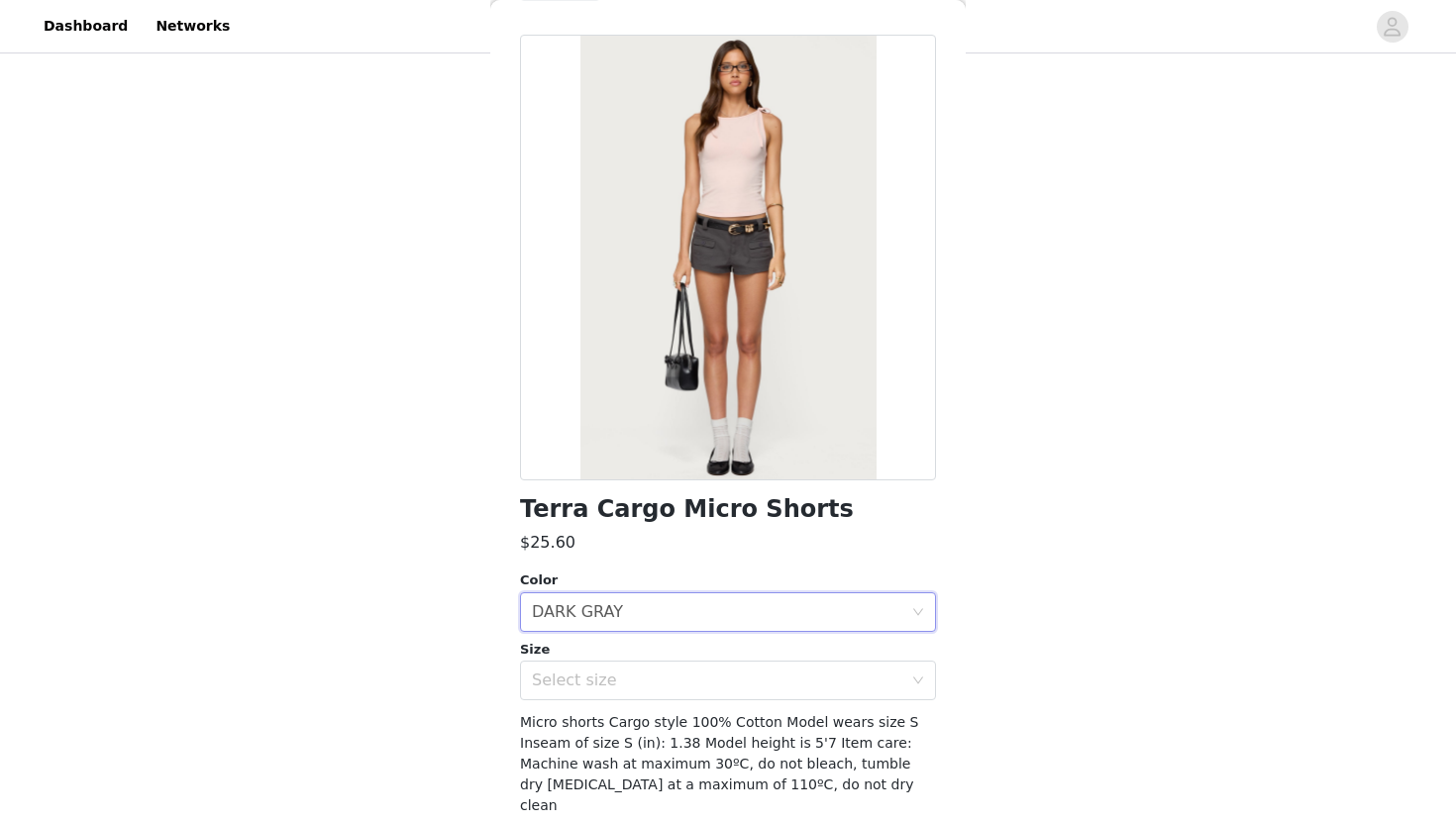
scroll to position [71, 0]
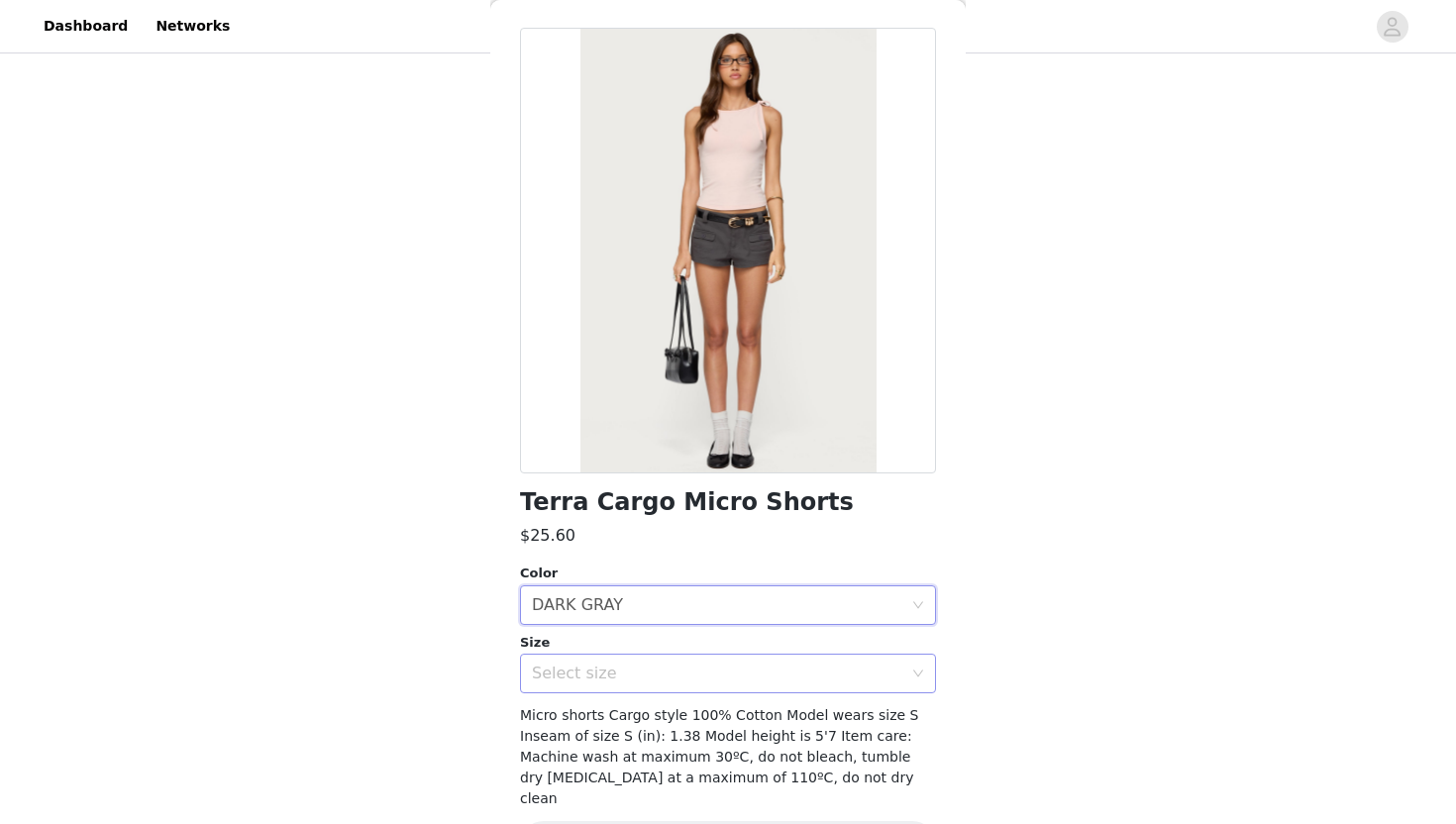
click at [791, 668] on div "Select size" at bounding box center [717, 673] width 370 height 20
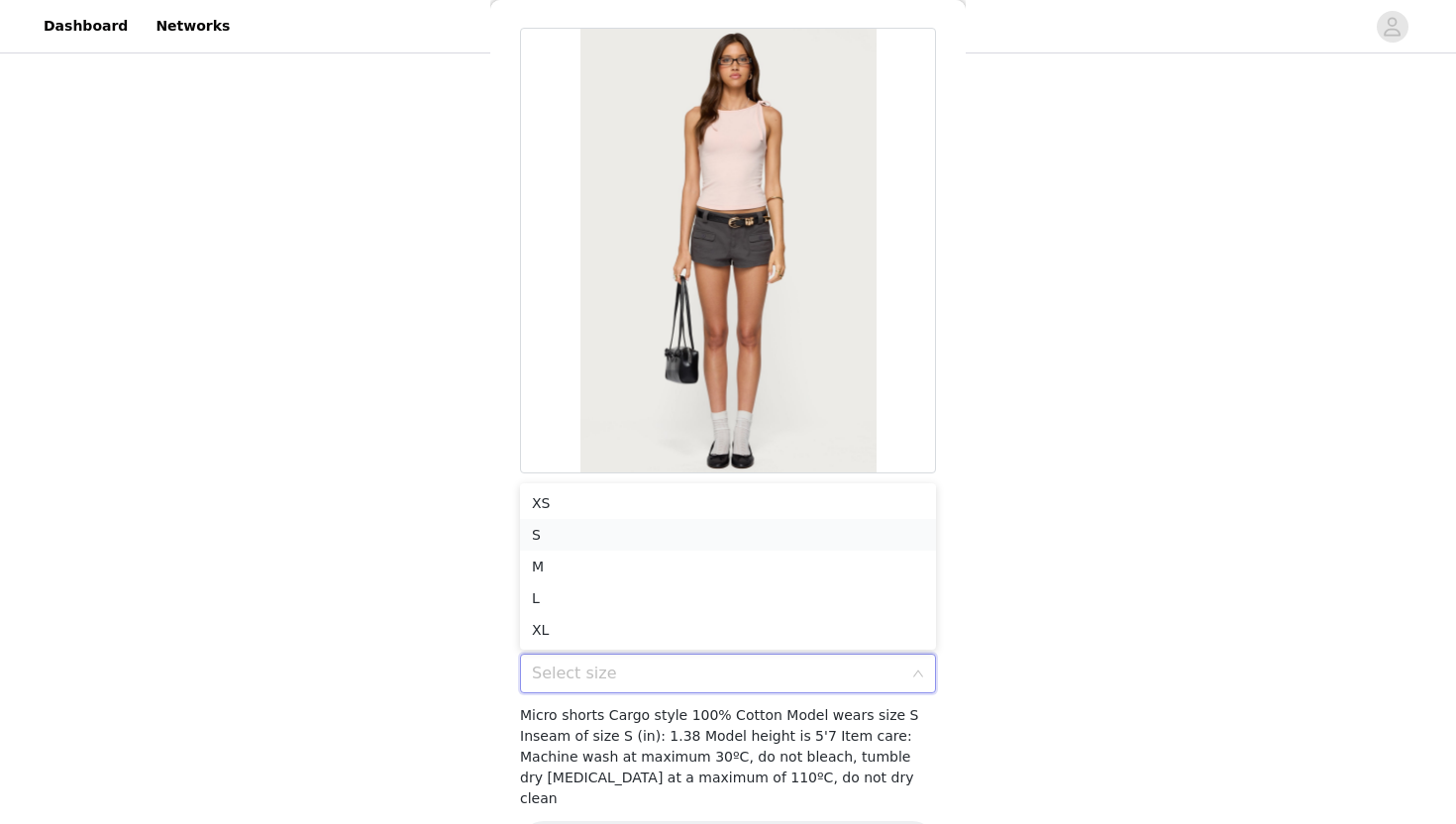
click at [796, 534] on li "S" at bounding box center [728, 535] width 416 height 32
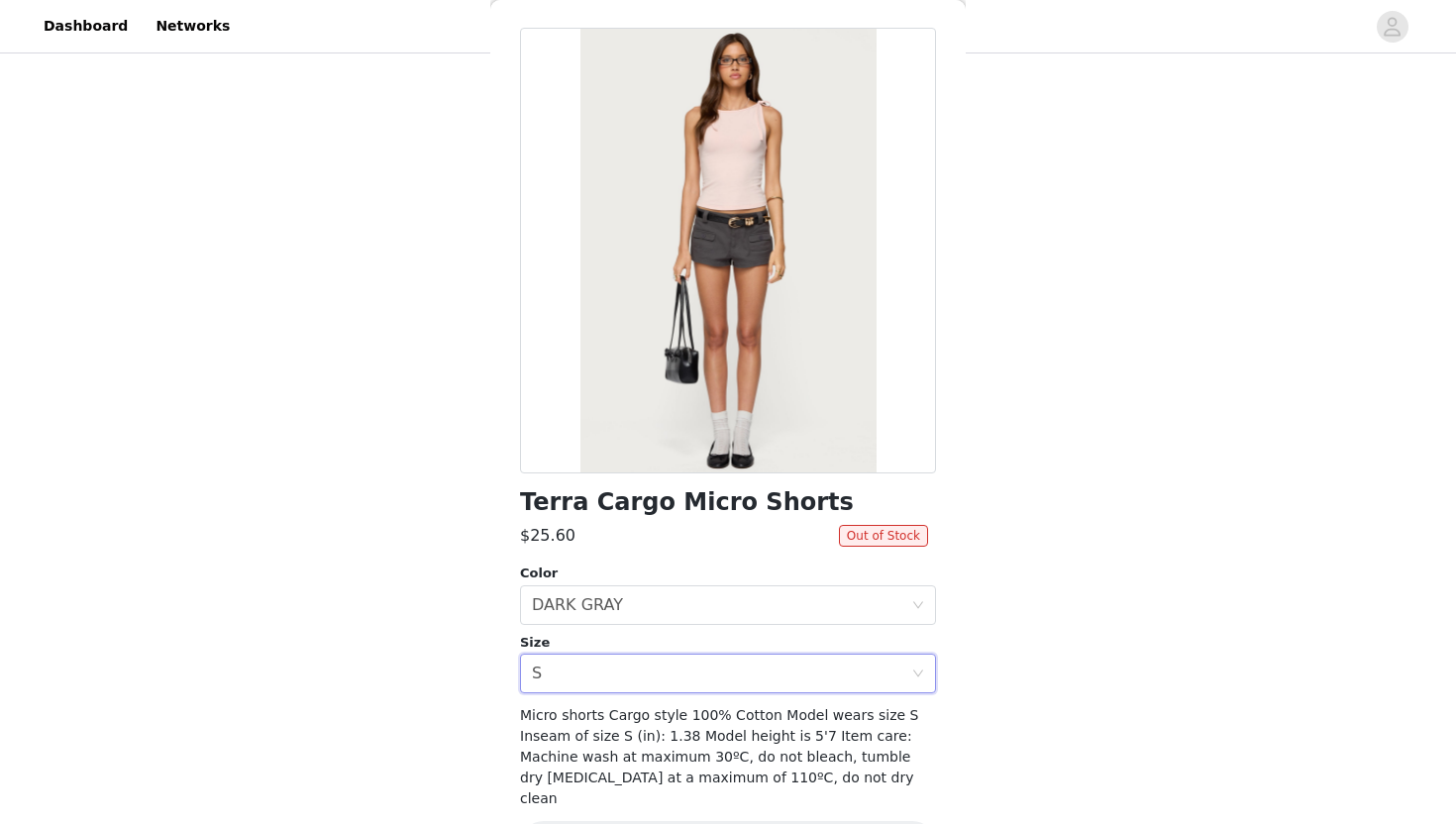
scroll to position [119, 0]
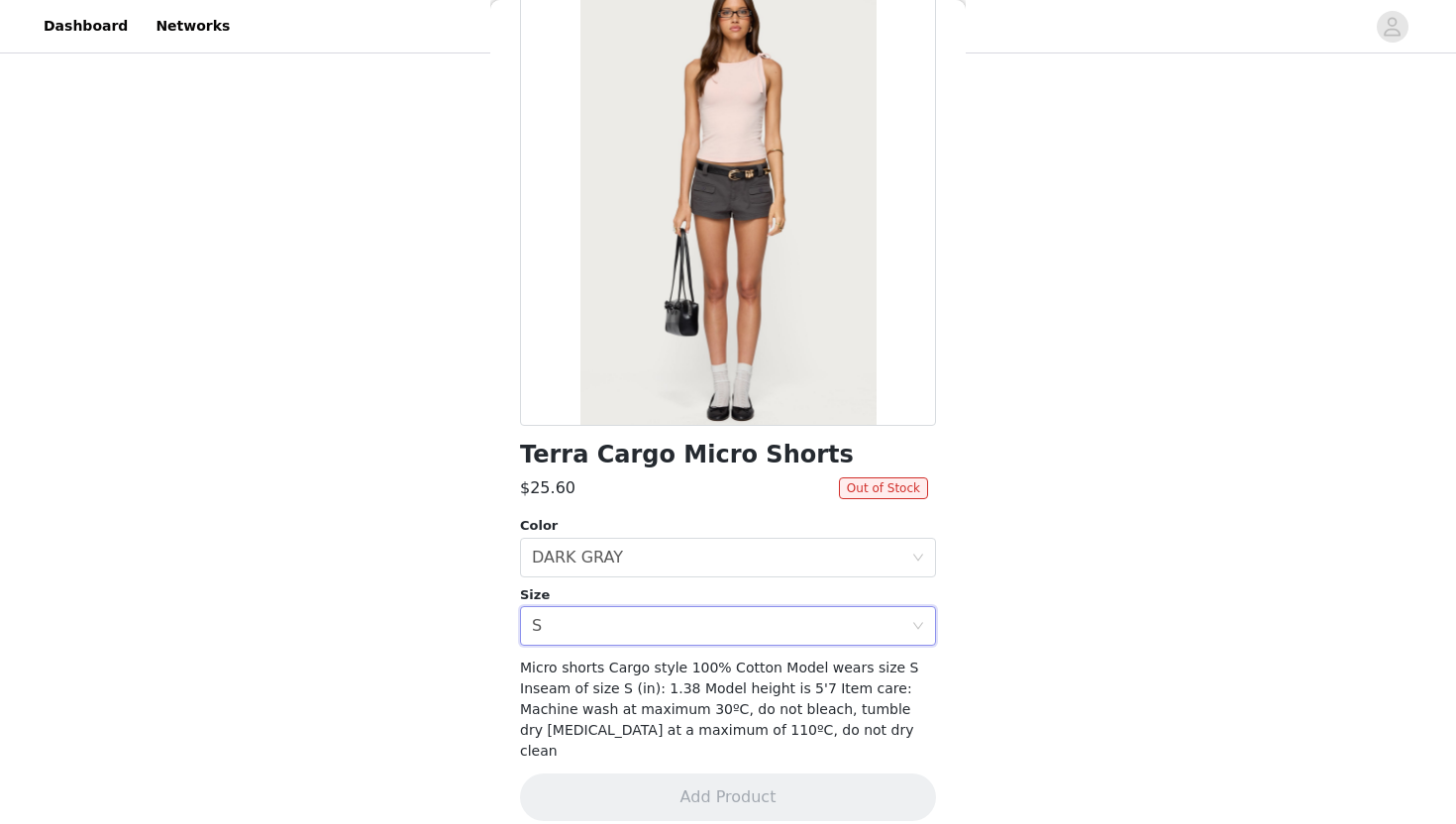
click at [793, 595] on div "Size" at bounding box center [728, 595] width 416 height 20
click at [793, 633] on div "Select size S" at bounding box center [721, 626] width 379 height 38
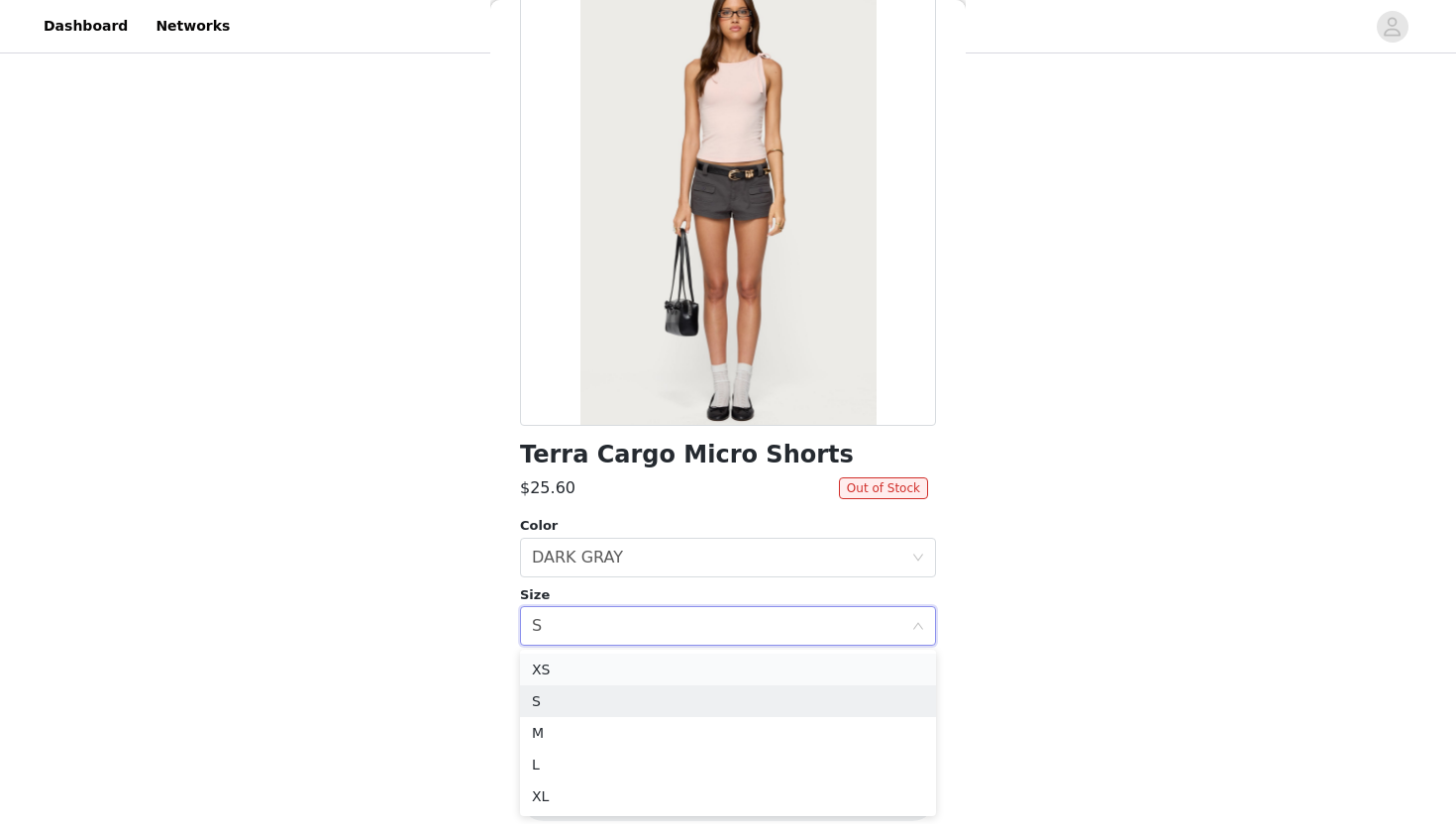
click at [795, 664] on li "XS" at bounding box center [728, 670] width 416 height 32
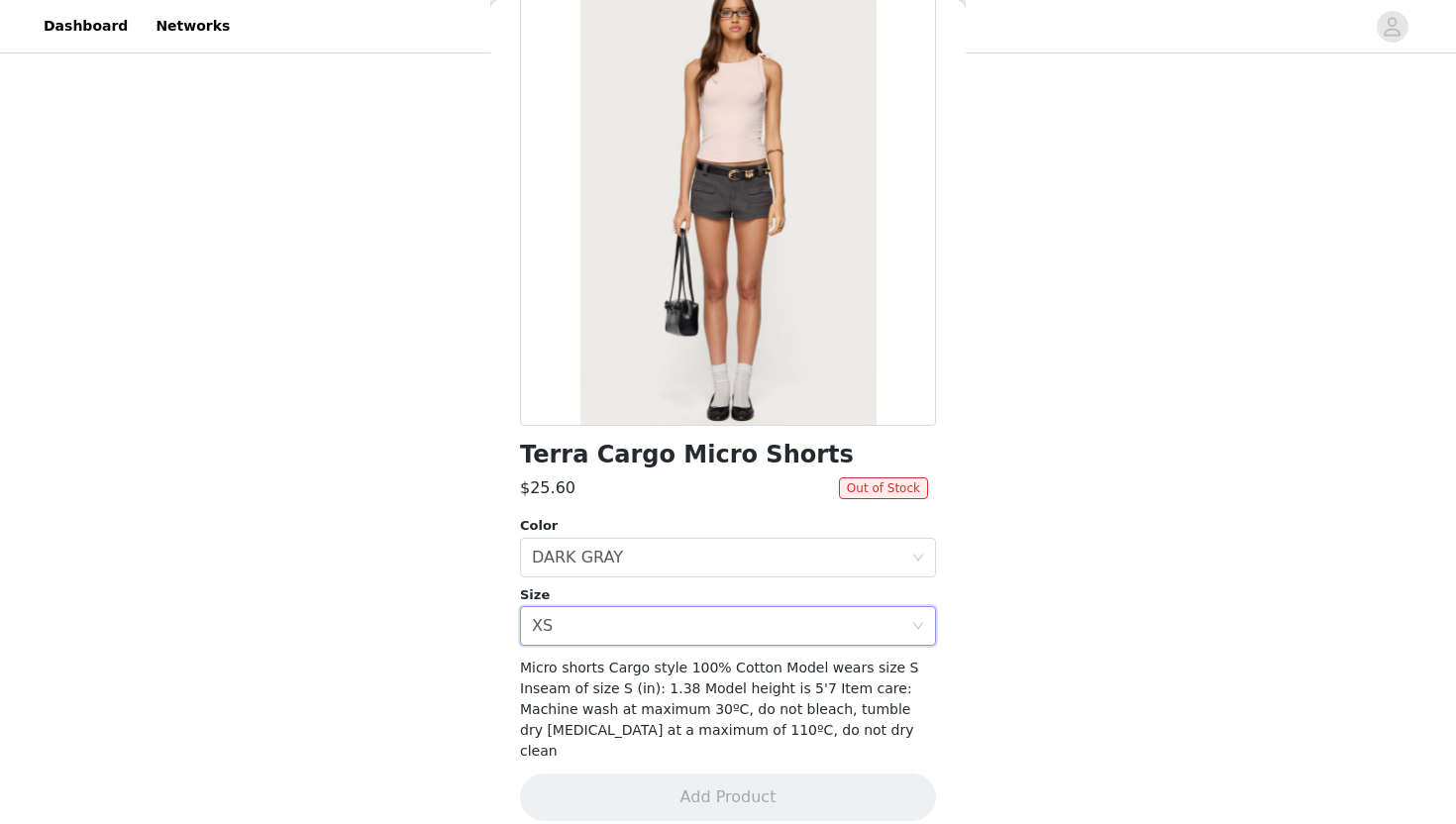
click at [795, 483] on div "$25.60" at bounding box center [679, 488] width 319 height 24
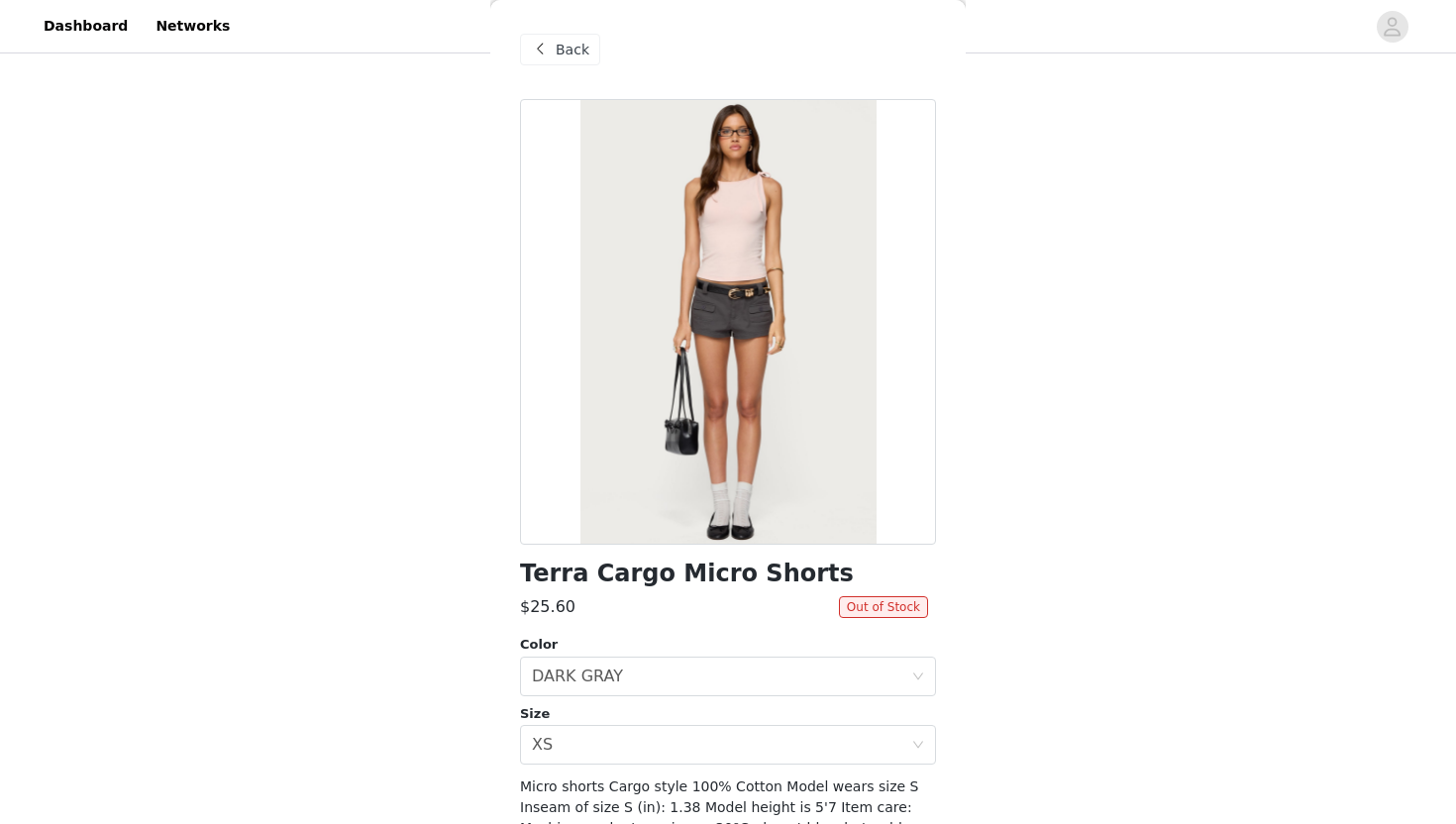
click at [553, 52] on div "Back" at bounding box center [560, 50] width 80 height 32
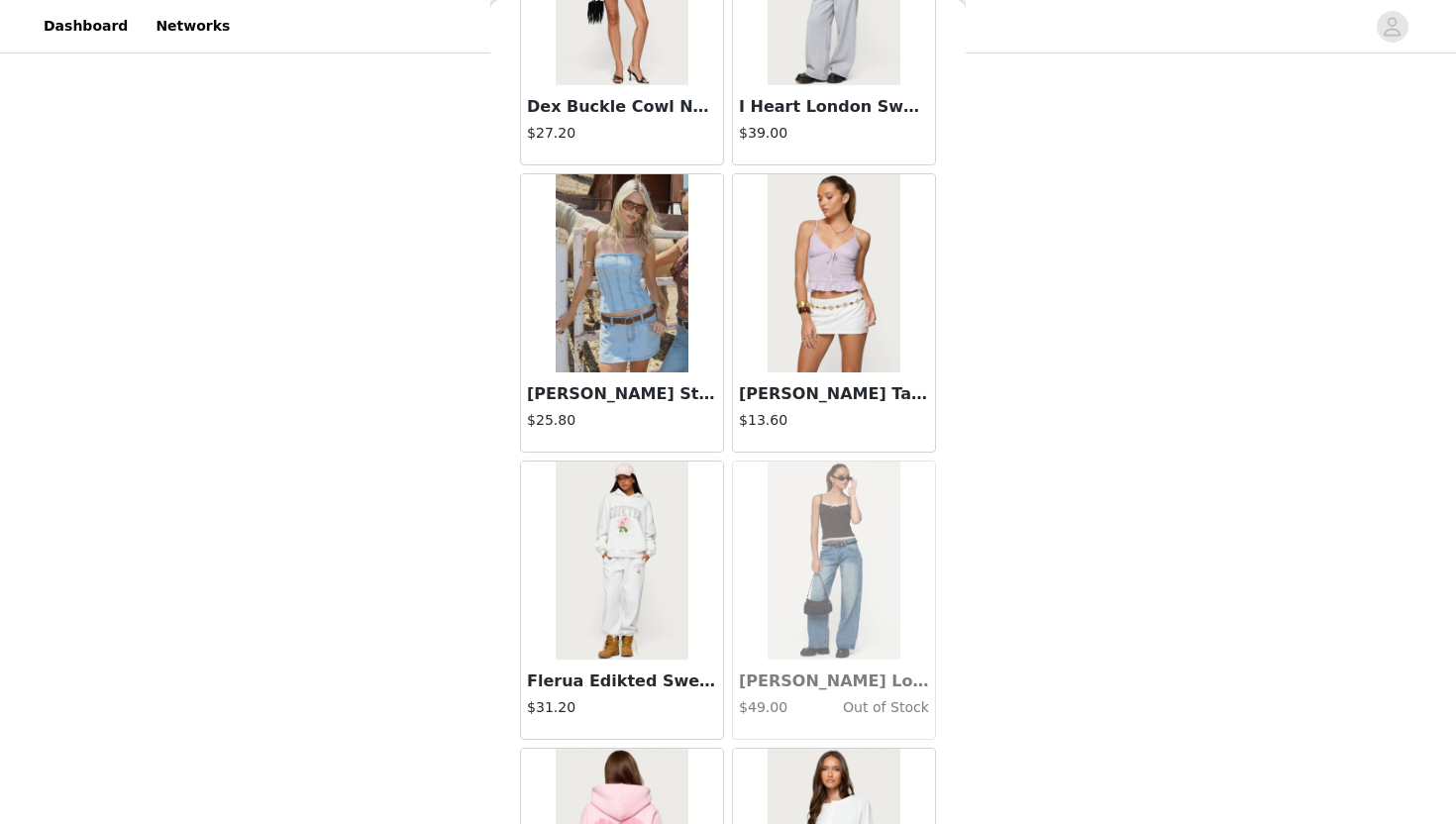
scroll to position [16563, 0]
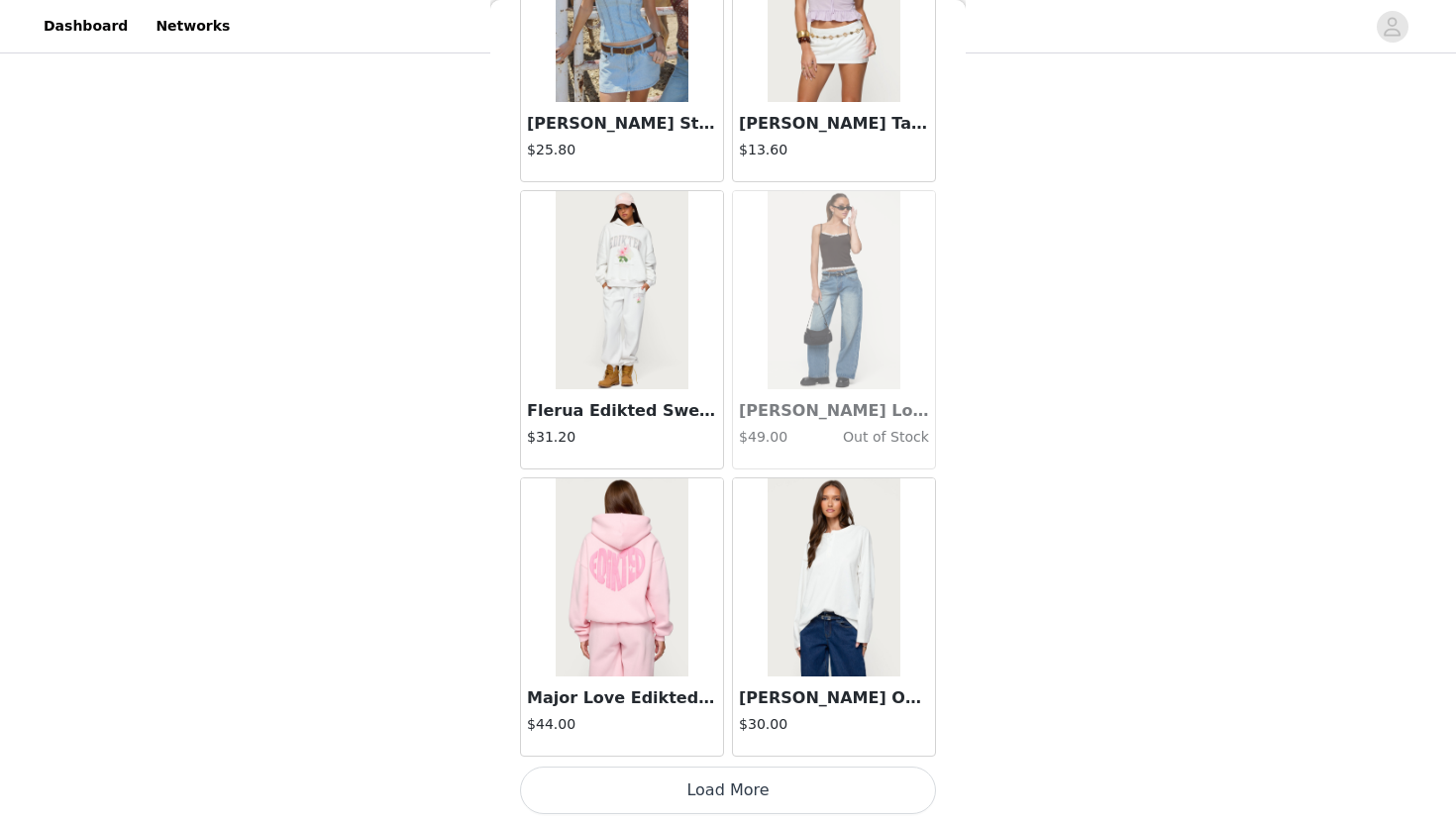
click at [670, 801] on button "Load More" at bounding box center [728, 790] width 416 height 48
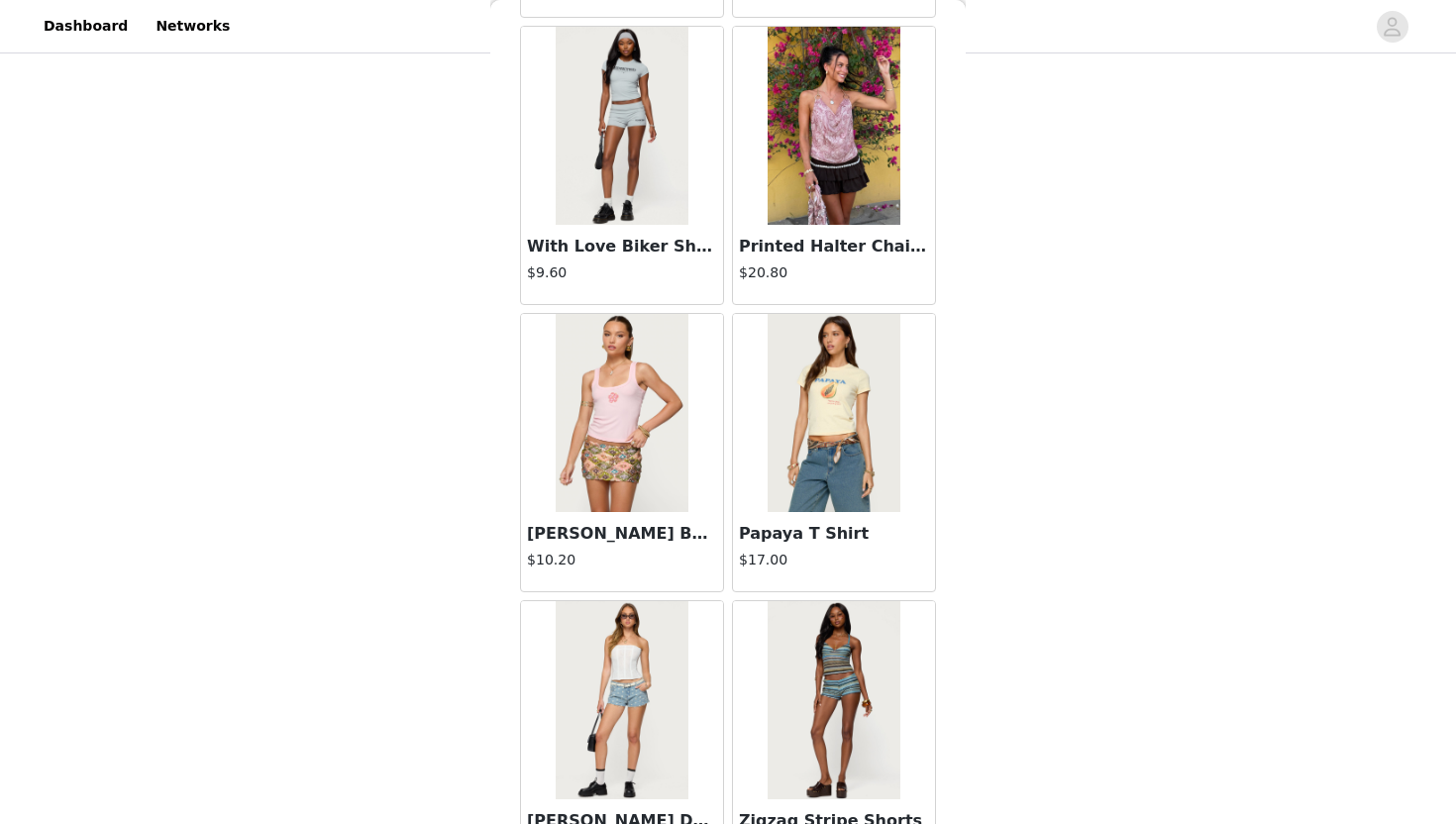
scroll to position [19434, 0]
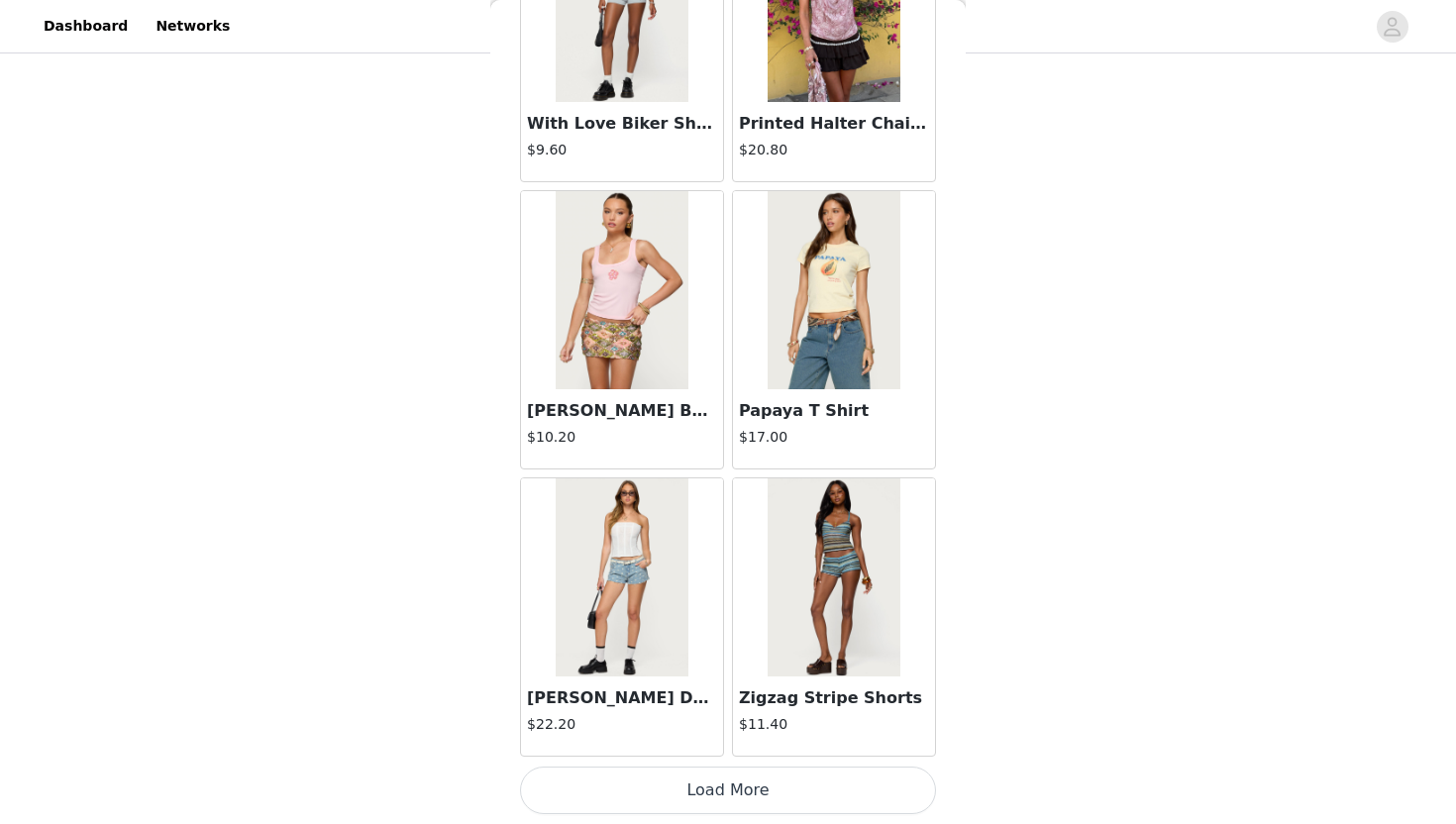
click at [674, 793] on button "Load More" at bounding box center [728, 790] width 416 height 48
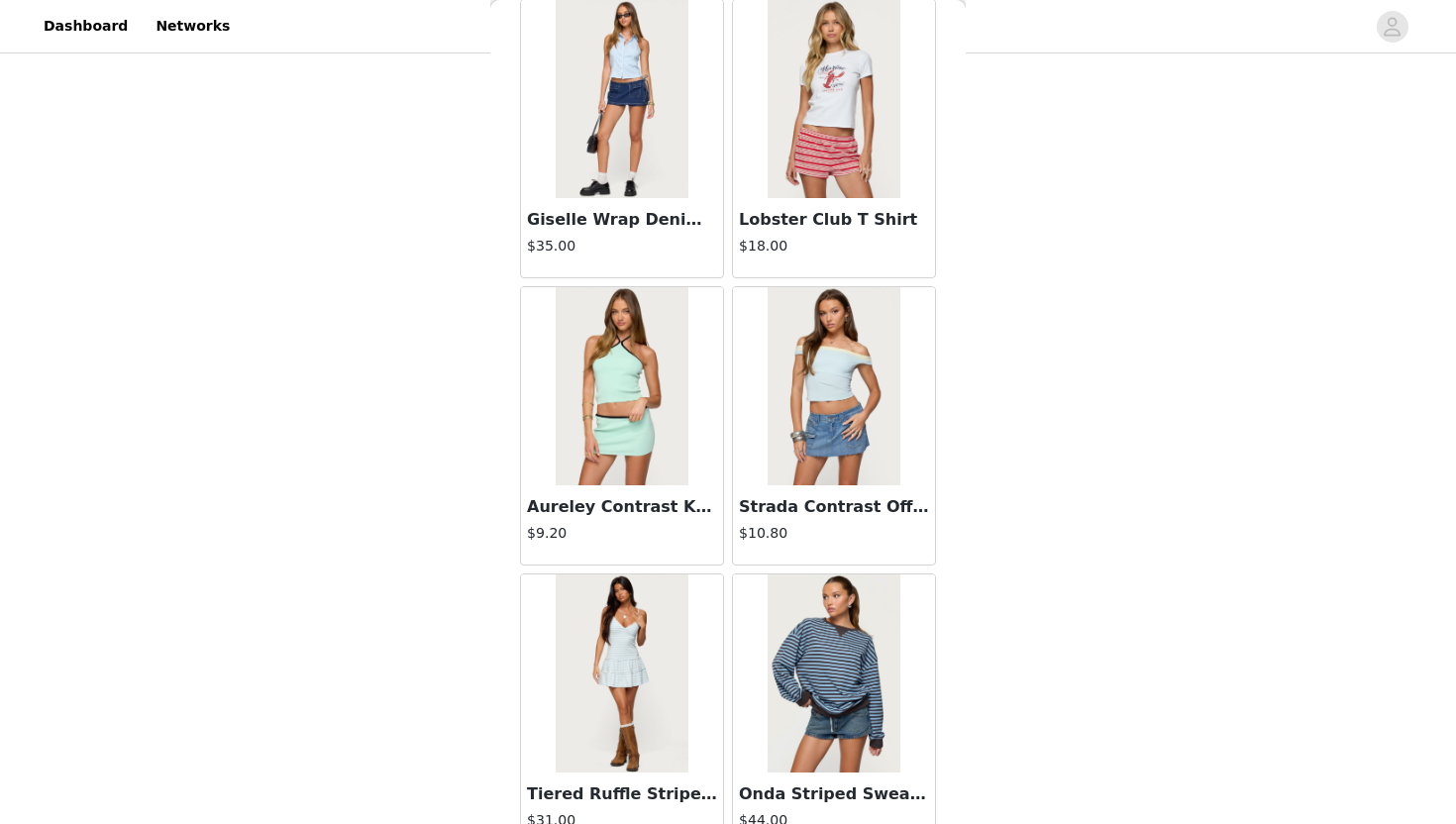
scroll to position [22305, 0]
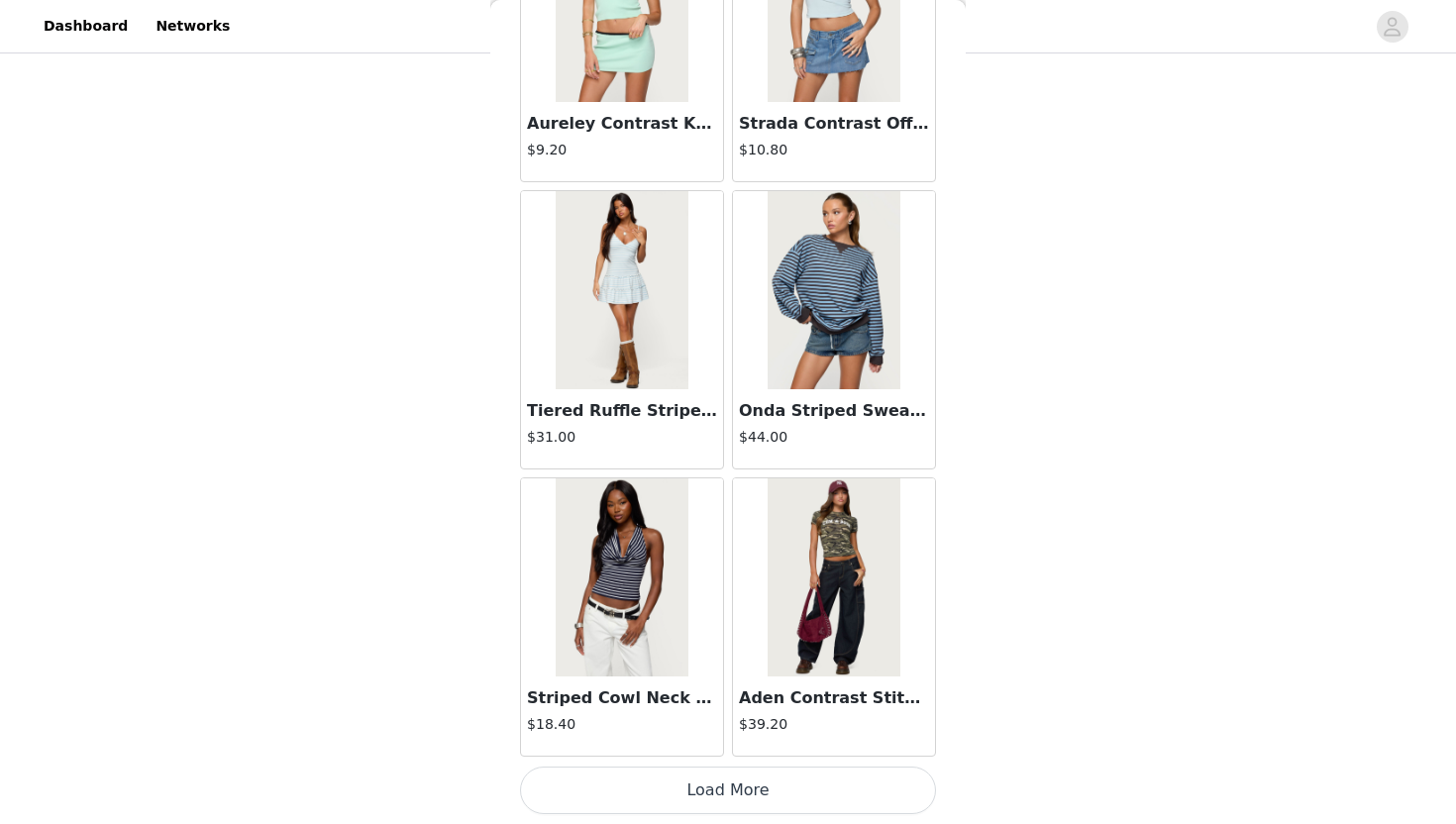
click at [659, 801] on button "Load More" at bounding box center [728, 790] width 416 height 48
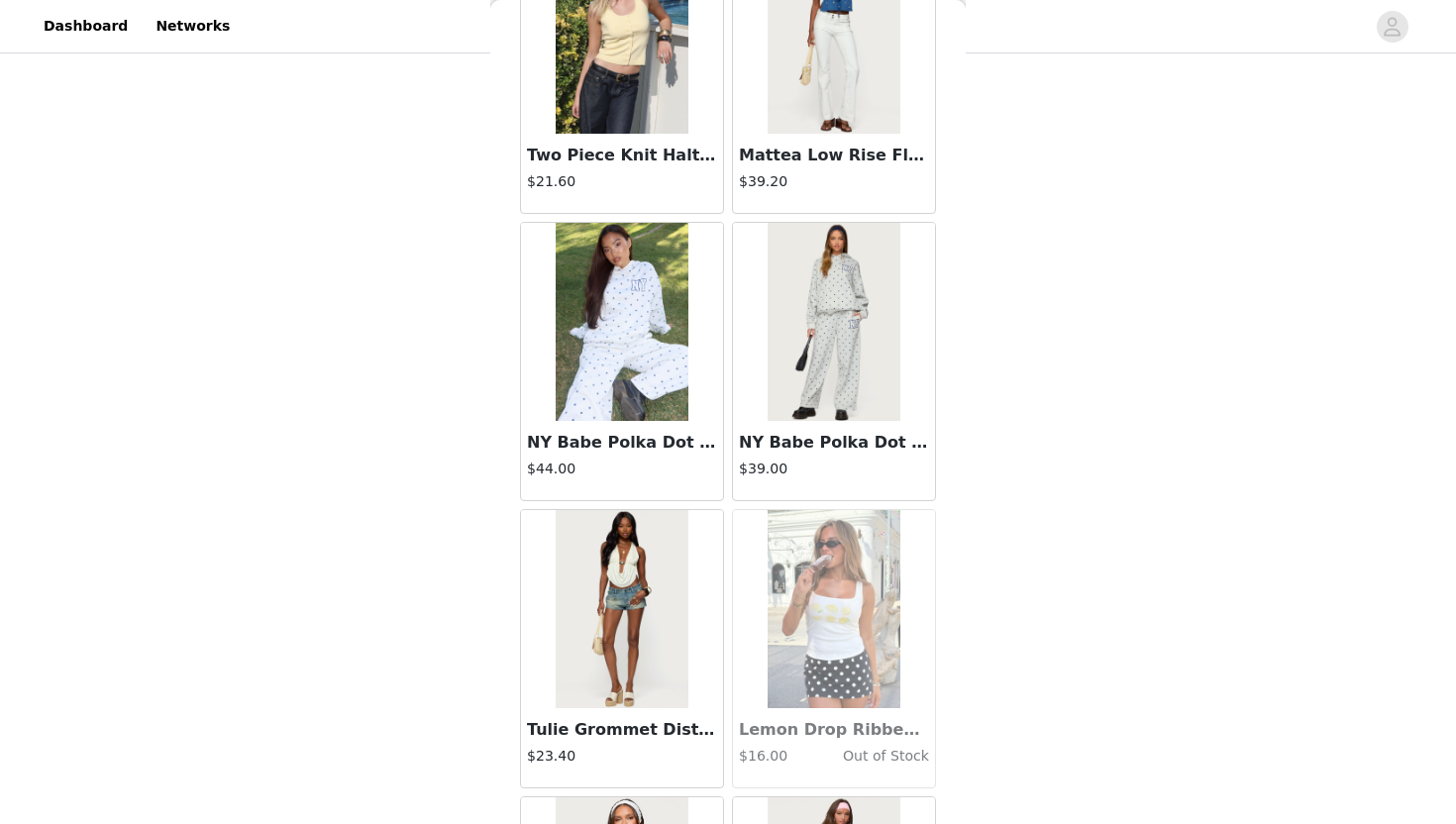
scroll to position [25177, 0]
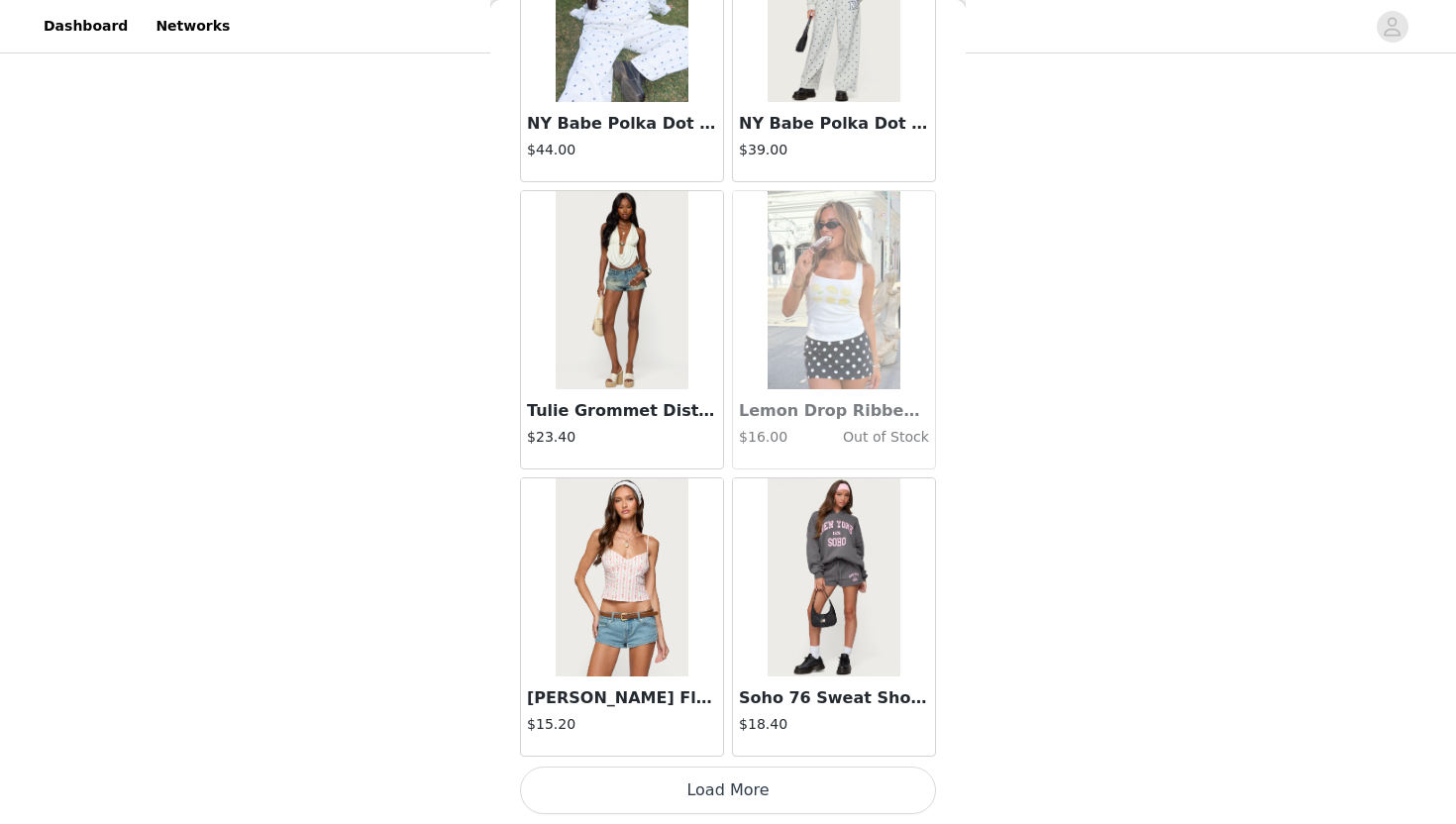
click at [656, 795] on button "Load More" at bounding box center [728, 790] width 416 height 48
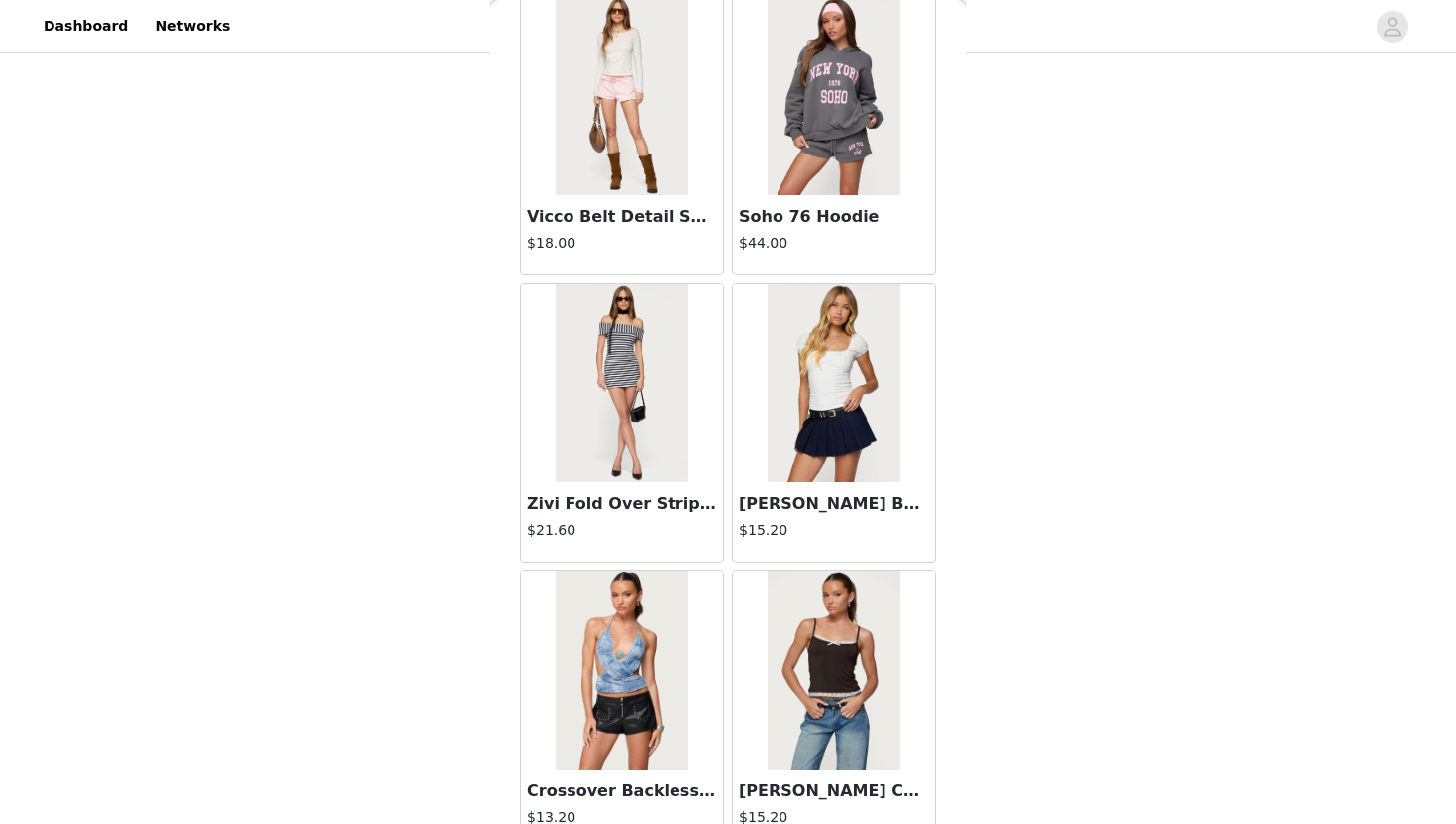
scroll to position [28049, 0]
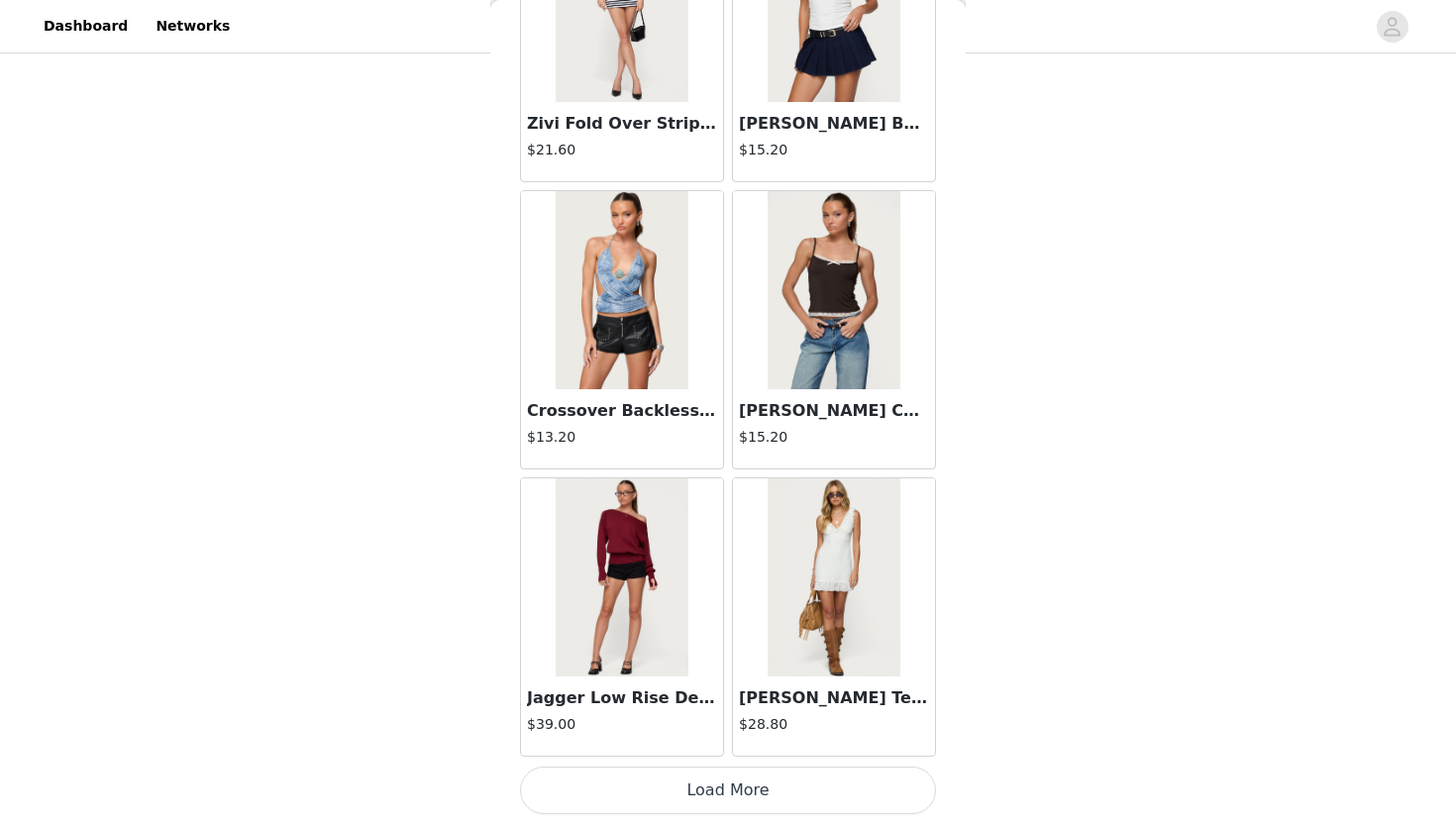
click at [664, 772] on button "Load More" at bounding box center [728, 790] width 416 height 48
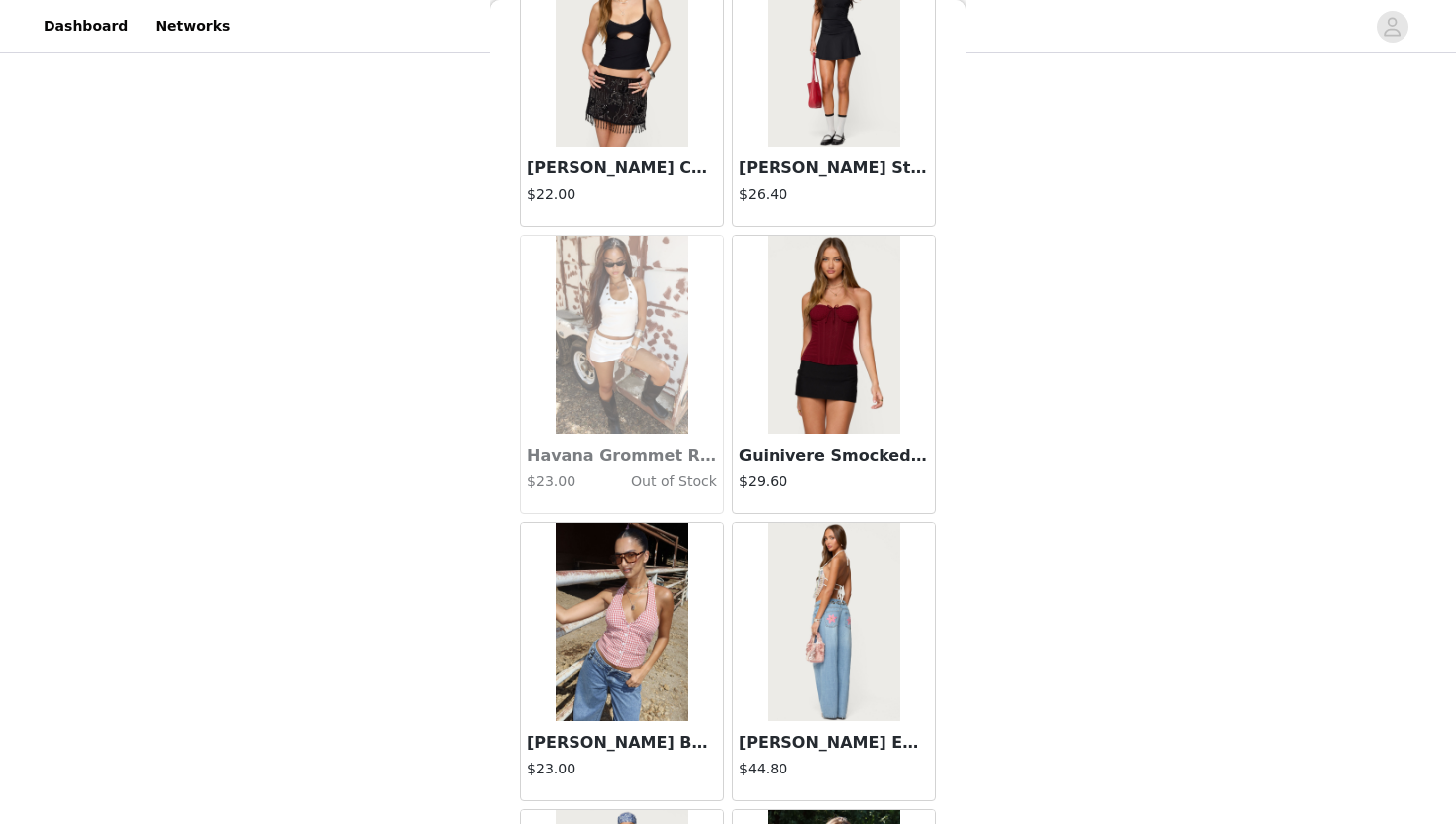
scroll to position [30920, 0]
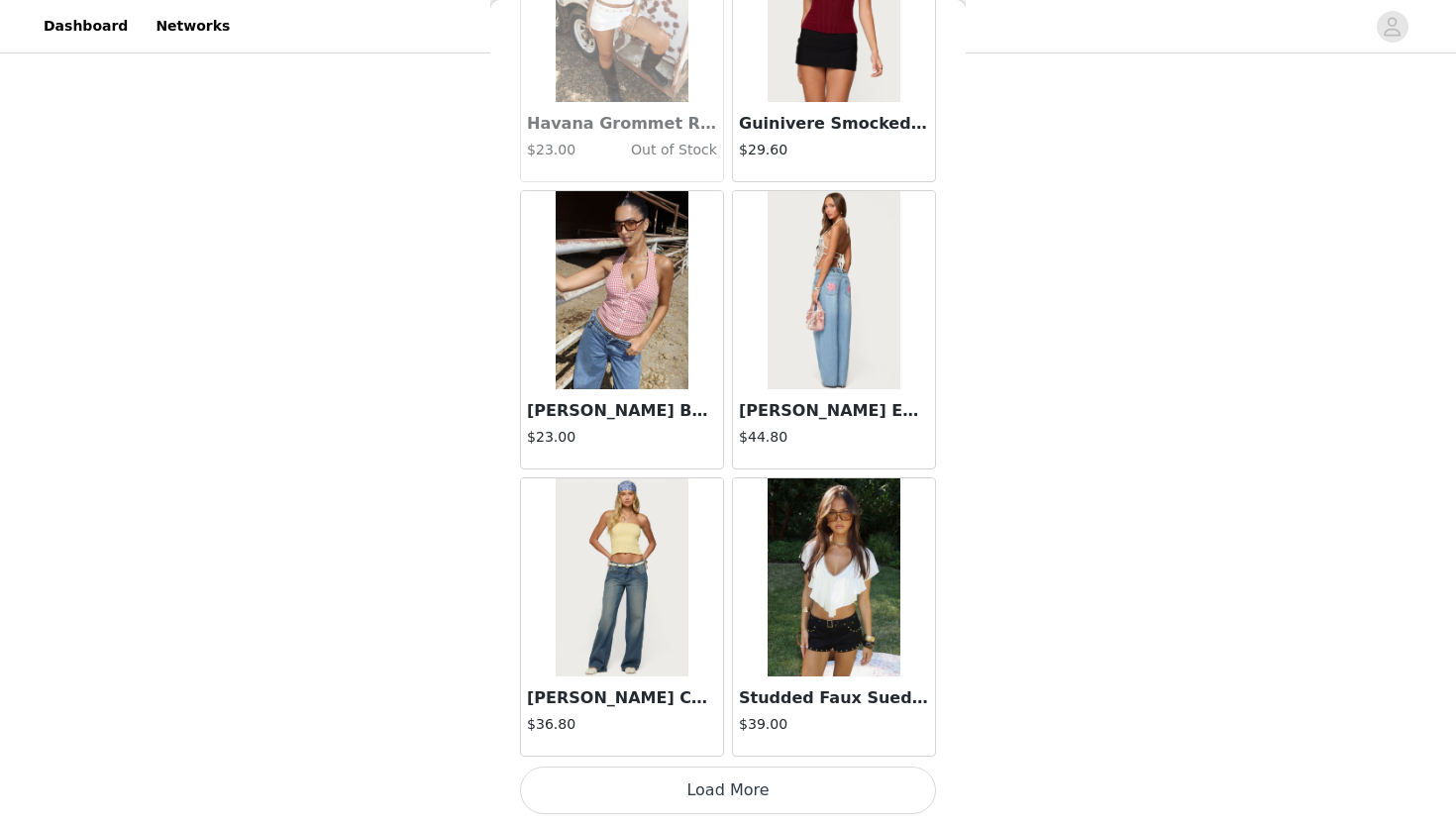
click at [666, 792] on button "Load More" at bounding box center [728, 790] width 416 height 48
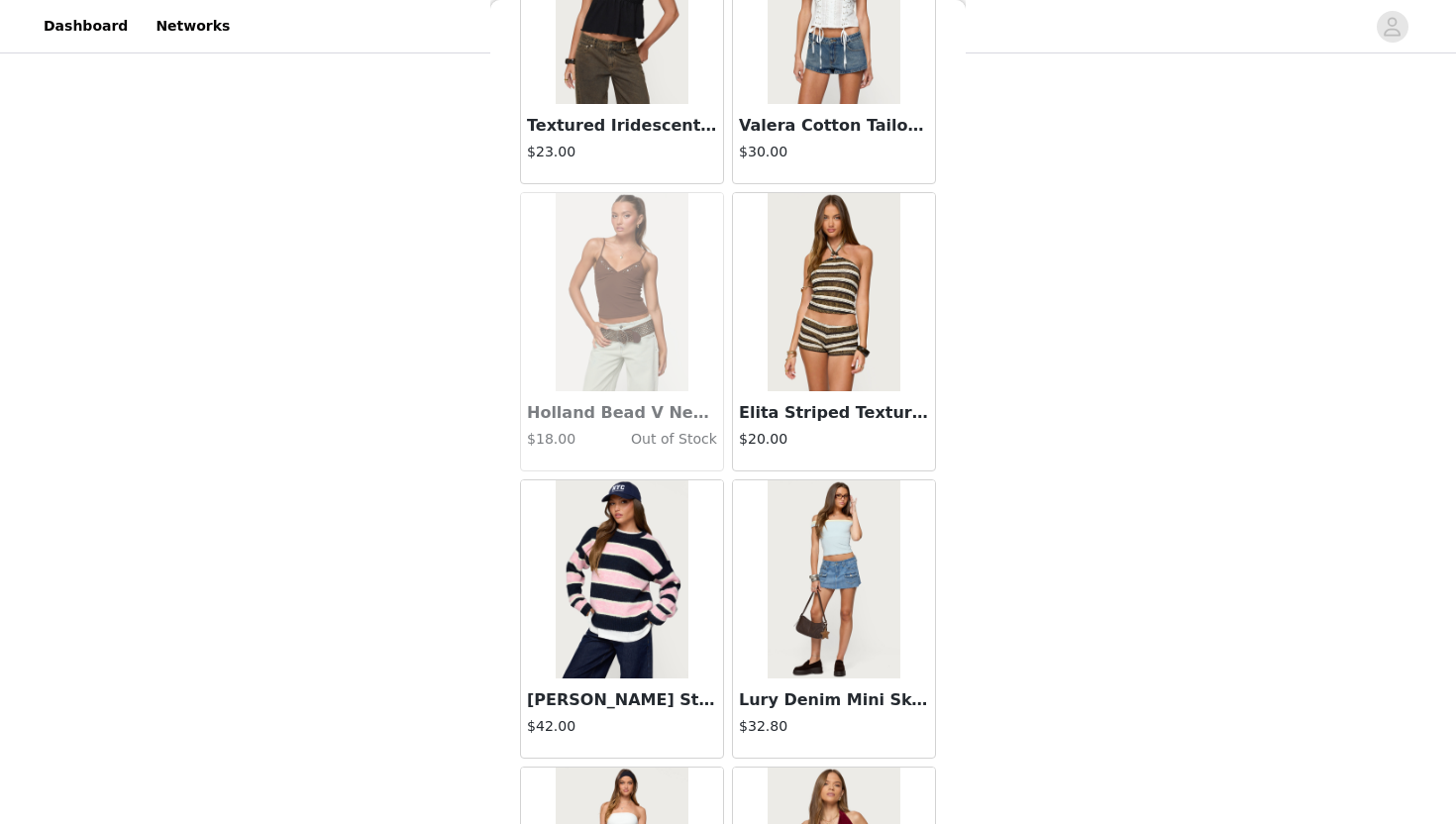
scroll to position [33791, 0]
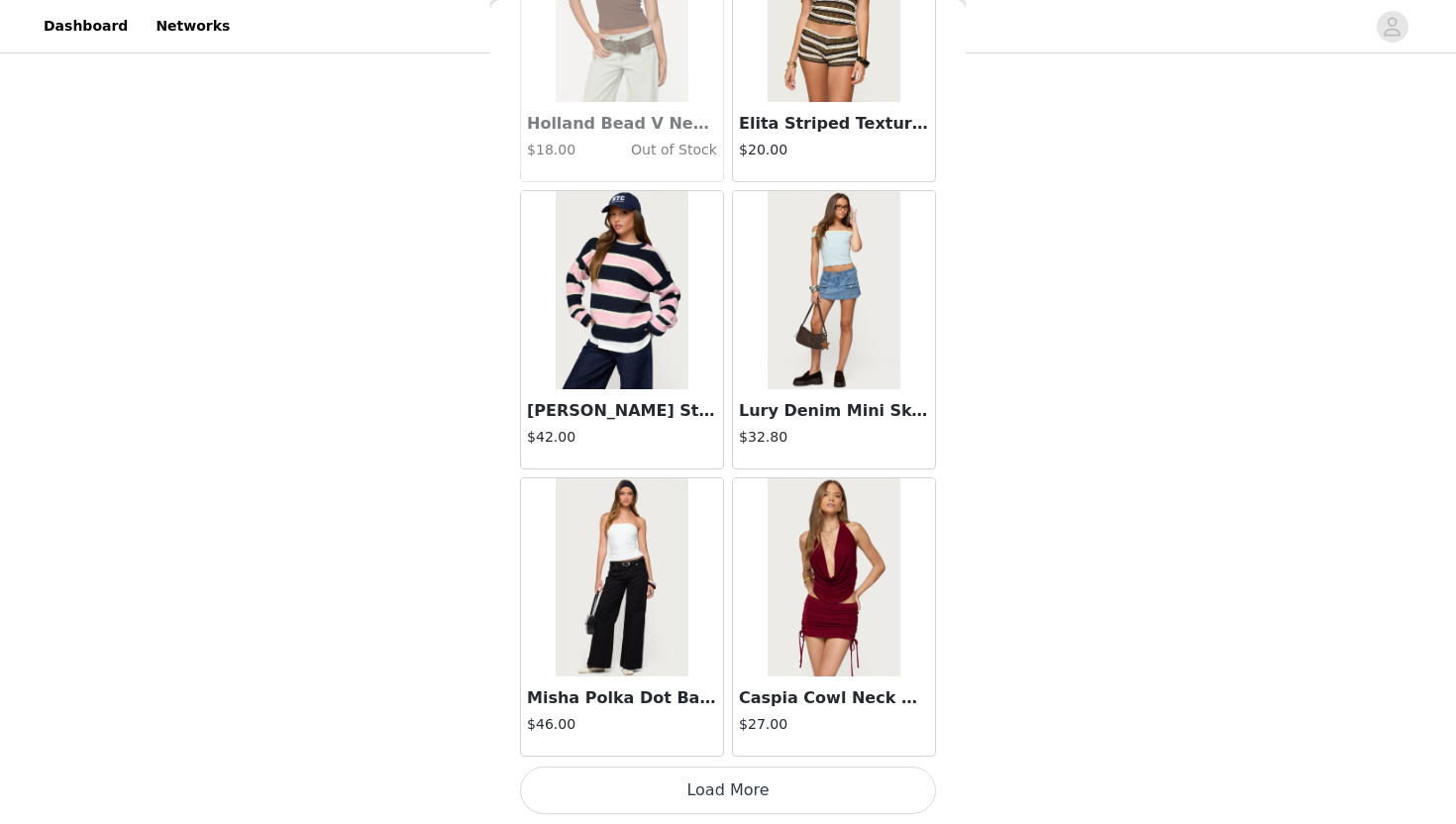
click at [670, 783] on button "Load More" at bounding box center [728, 790] width 416 height 48
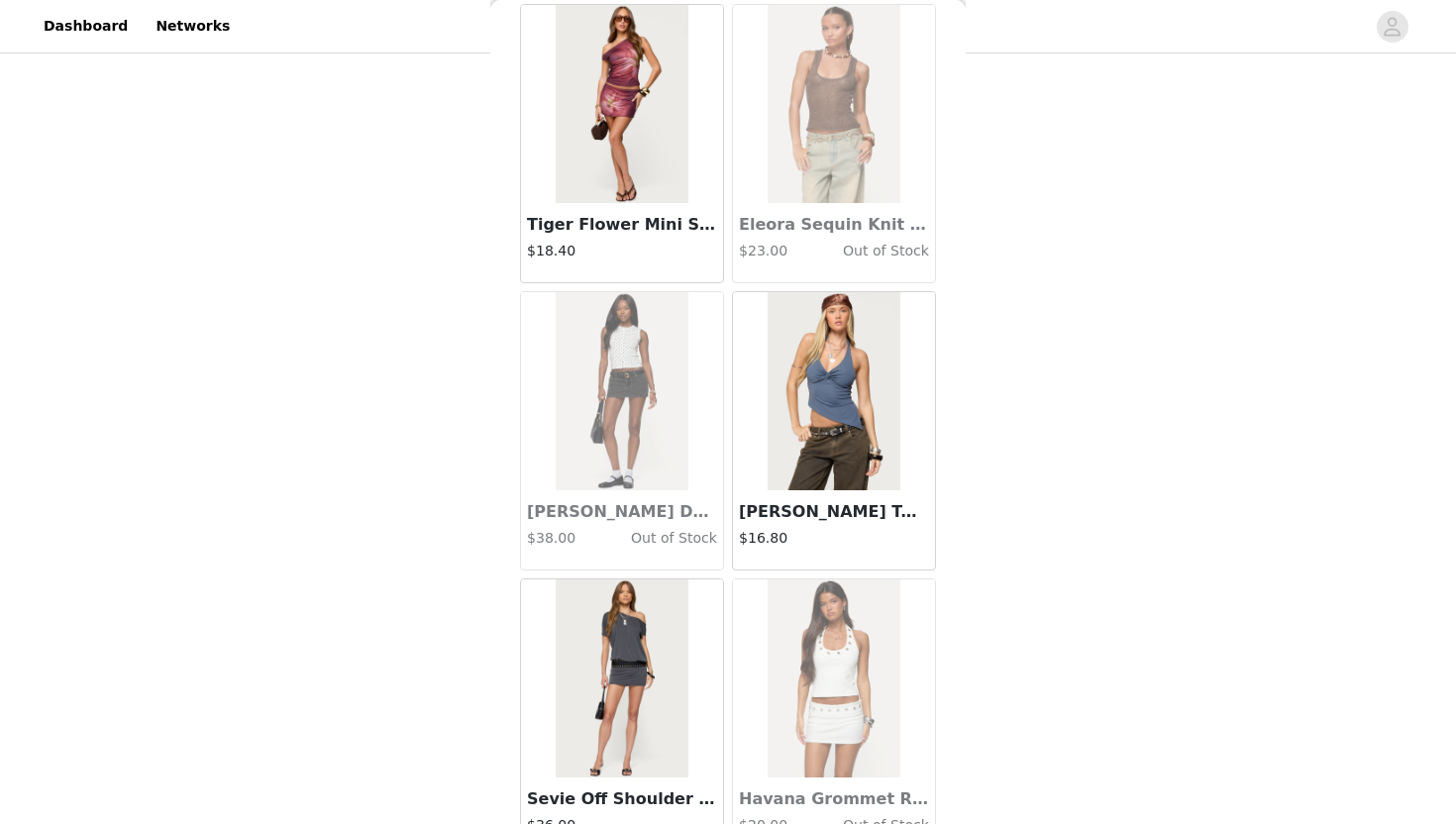
scroll to position [36662, 0]
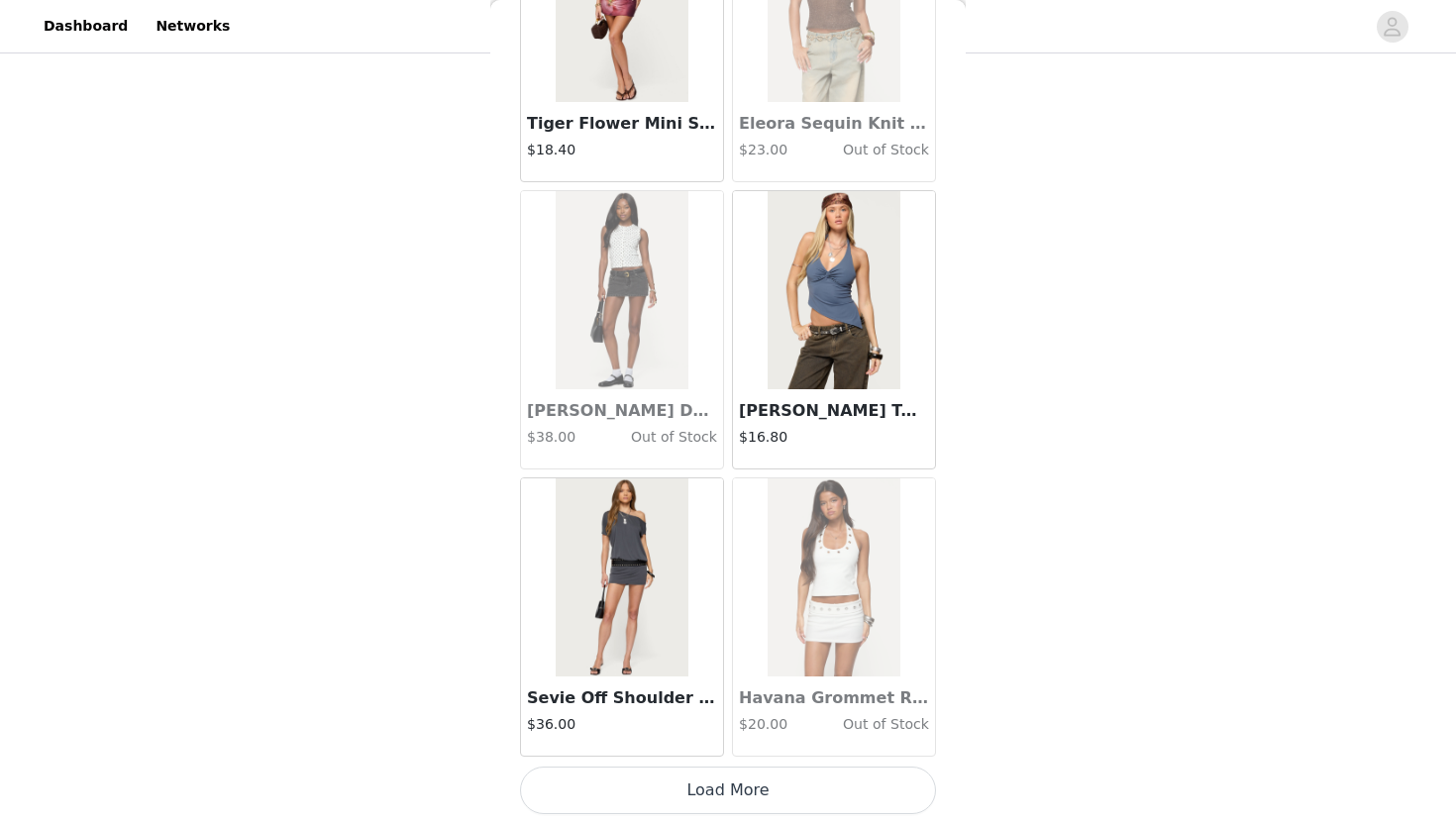
click at [654, 806] on button "Load More" at bounding box center [728, 790] width 416 height 48
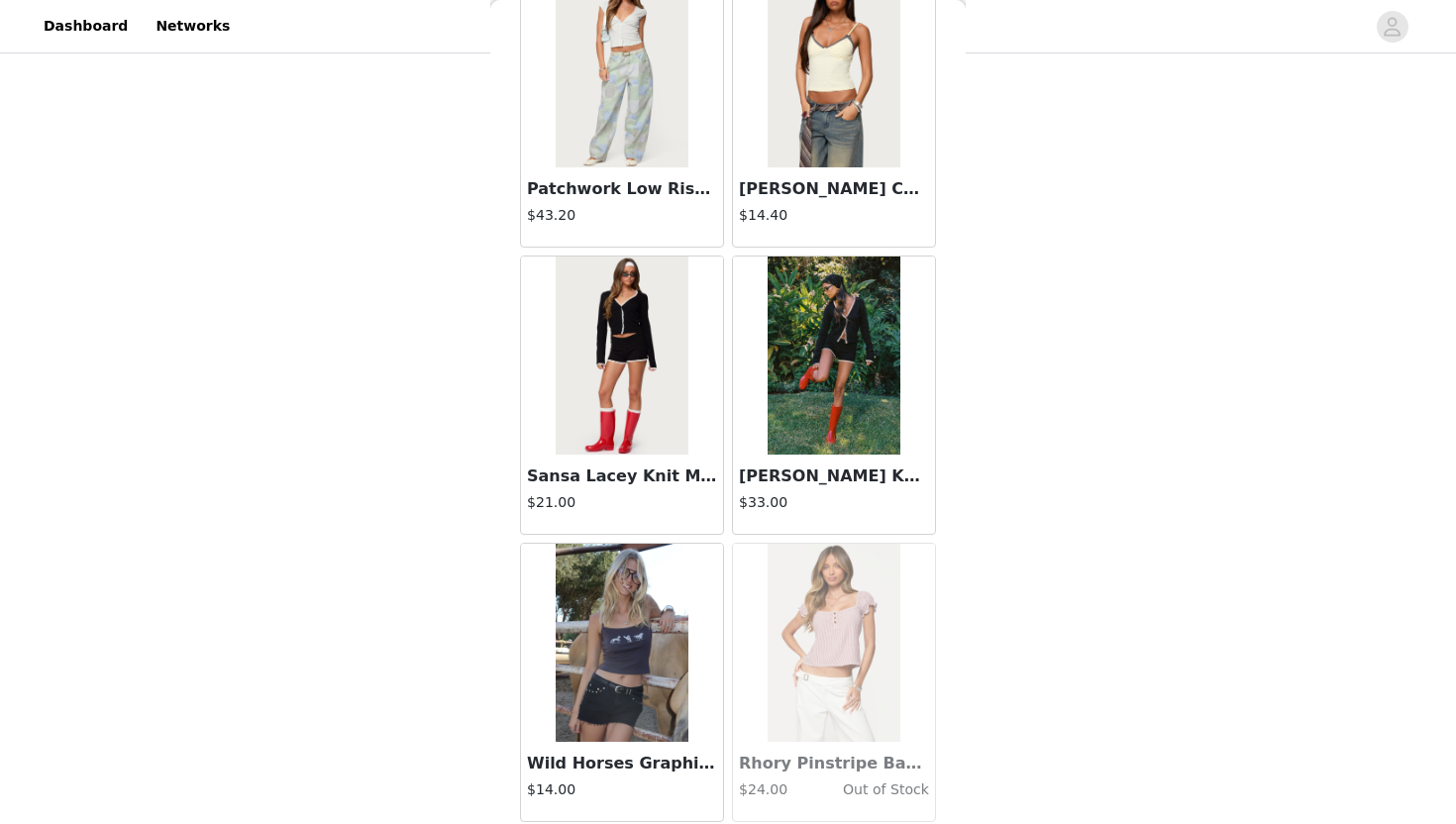
scroll to position [39534, 0]
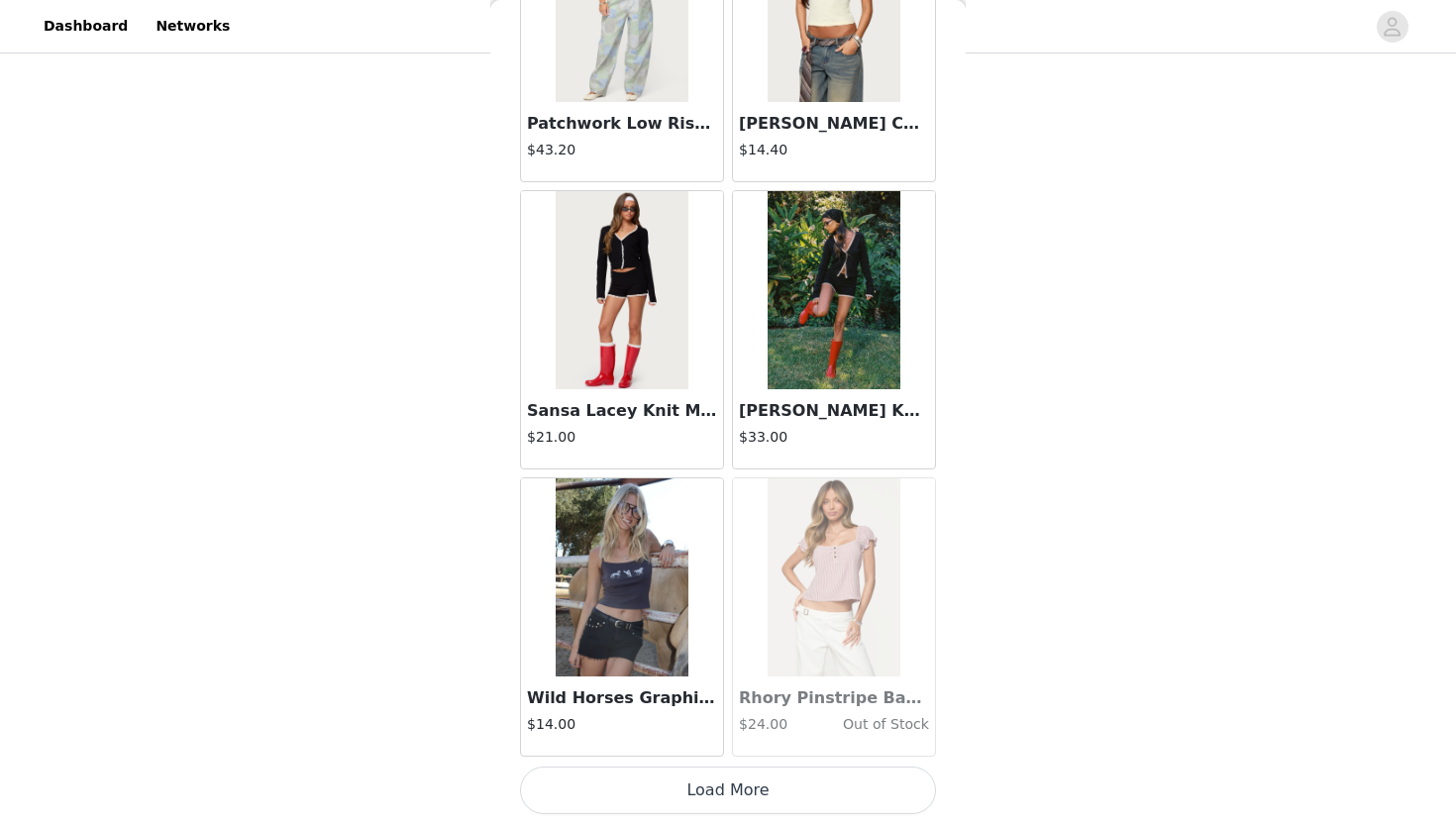
click at [659, 781] on button "Load More" at bounding box center [728, 790] width 416 height 48
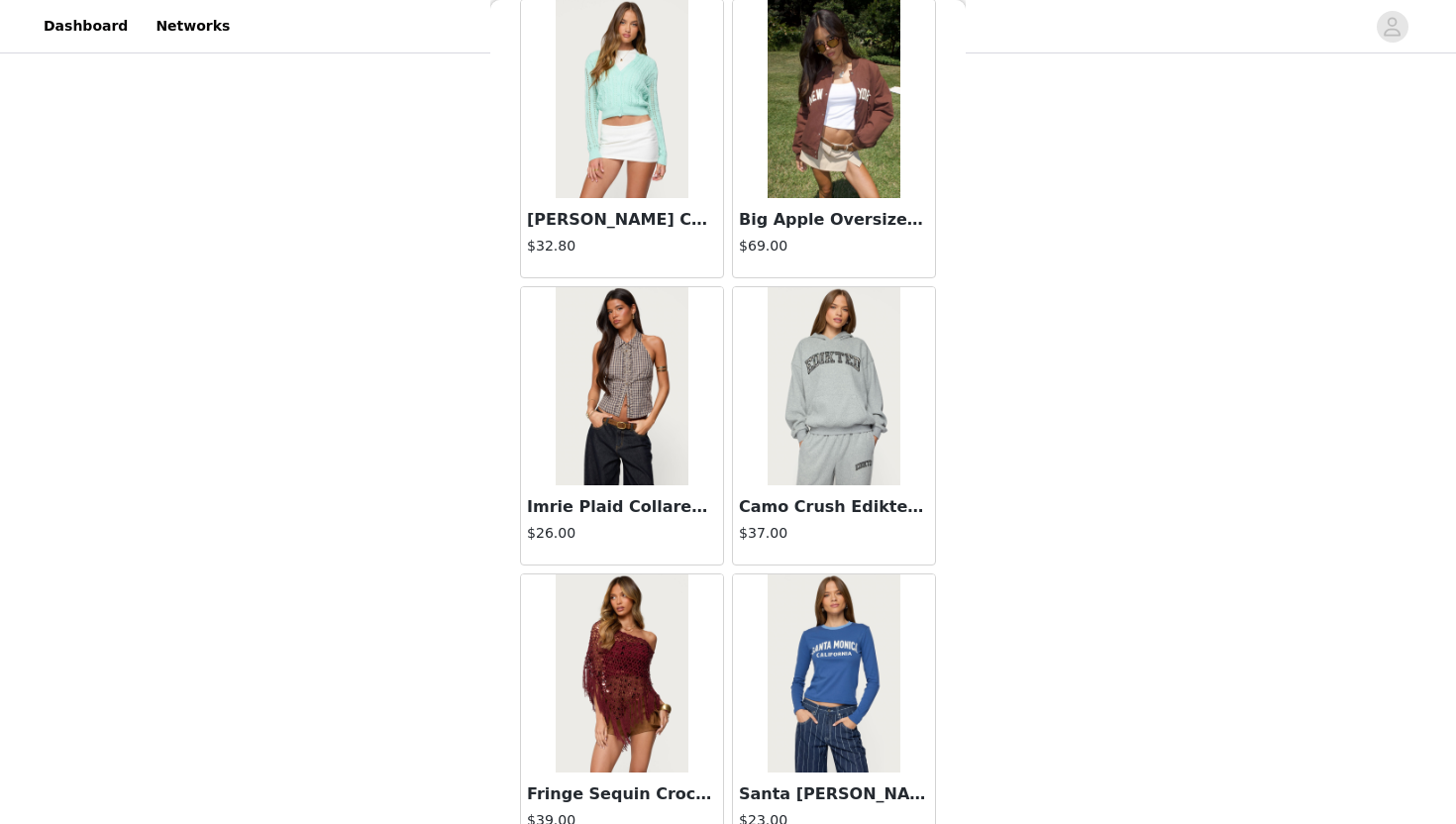
scroll to position [42405, 0]
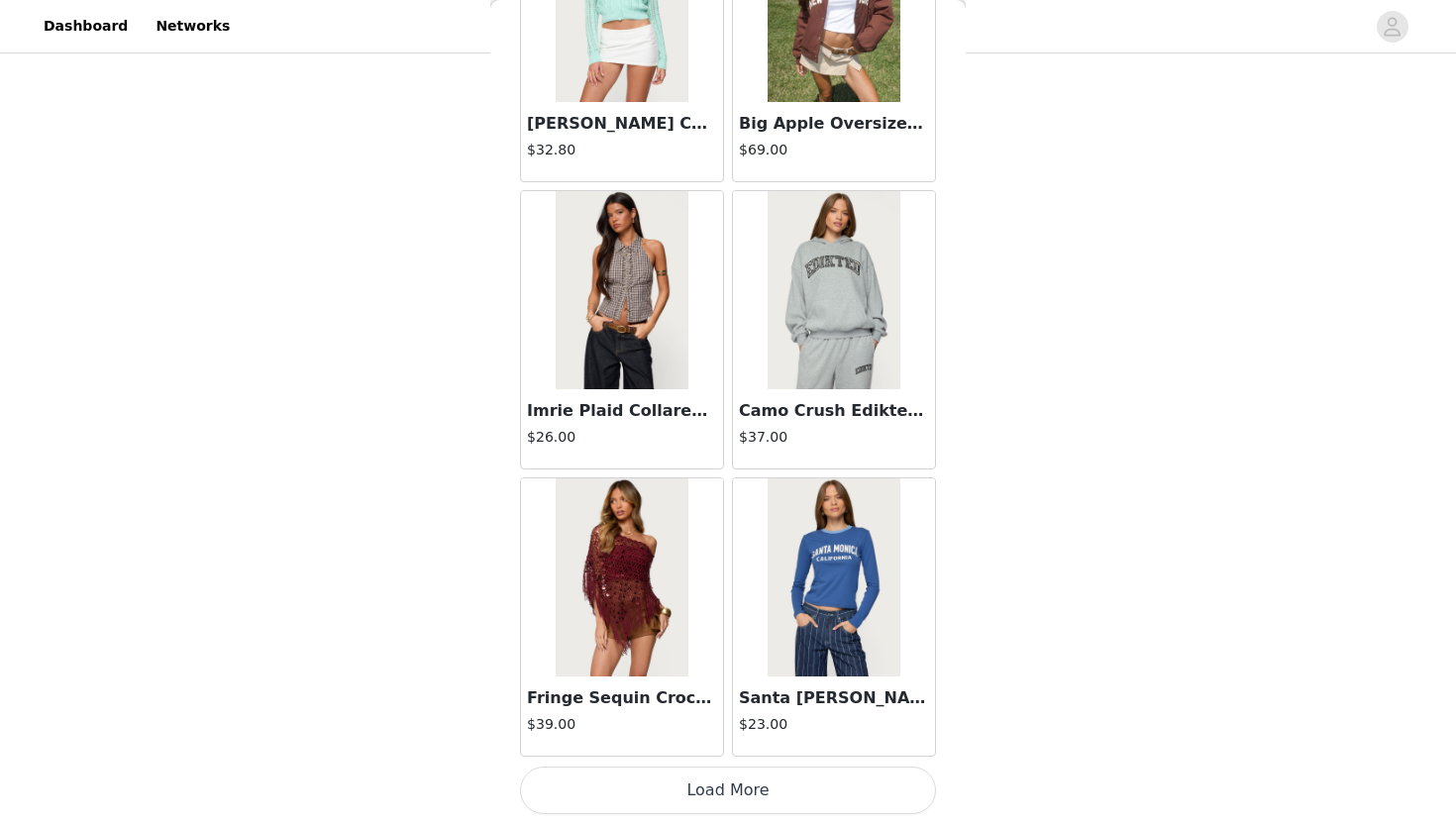
click at [648, 780] on button "Load More" at bounding box center [728, 790] width 416 height 48
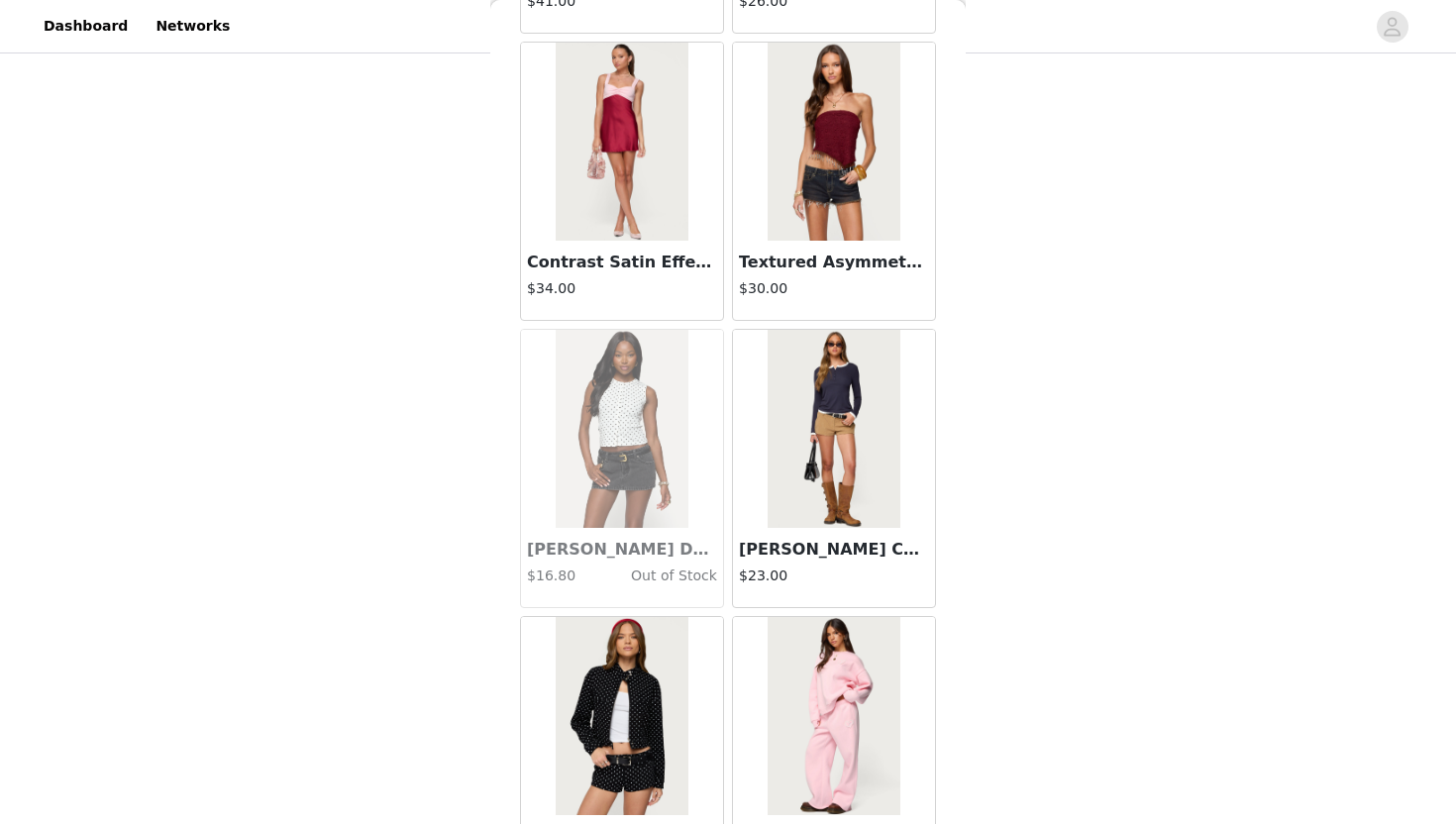
scroll to position [45276, 0]
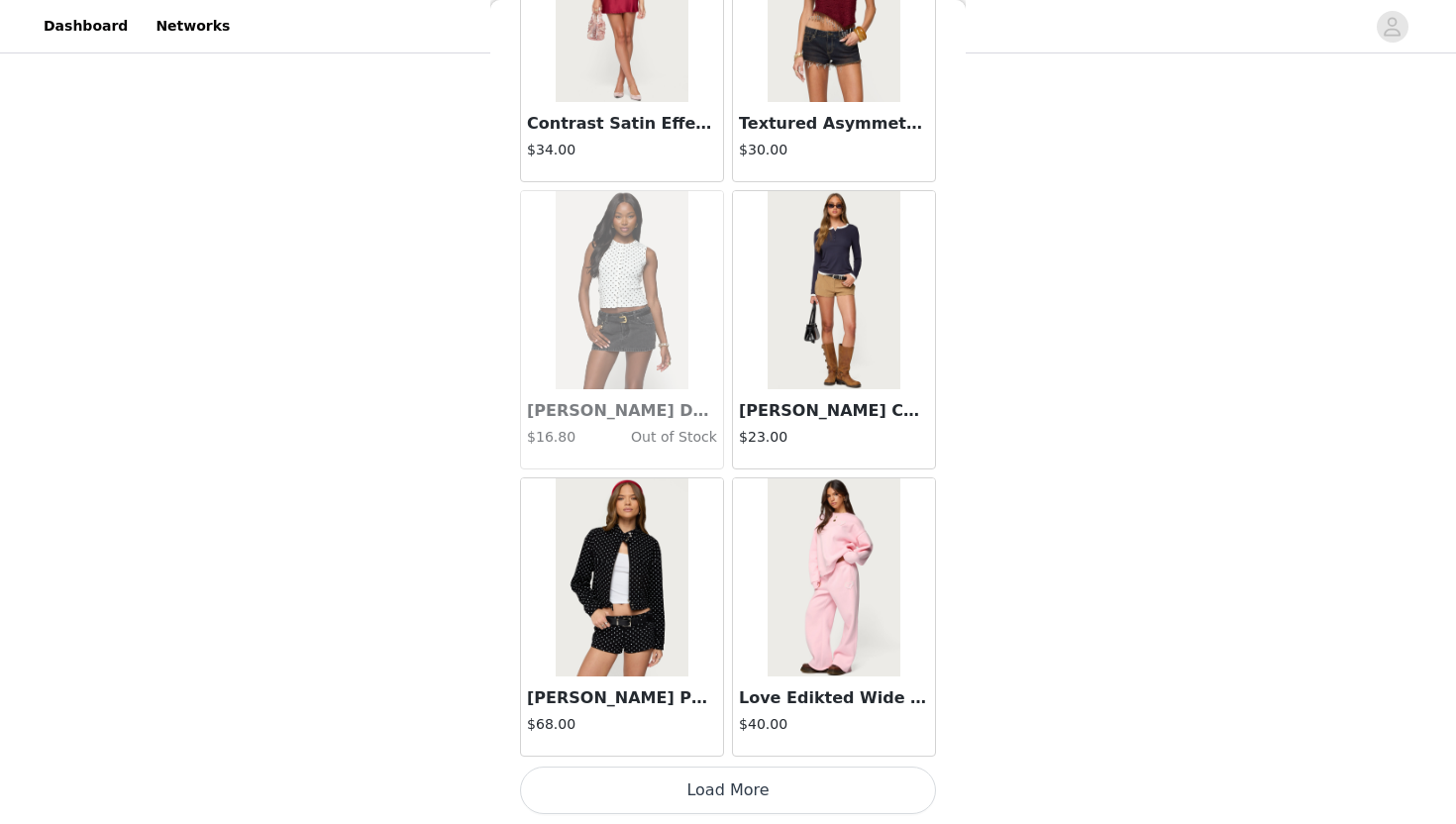
click at [660, 793] on button "Load More" at bounding box center [728, 790] width 416 height 48
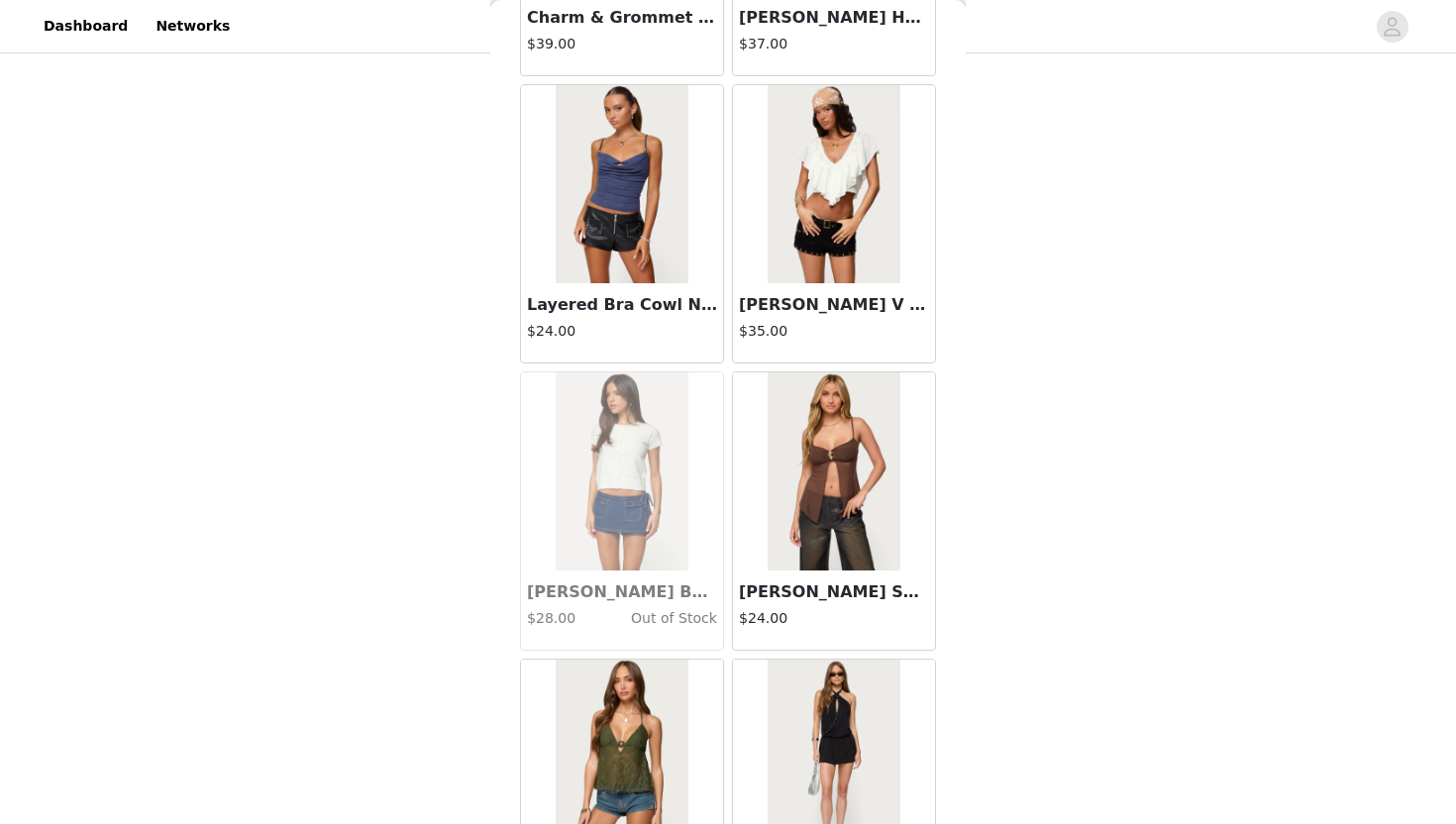
scroll to position [48148, 0]
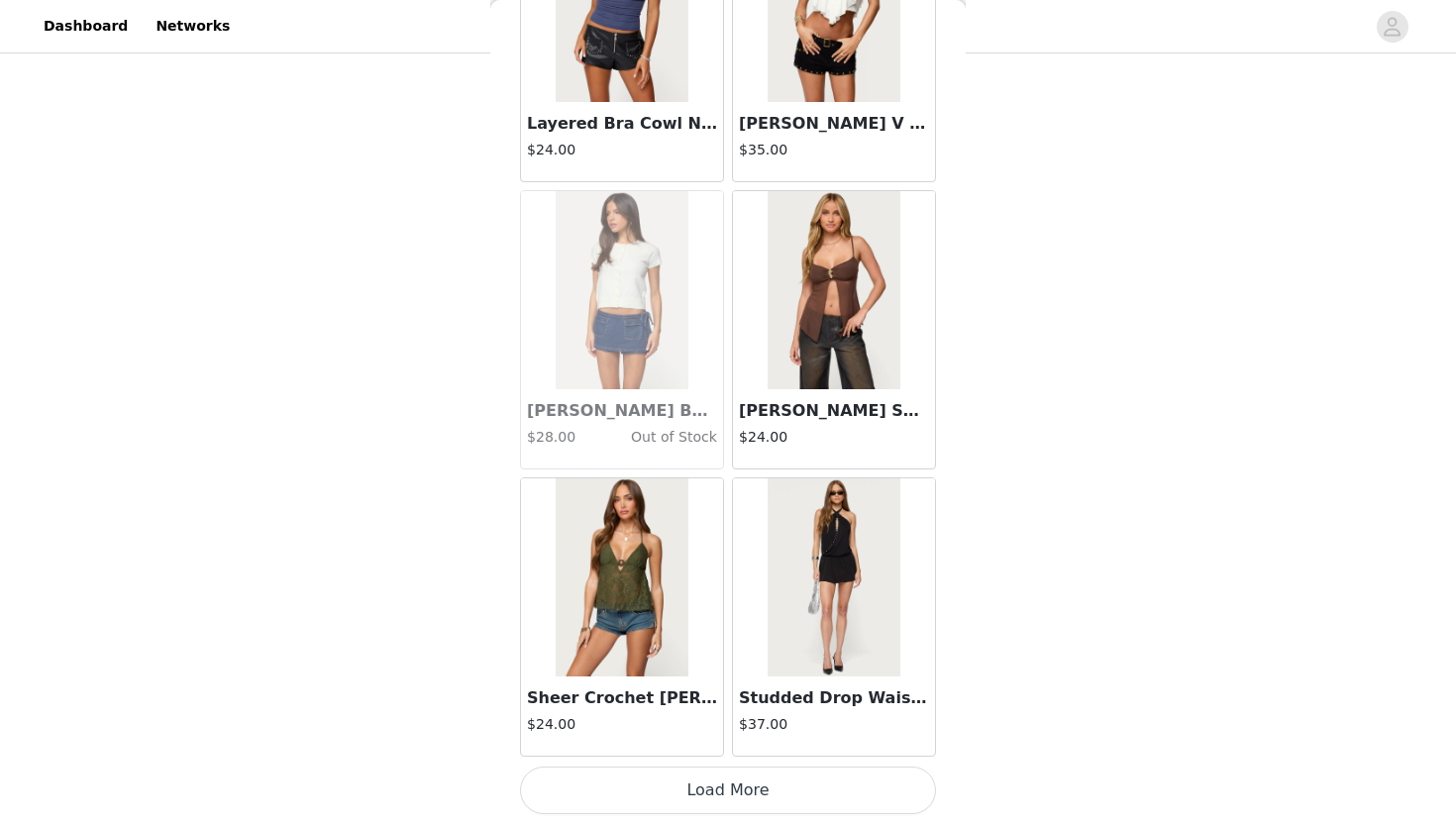
click at [656, 800] on button "Load More" at bounding box center [728, 790] width 416 height 48
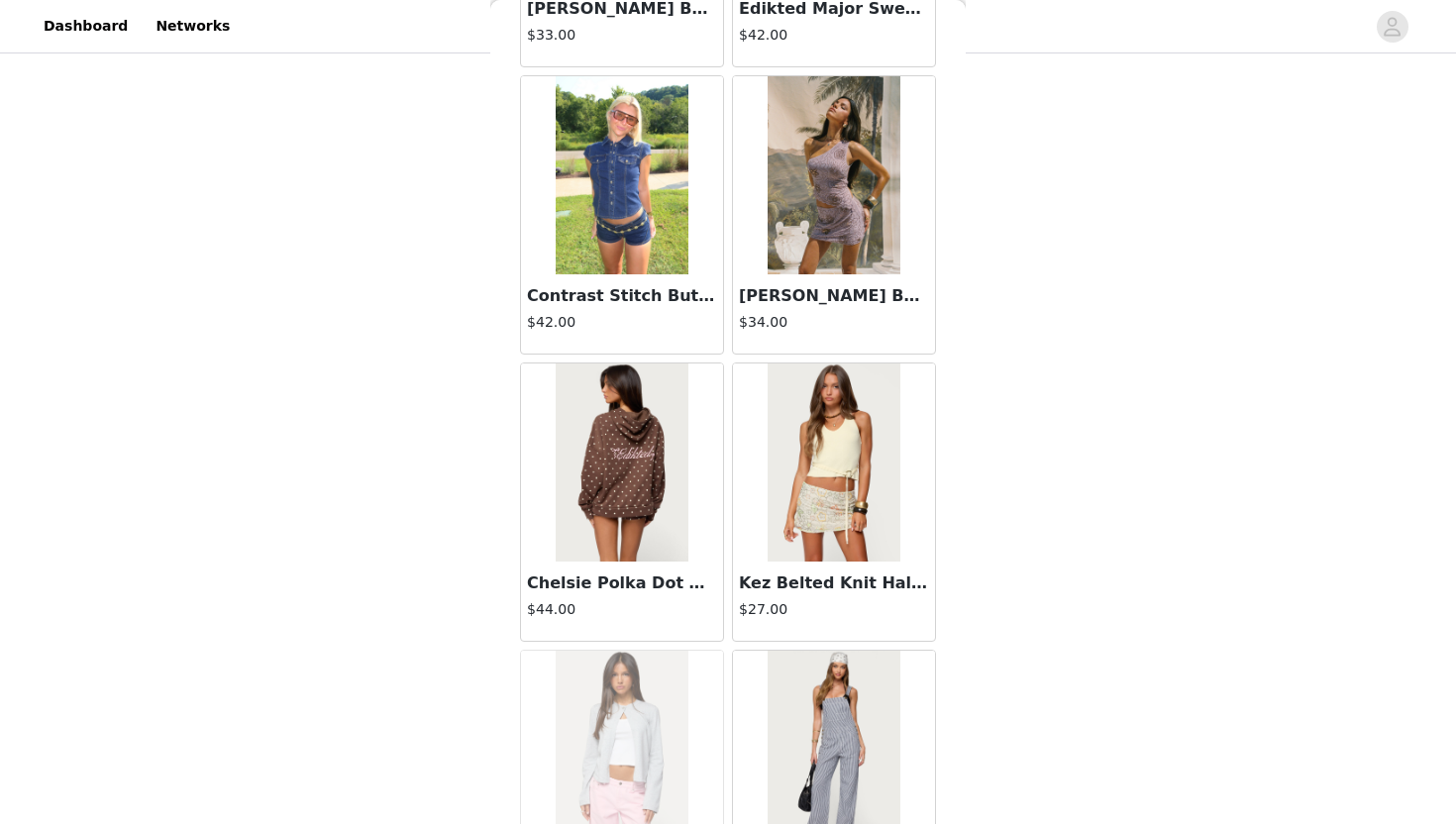
scroll to position [51020, 0]
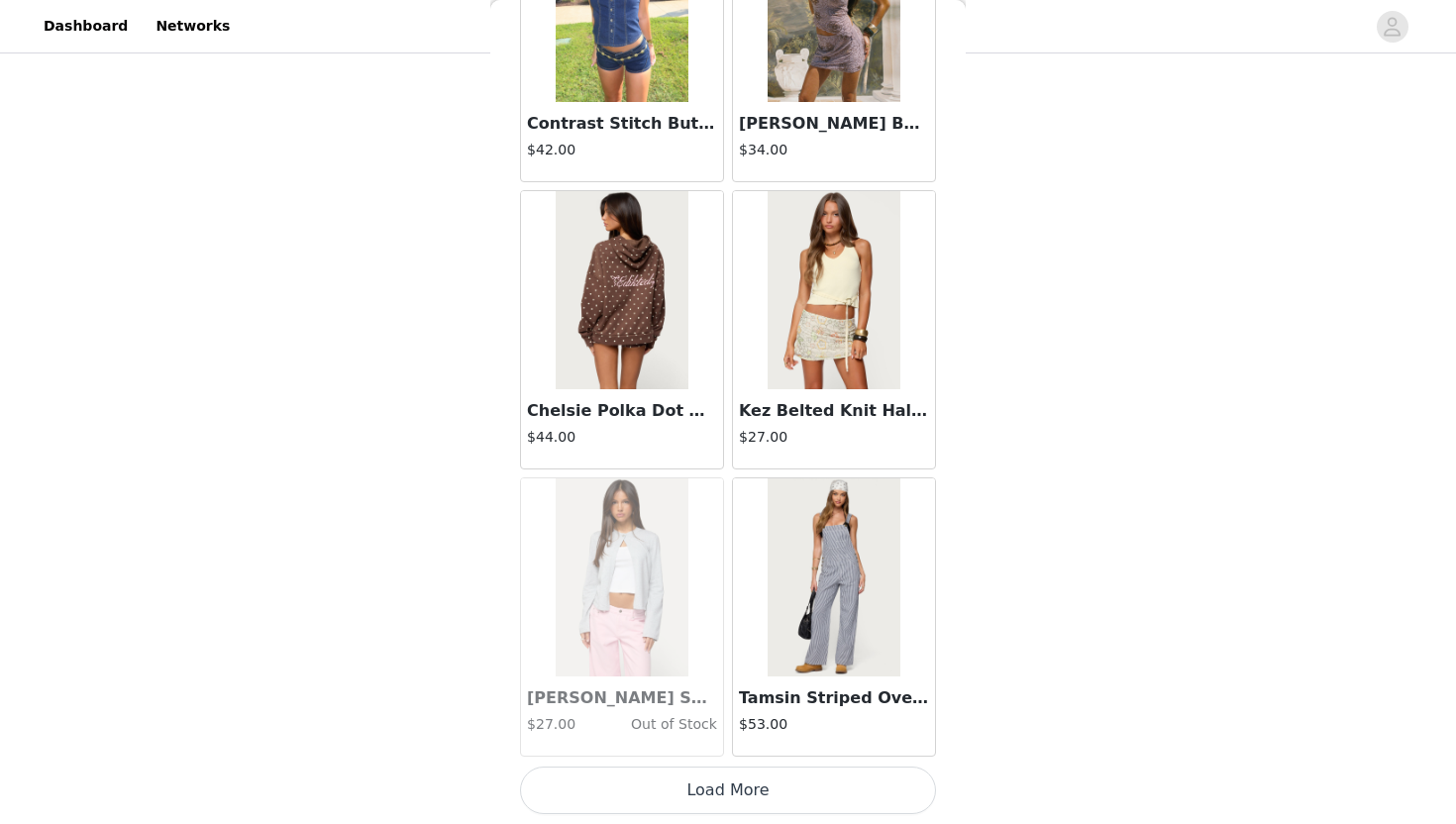
click at [668, 773] on button "Load More" at bounding box center [728, 790] width 416 height 48
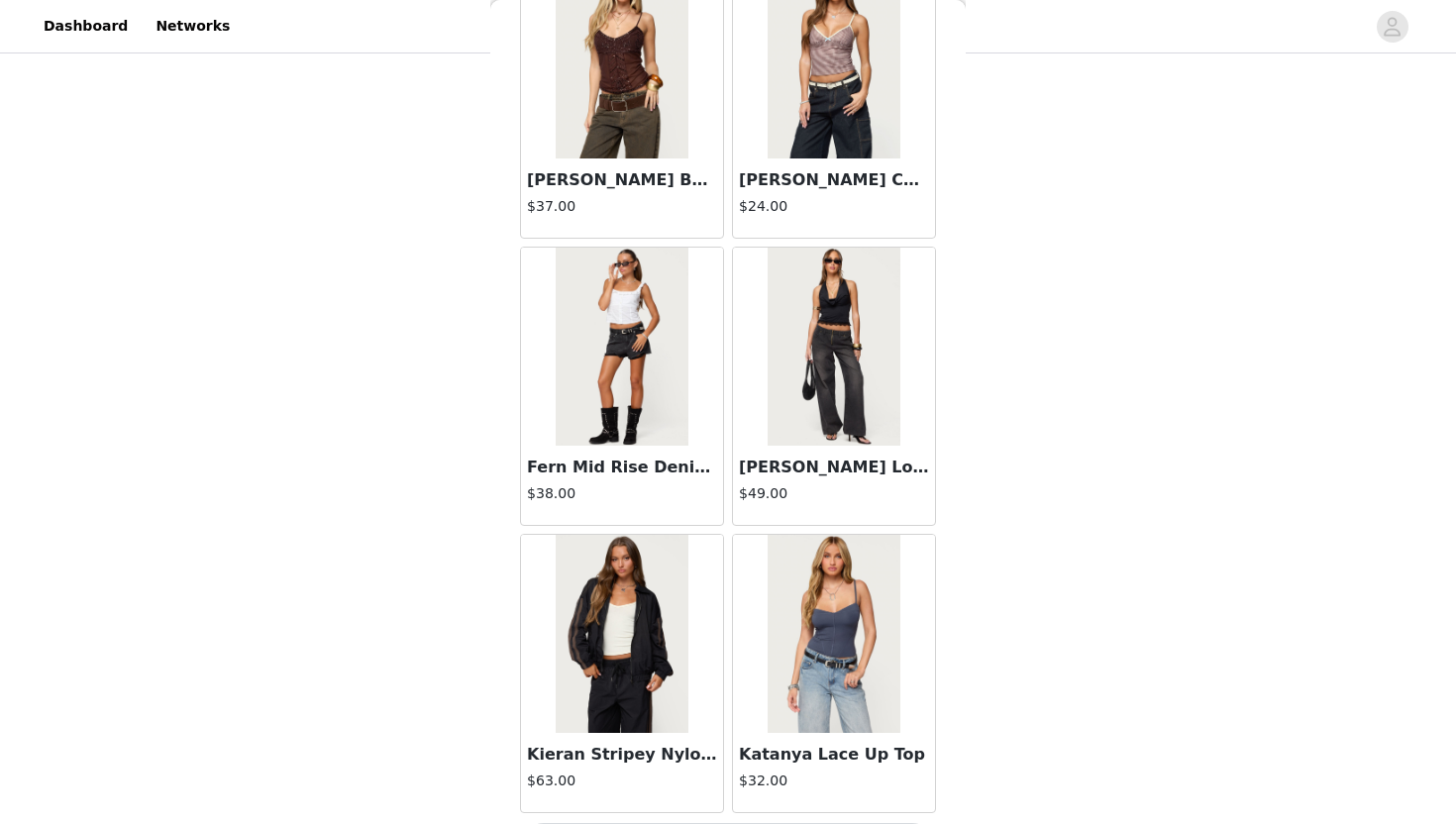
scroll to position [53868, 0]
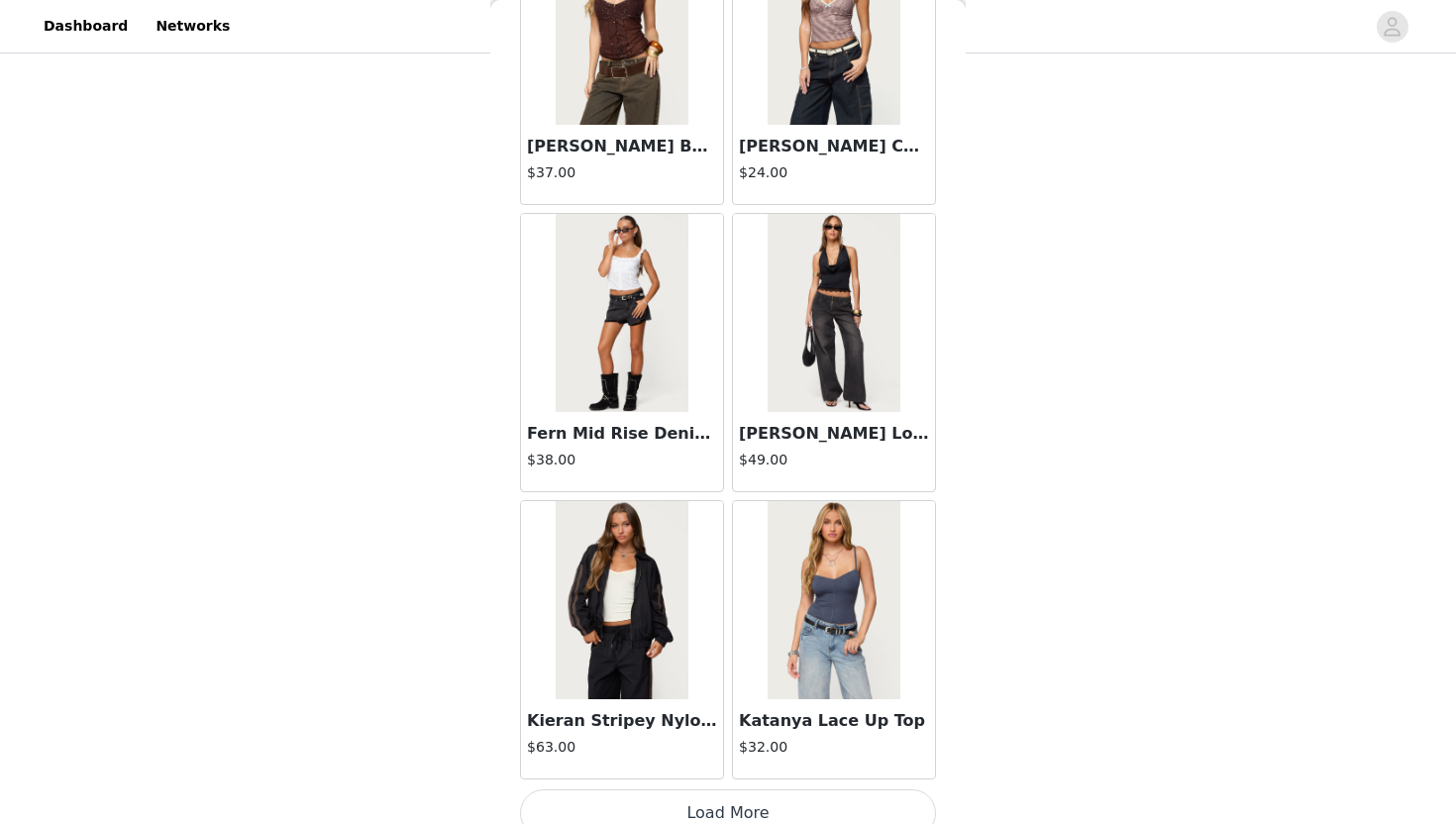
click at [661, 803] on button "Load More" at bounding box center [728, 813] width 416 height 48
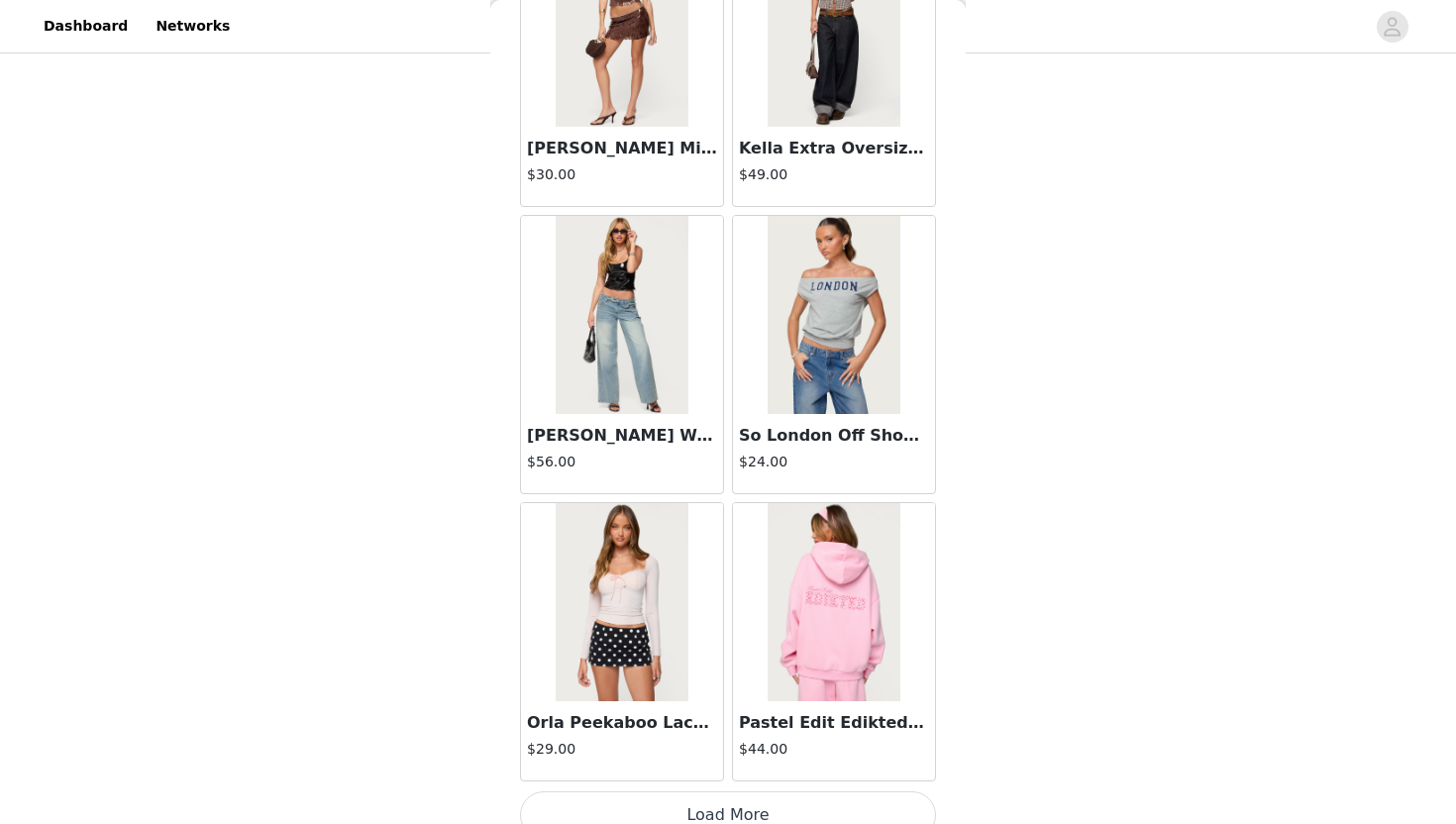
scroll to position [56762, 0]
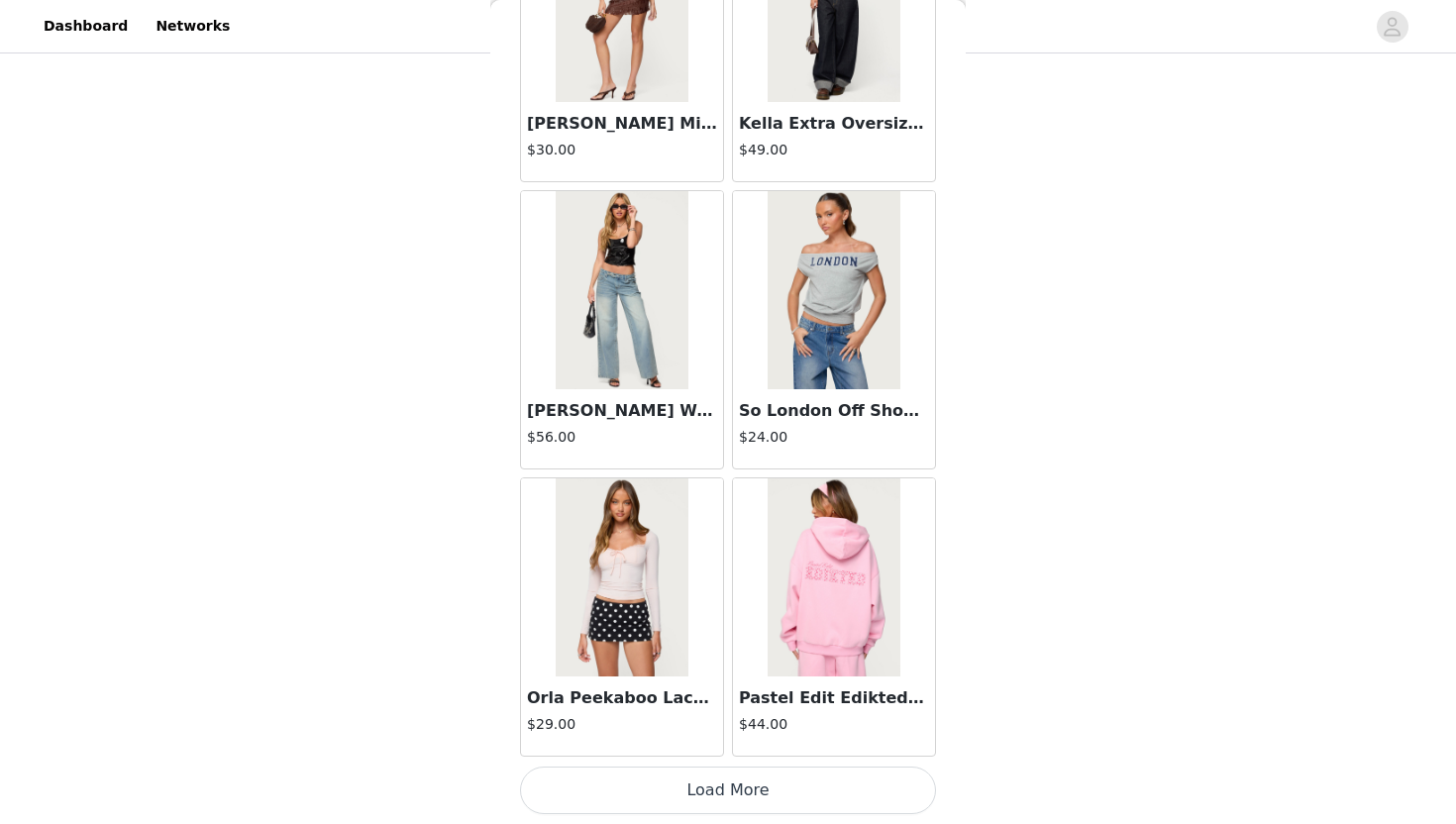
click at [665, 798] on button "Load More" at bounding box center [728, 790] width 416 height 48
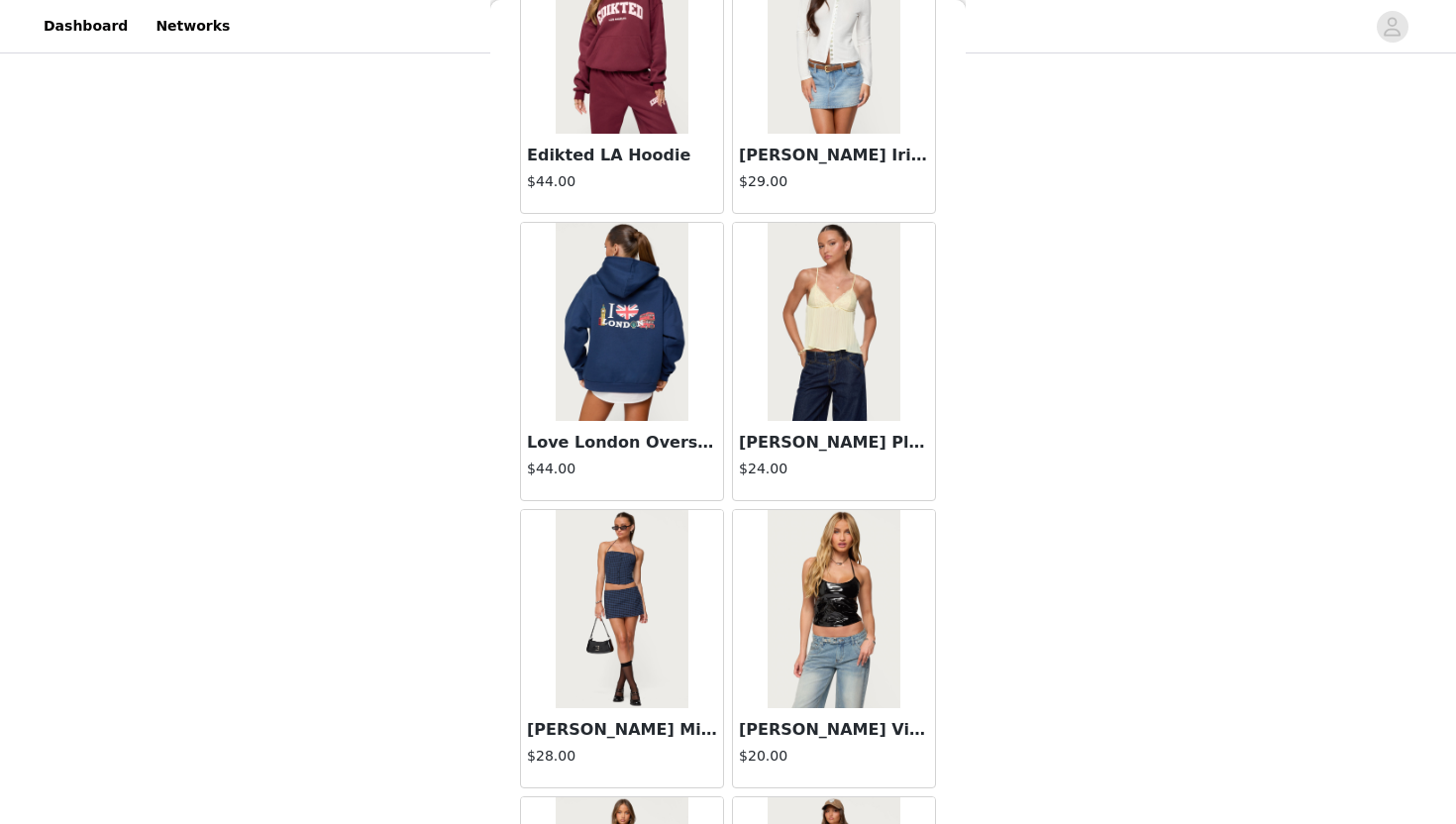
scroll to position [59633, 0]
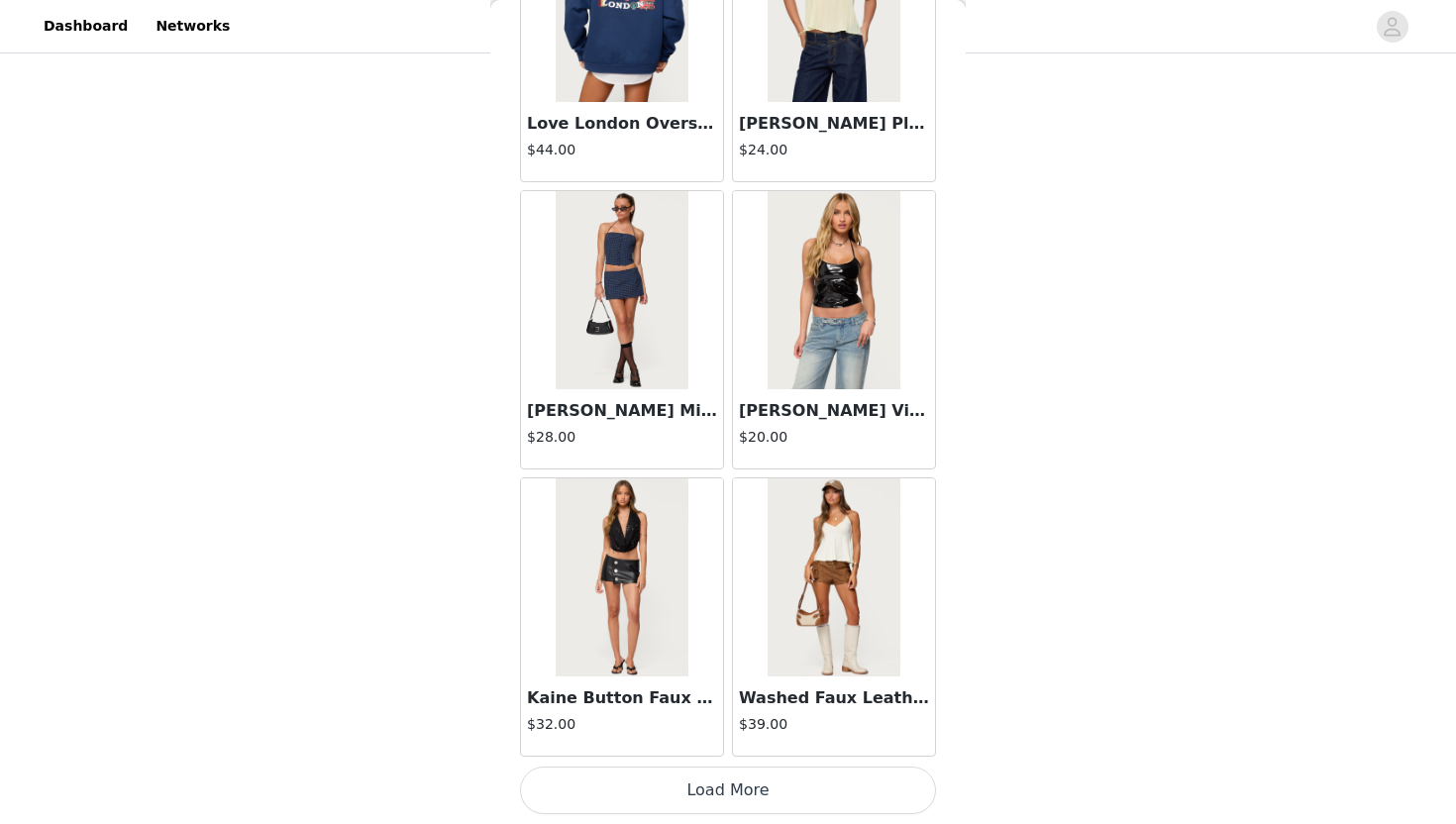
click at [651, 800] on button "Load More" at bounding box center [728, 790] width 416 height 48
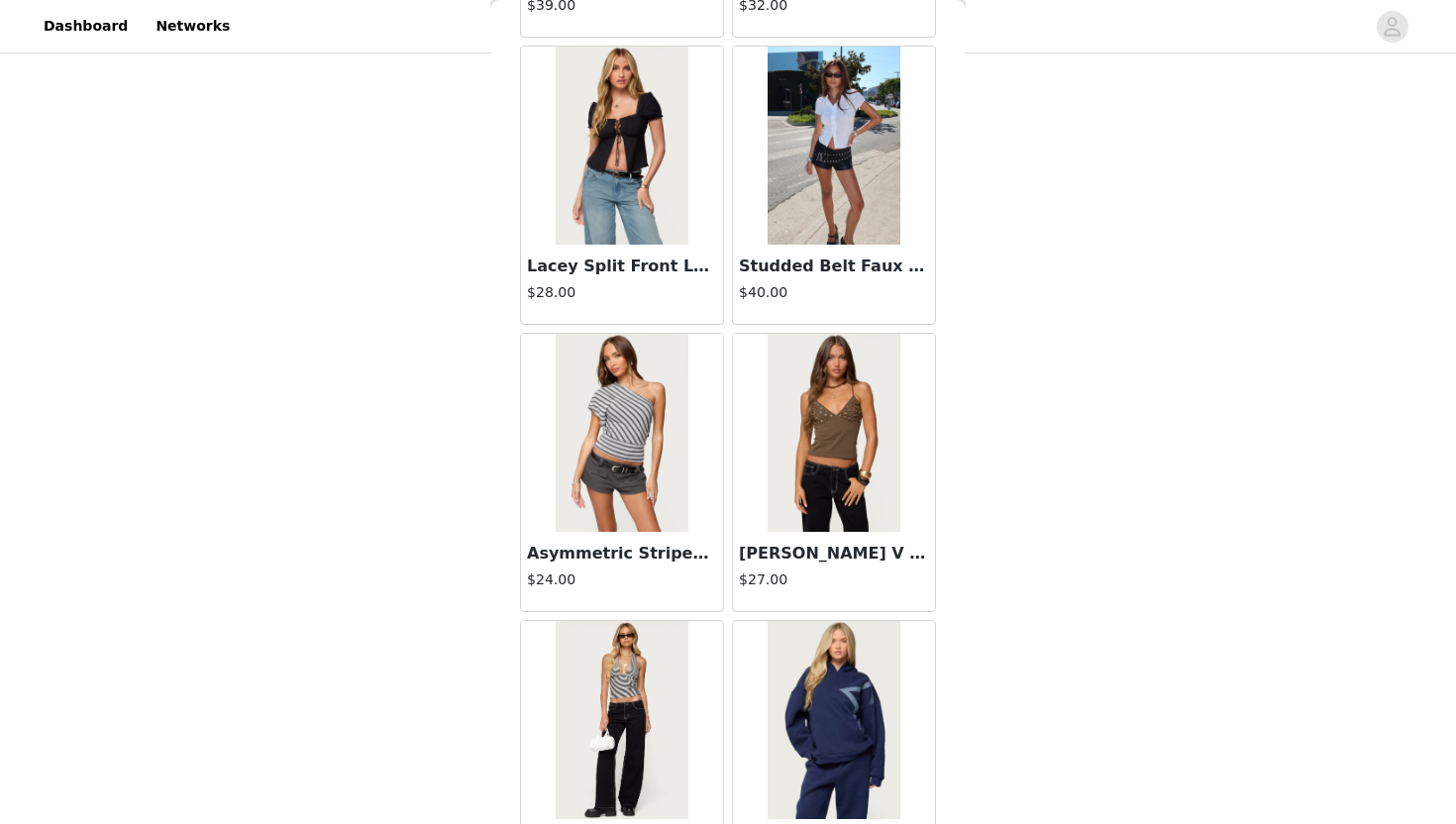
scroll to position [61293, 0]
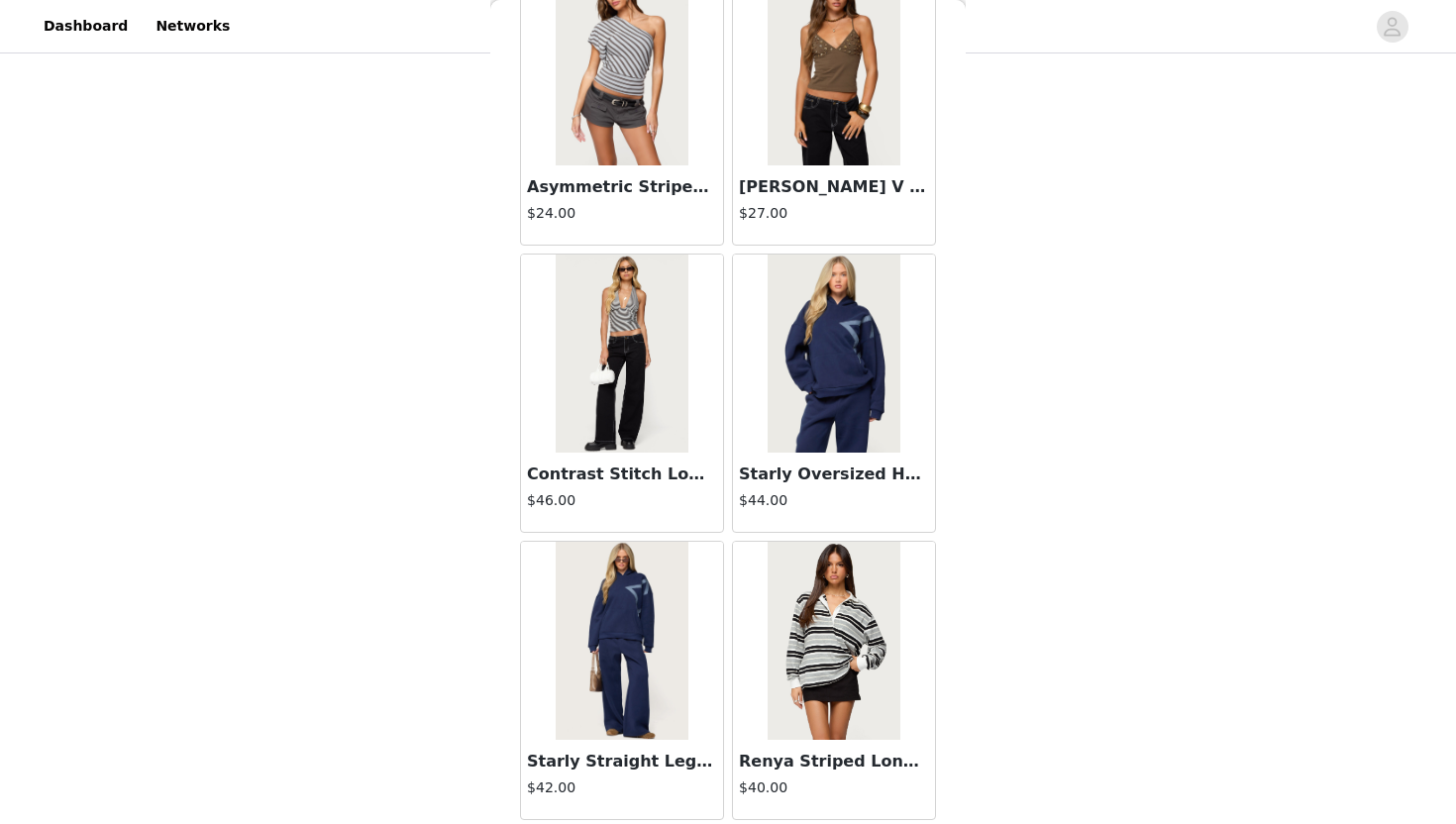
click at [819, 566] on img at bounding box center [833, 641] width 132 height 198
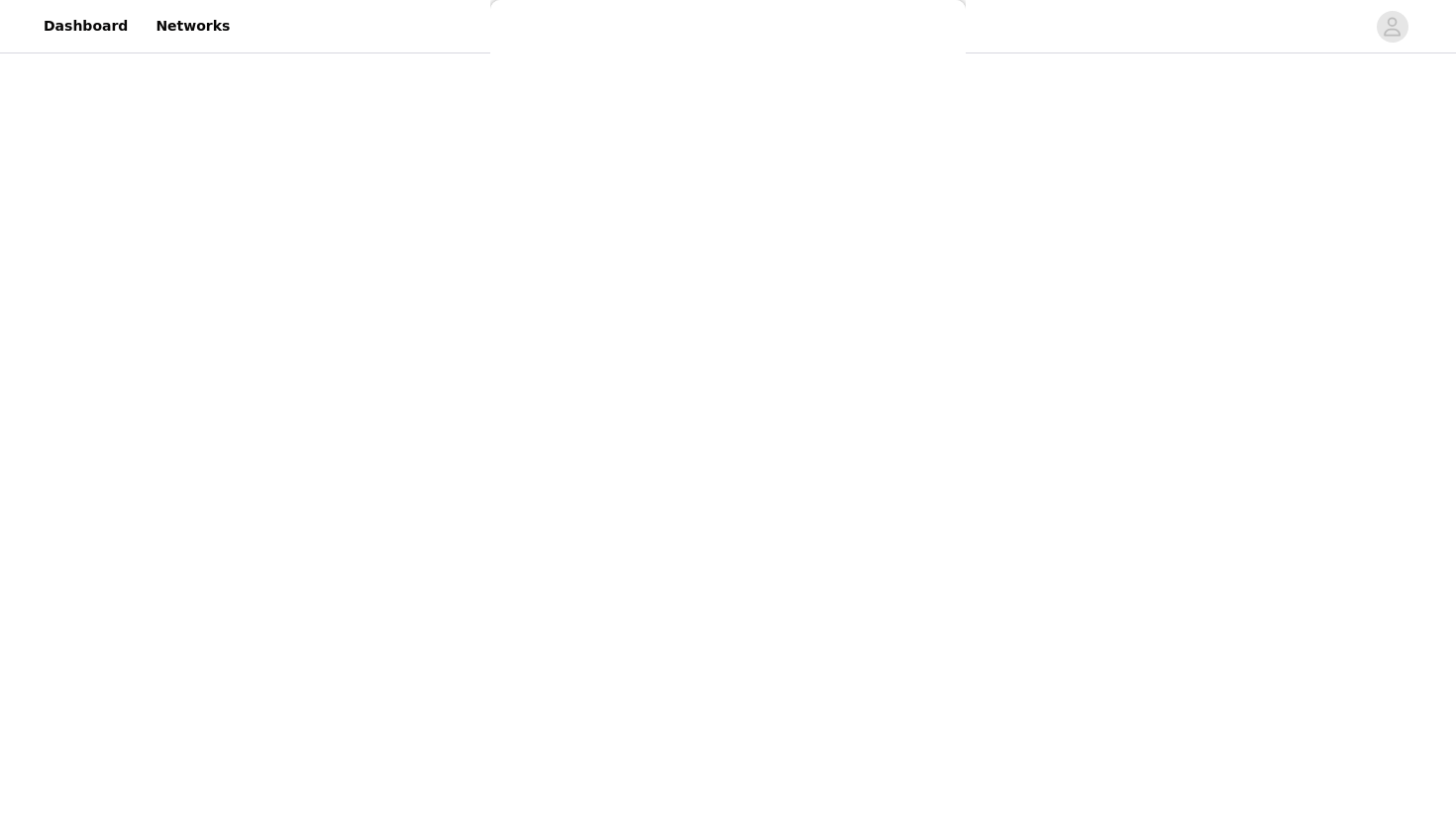
scroll to position [119, 0]
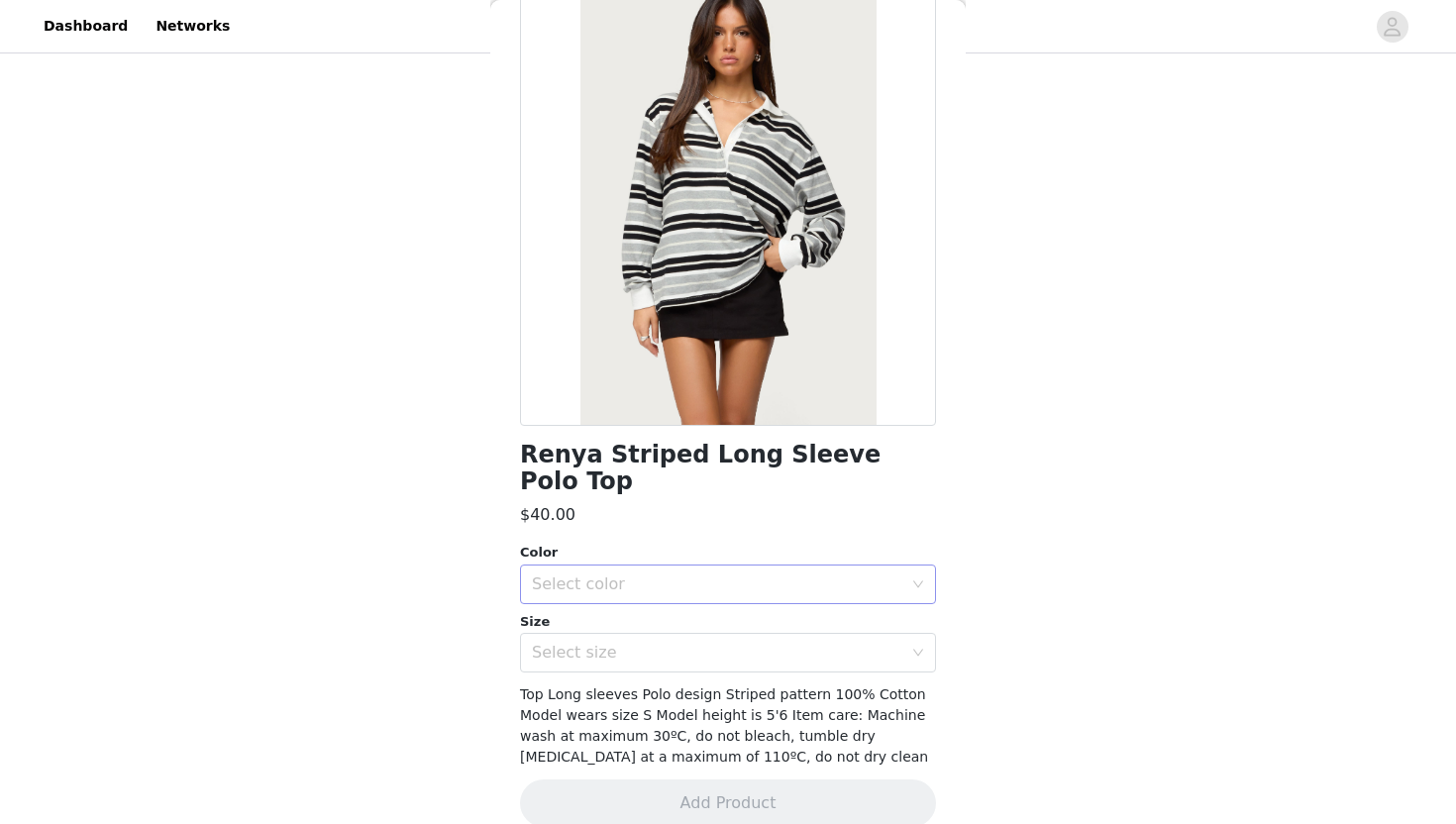
click at [713, 574] on div "Select color" at bounding box center [717, 584] width 370 height 20
click at [712, 596] on li "GRAY" at bounding box center [728, 601] width 416 height 32
click at [715, 634] on div "Select size" at bounding box center [721, 653] width 379 height 38
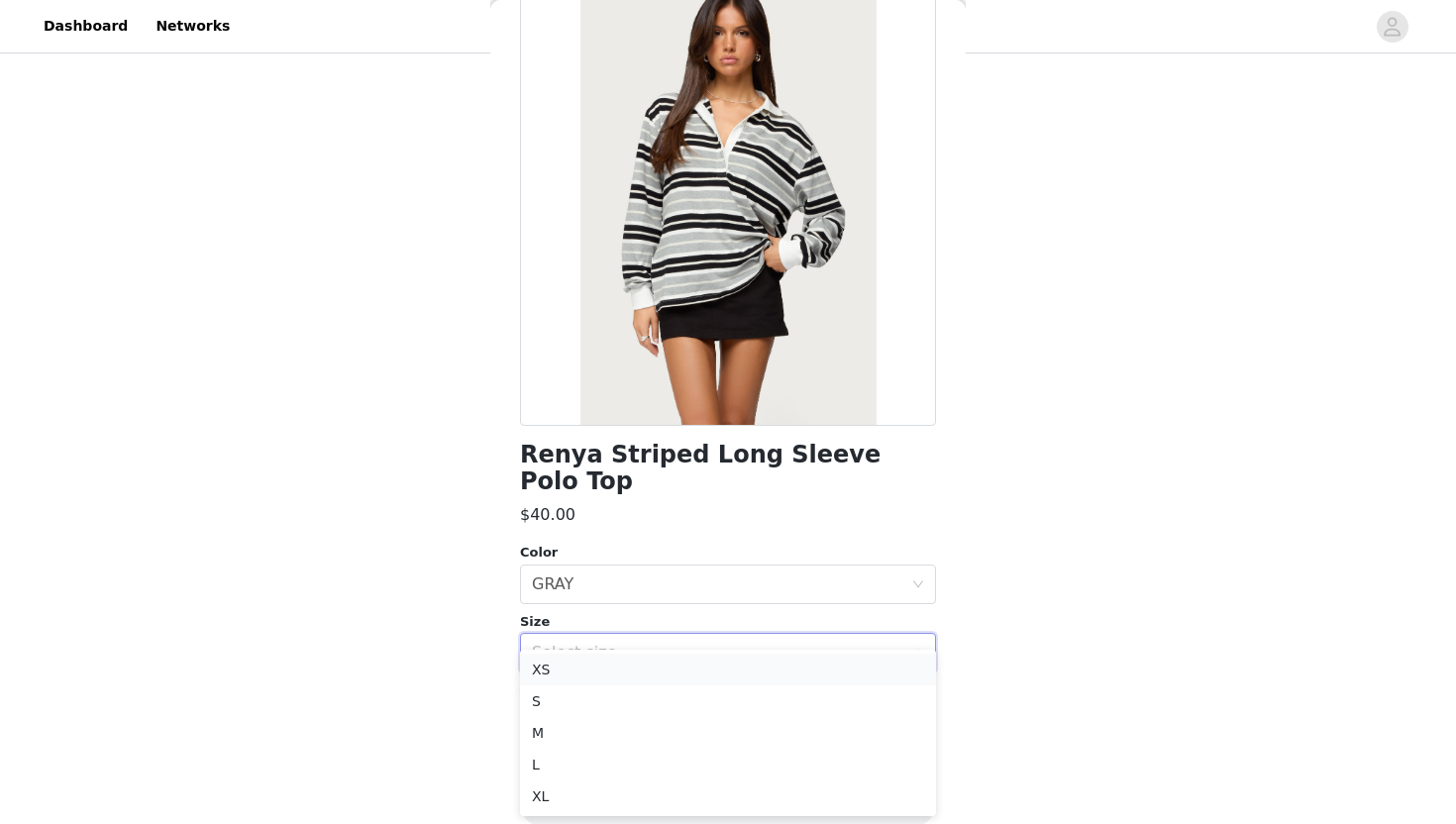
click at [722, 683] on li "XS" at bounding box center [728, 670] width 416 height 32
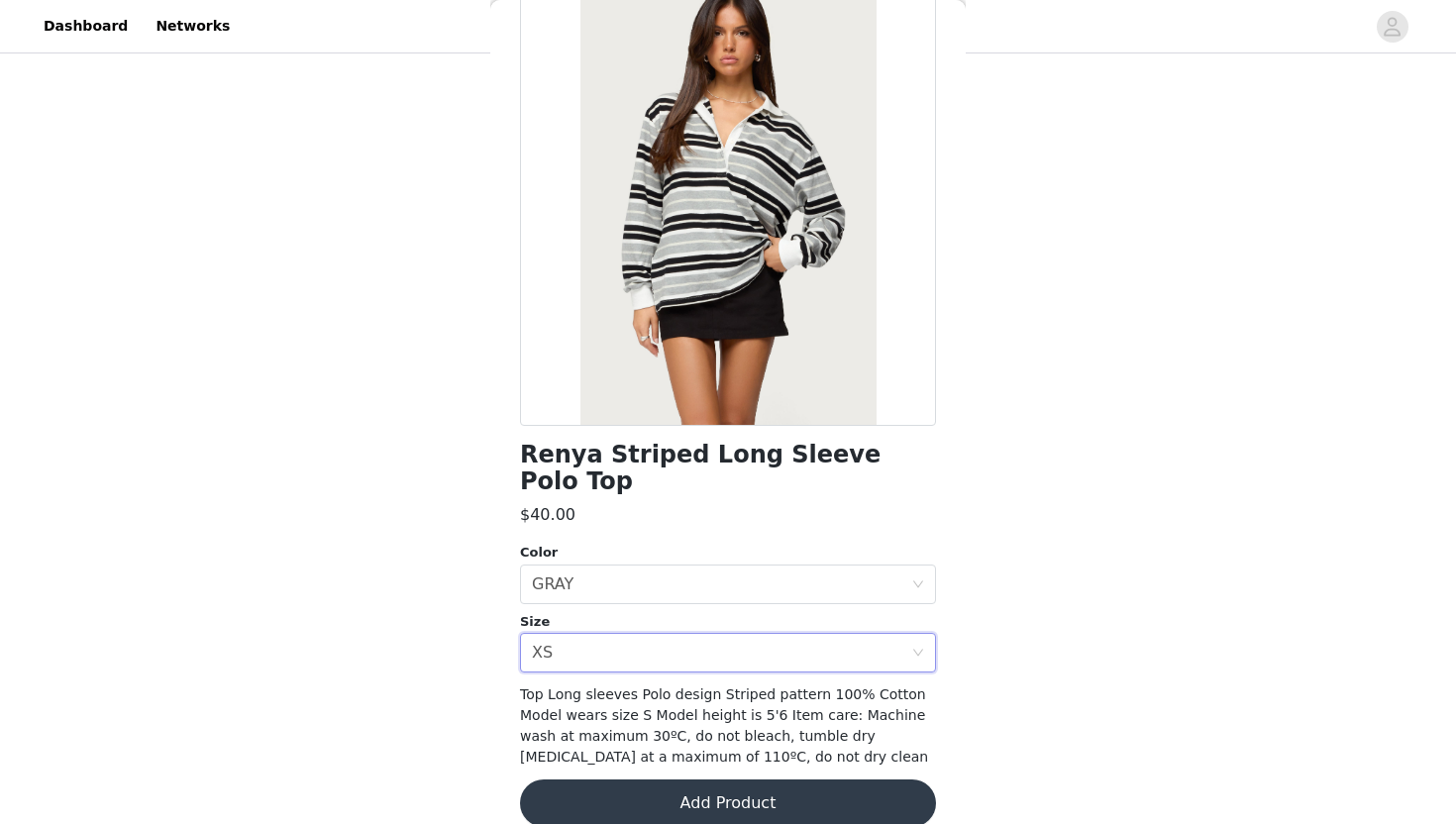
click at [720, 647] on div "Renya Striped Long Sleeve Polo Top $40.00 Color Select color GRAY Size Select s…" at bounding box center [728, 415] width 416 height 871
click at [722, 639] on div "Select size XS" at bounding box center [721, 653] width 379 height 38
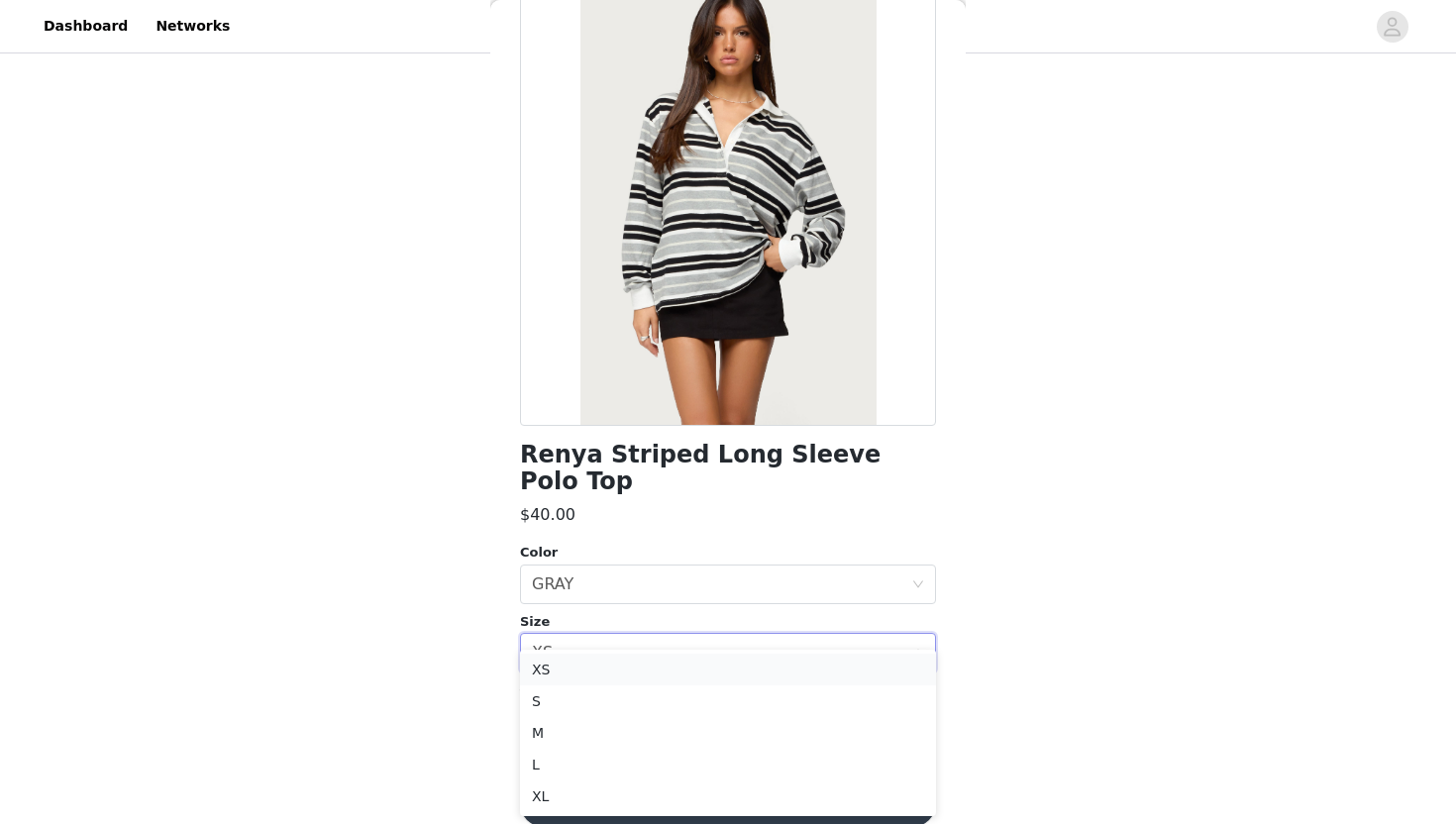
click at [717, 681] on li "XS" at bounding box center [728, 670] width 416 height 32
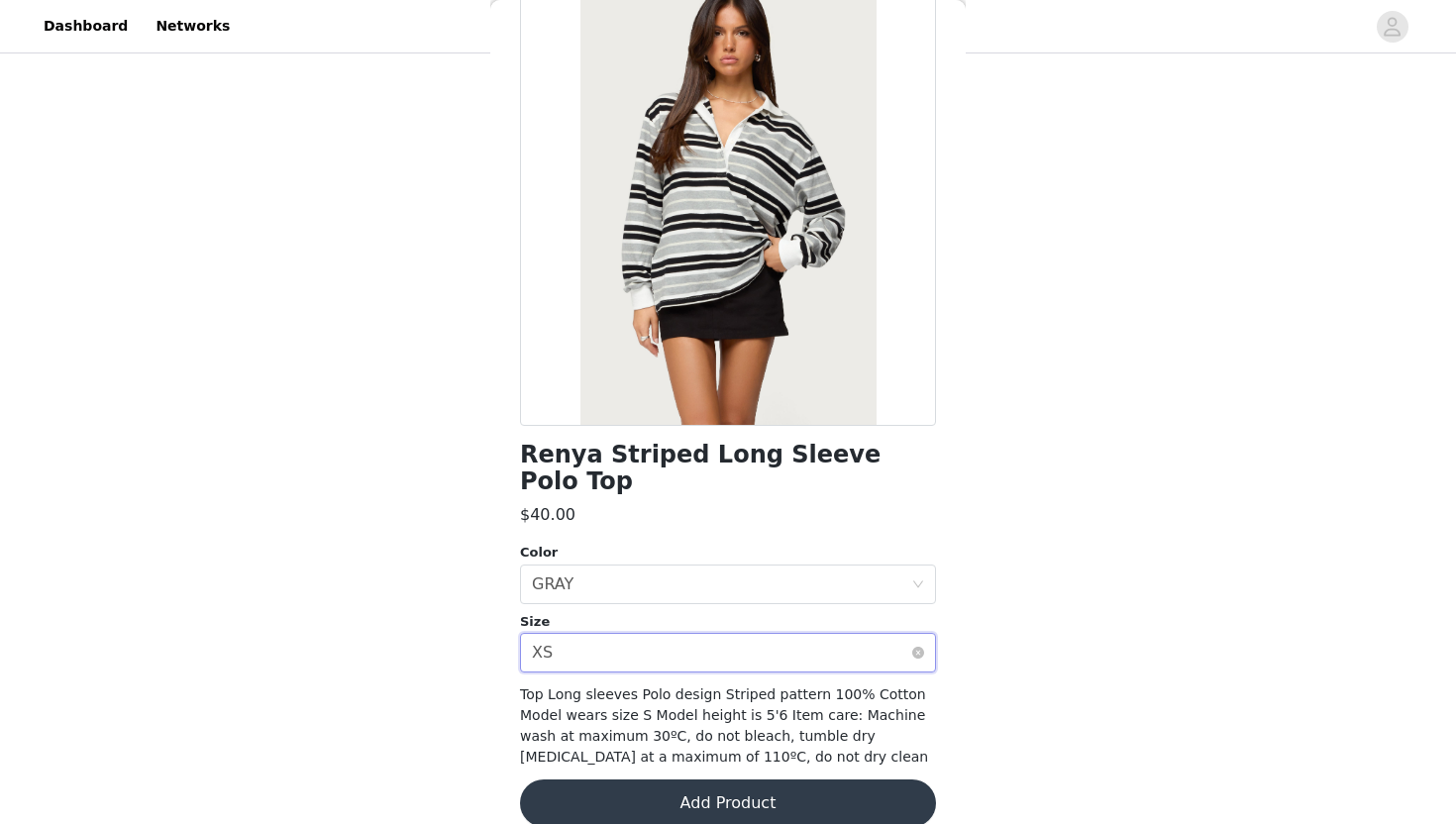
click at [732, 634] on div "Select size XS" at bounding box center [721, 653] width 379 height 38
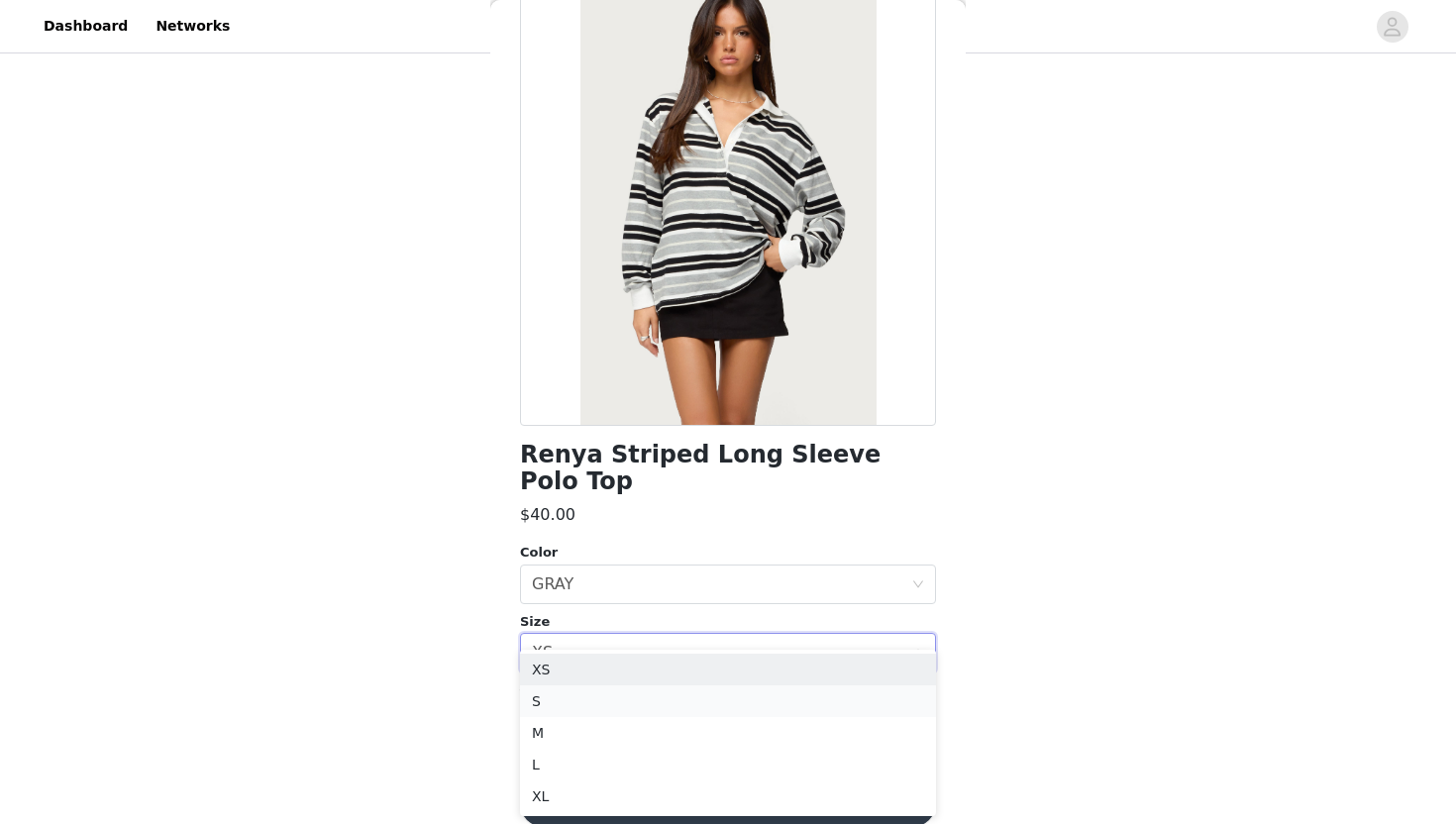
click at [728, 699] on li "S" at bounding box center [728, 701] width 416 height 32
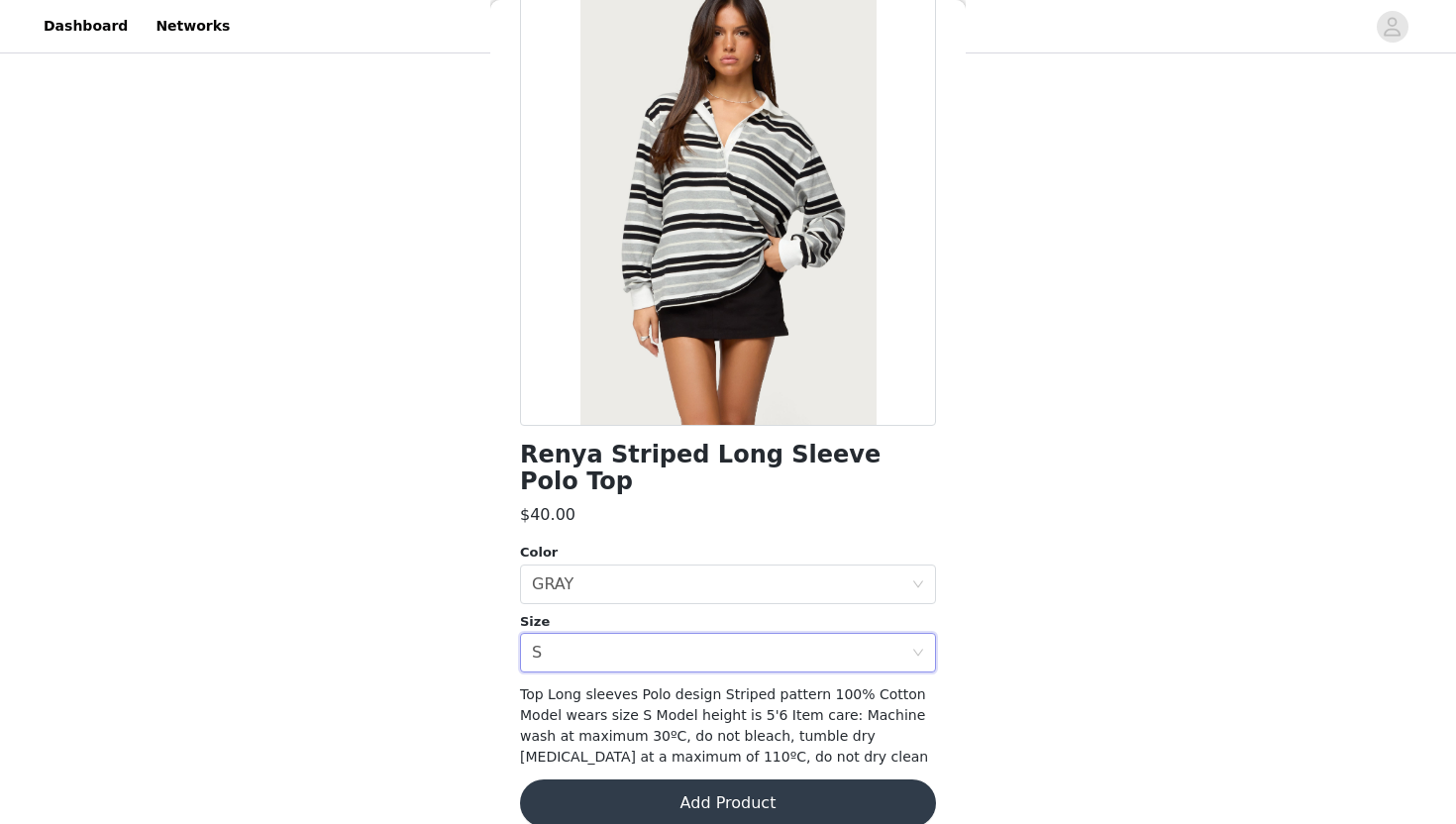
click at [742, 786] on button "Add Product" at bounding box center [728, 803] width 416 height 48
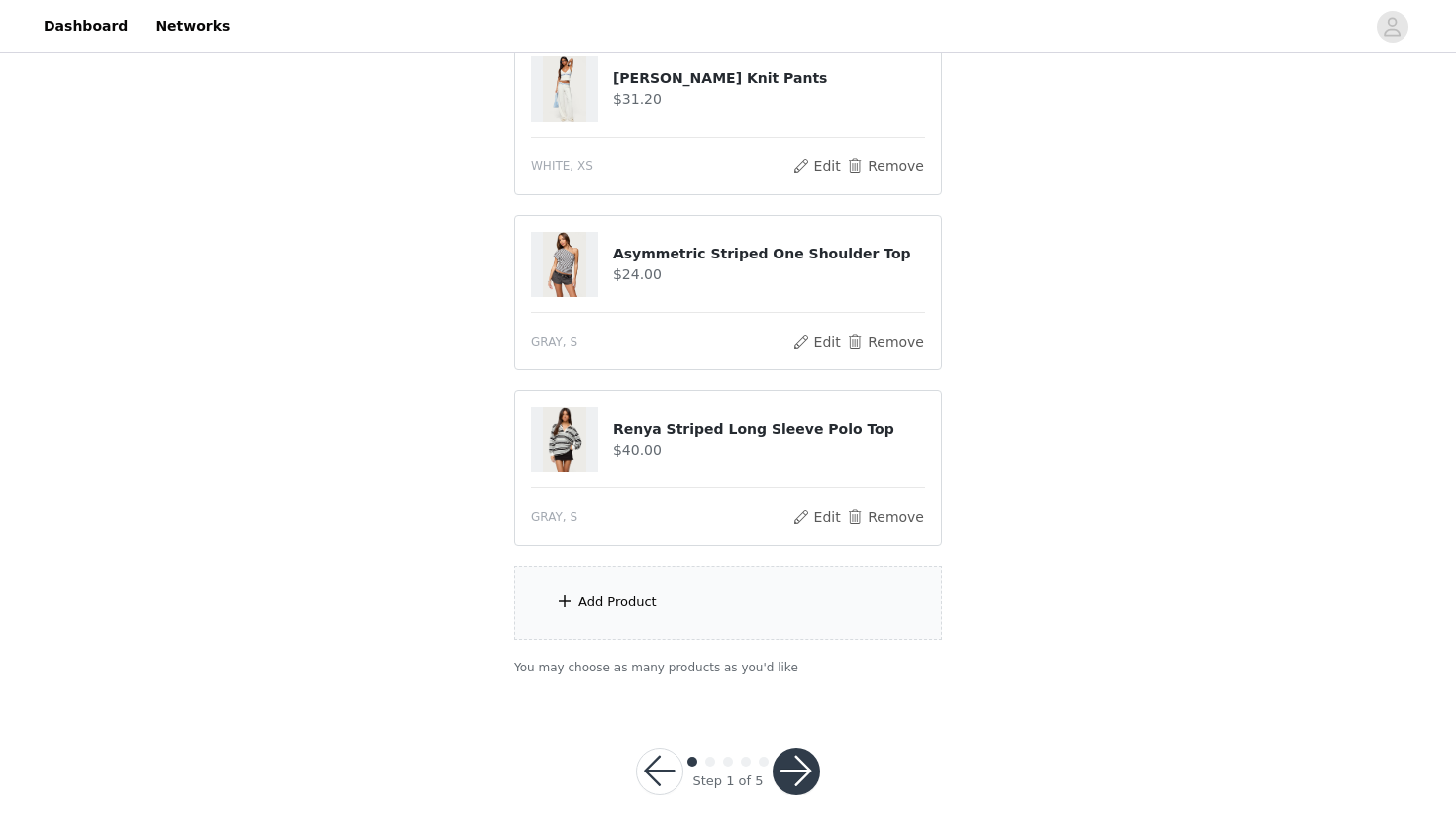
scroll to position [428, 0]
